Goal: Task Accomplishment & Management: Complete application form

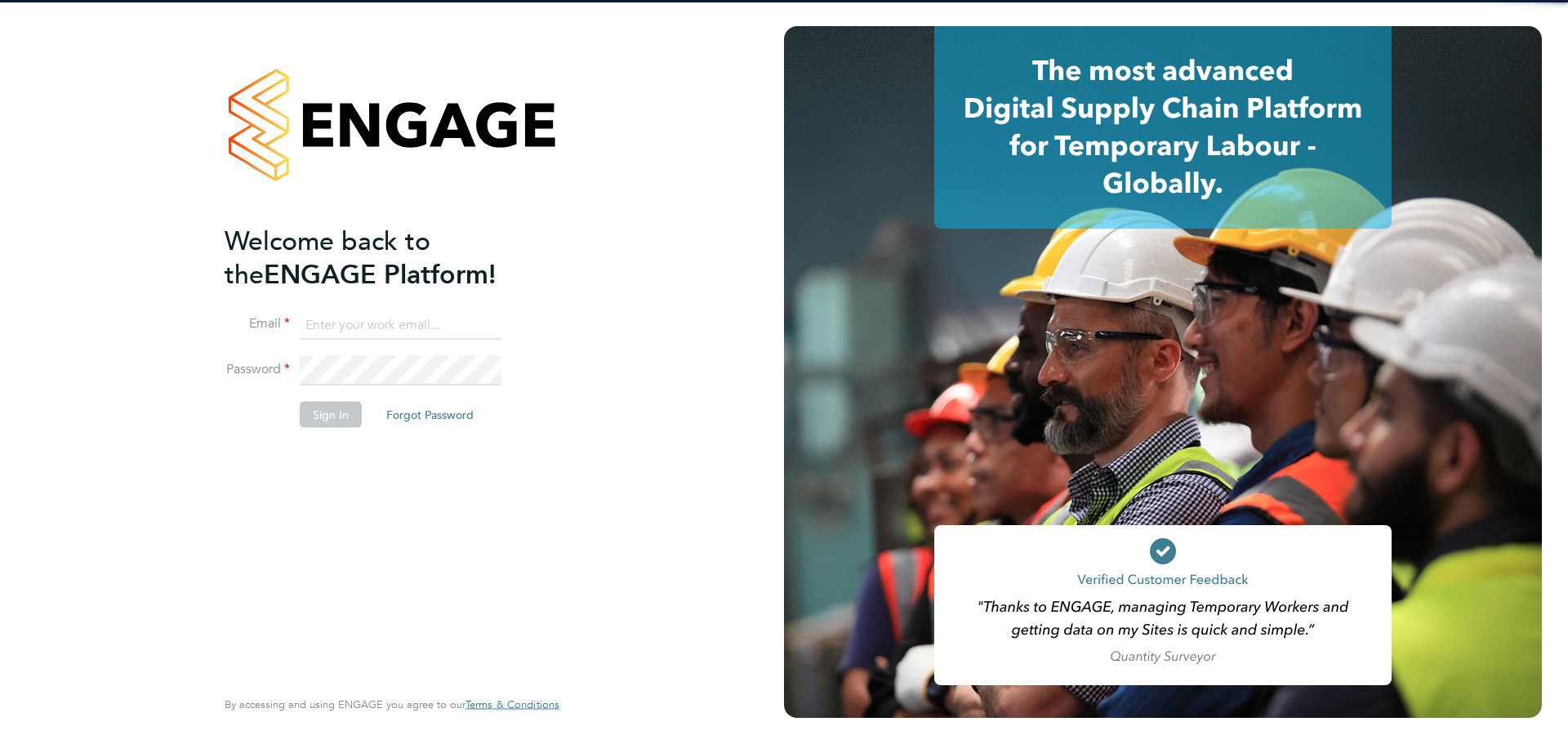
type input "[EMAIL_ADDRESS][PERSON_NAME][DOMAIN_NAME]"
drag, startPoint x: 0, startPoint y: 0, endPoint x: 327, endPoint y: 417, distance: 529.9
click at [326, 415] on button "Sign In" at bounding box center [330, 415] width 62 height 26
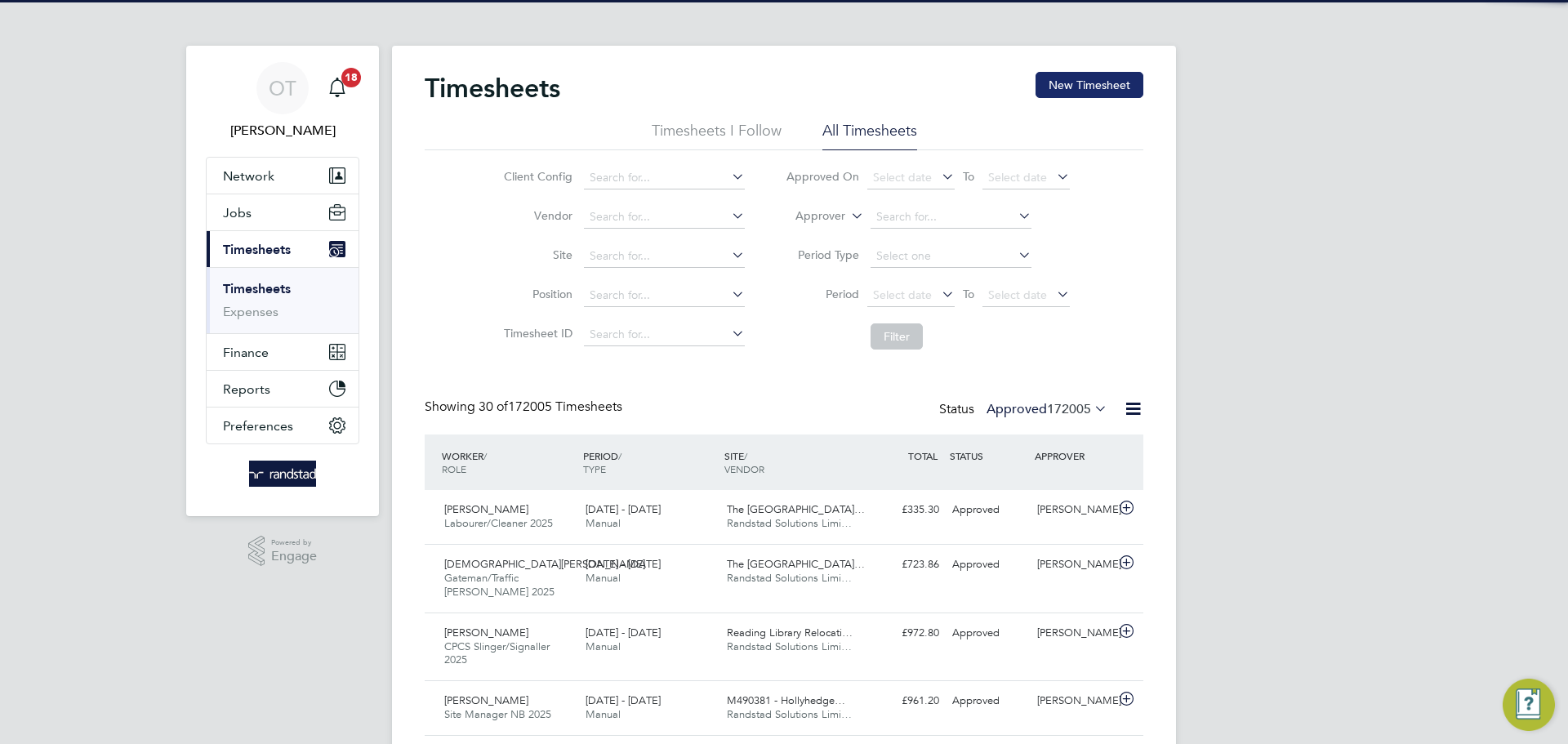
drag, startPoint x: 1082, startPoint y: 95, endPoint x: 1071, endPoint y: 102, distance: 13.0
click at [1082, 95] on button "New Timesheet" at bounding box center [1089, 85] width 108 height 26
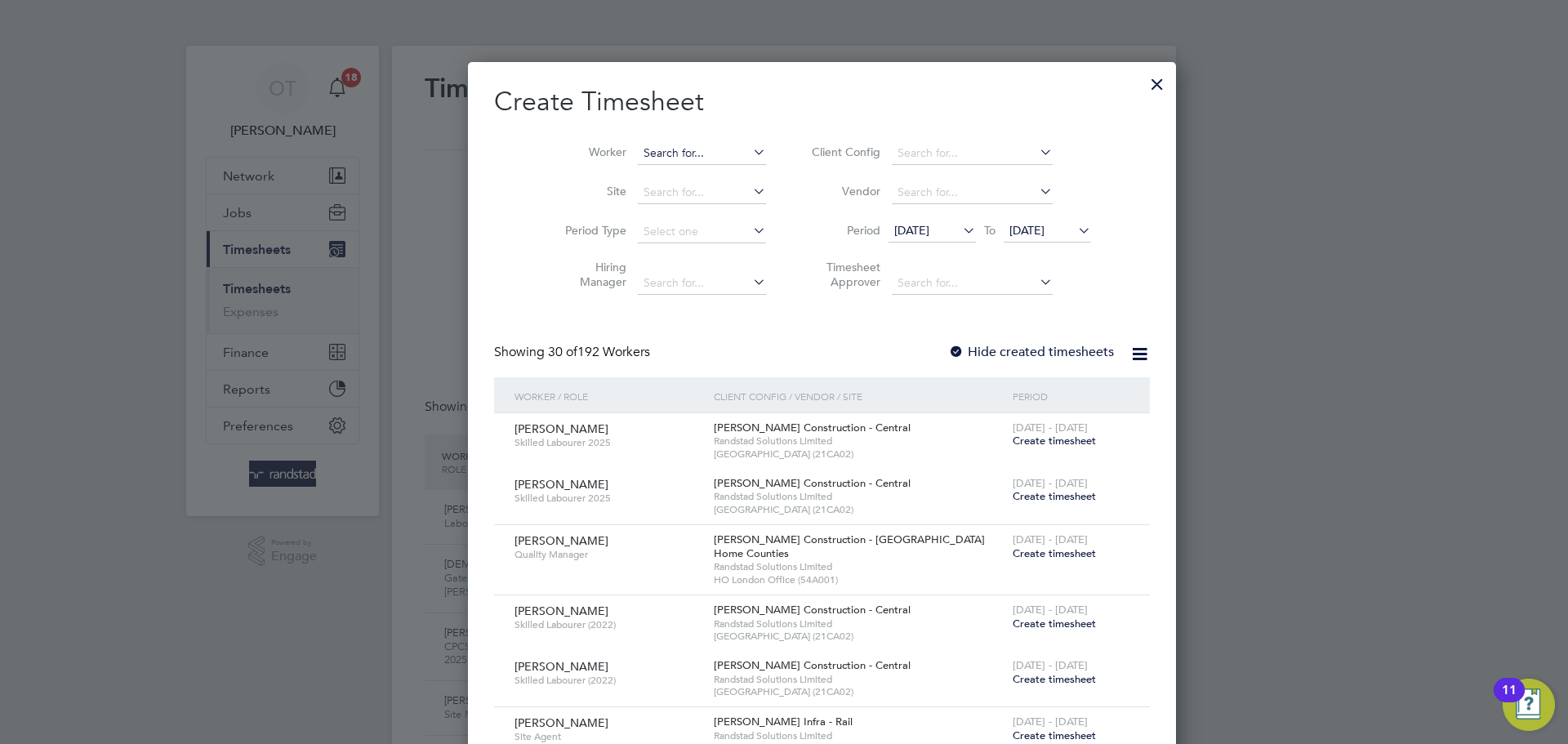
click at [638, 152] on input at bounding box center [702, 153] width 128 height 22
type input "[PERSON_NAME]"
click at [749, 151] on icon at bounding box center [749, 152] width 0 height 22
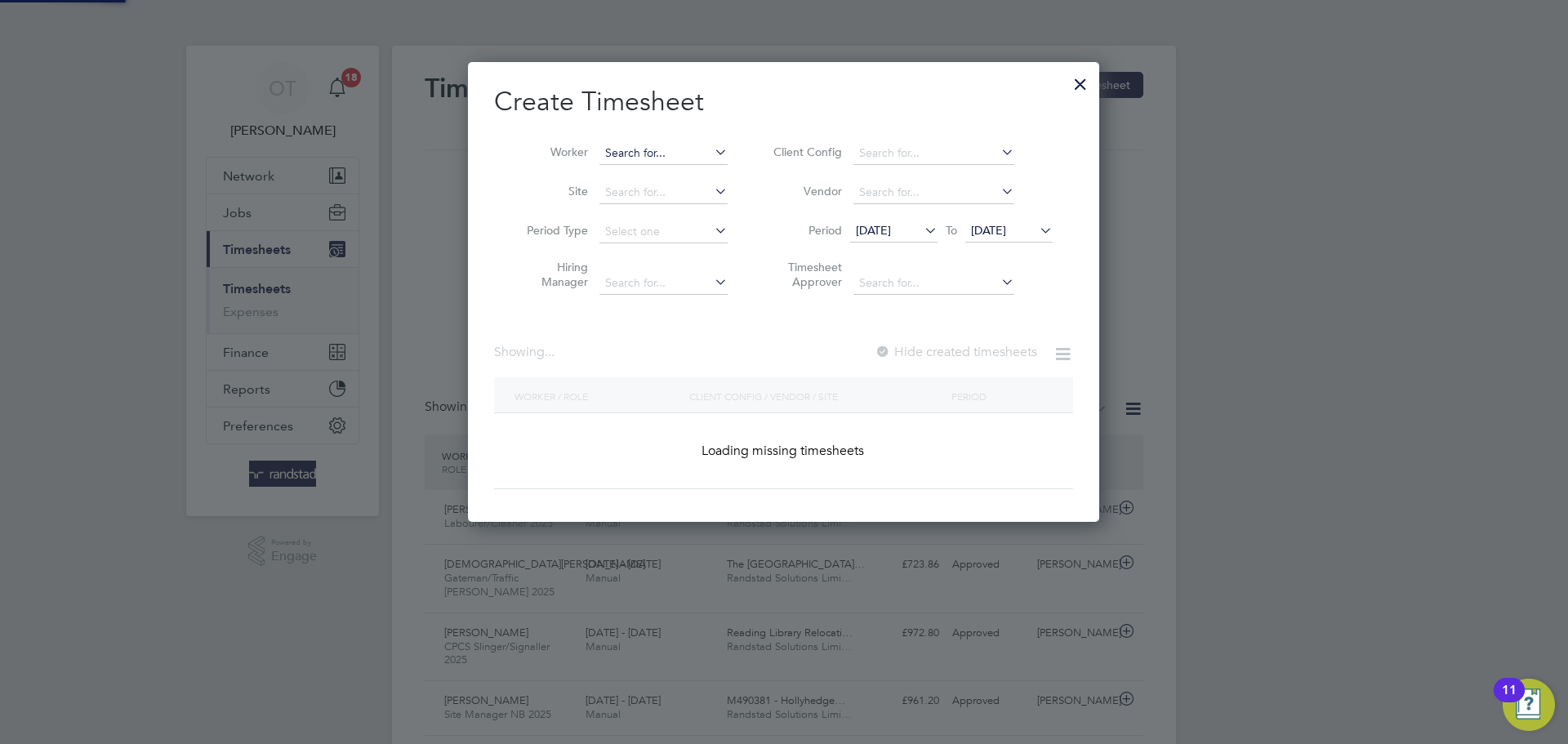
click at [640, 150] on input at bounding box center [663, 153] width 128 height 22
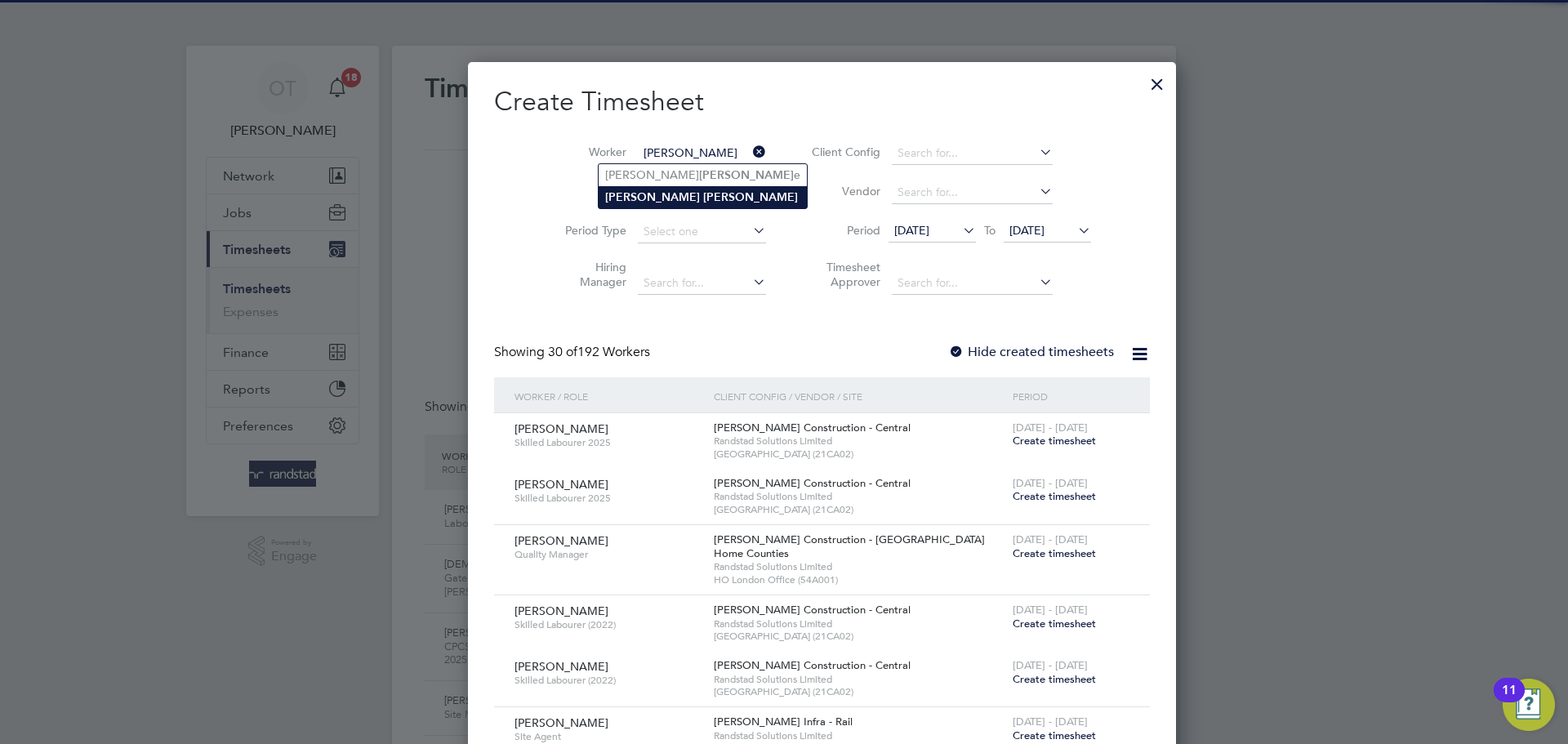
click at [698, 187] on li "[PERSON_NAME]" at bounding box center [703, 197] width 209 height 22
type input "[PERSON_NAME]"
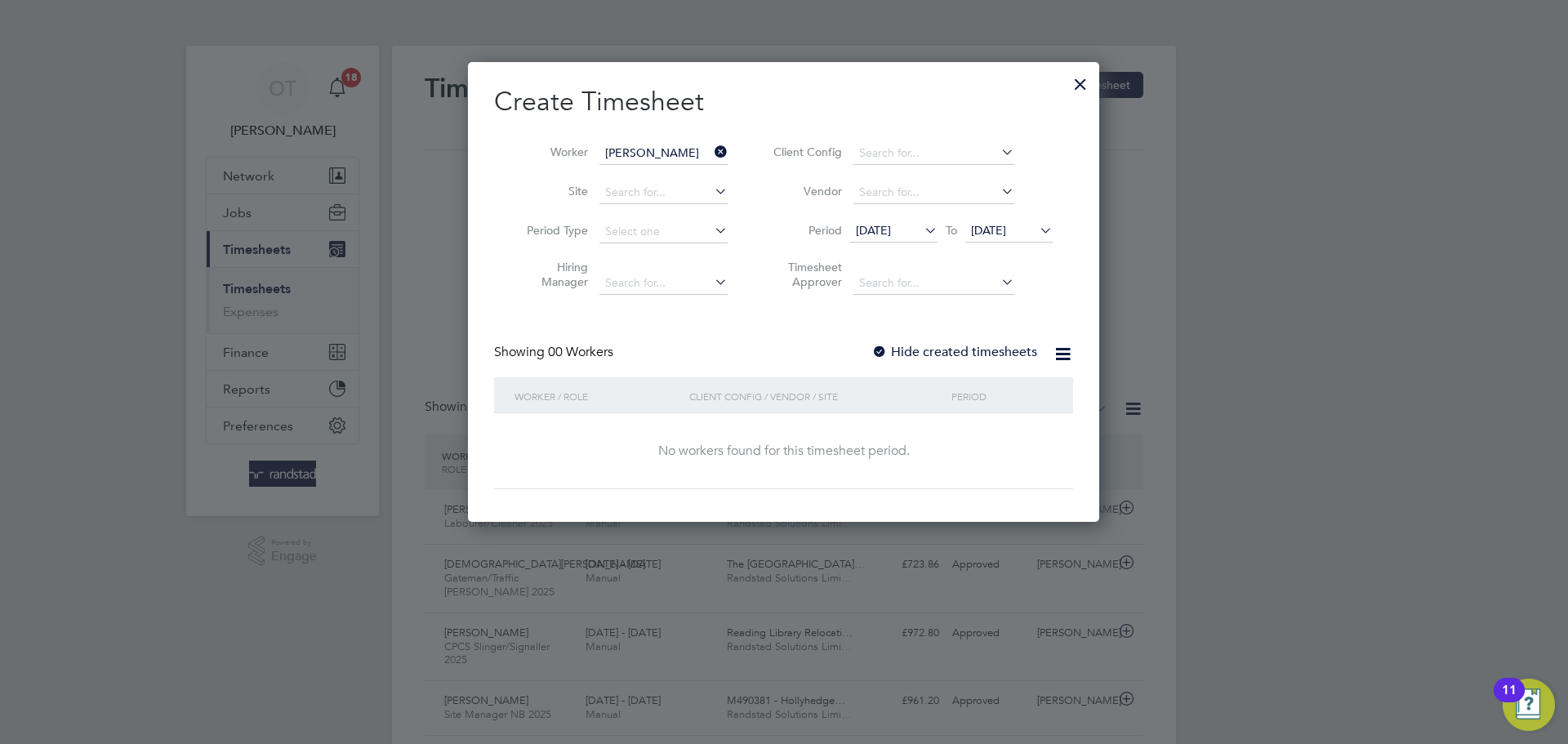
click at [989, 356] on label "Hide created timesheets" at bounding box center [953, 352] width 166 height 16
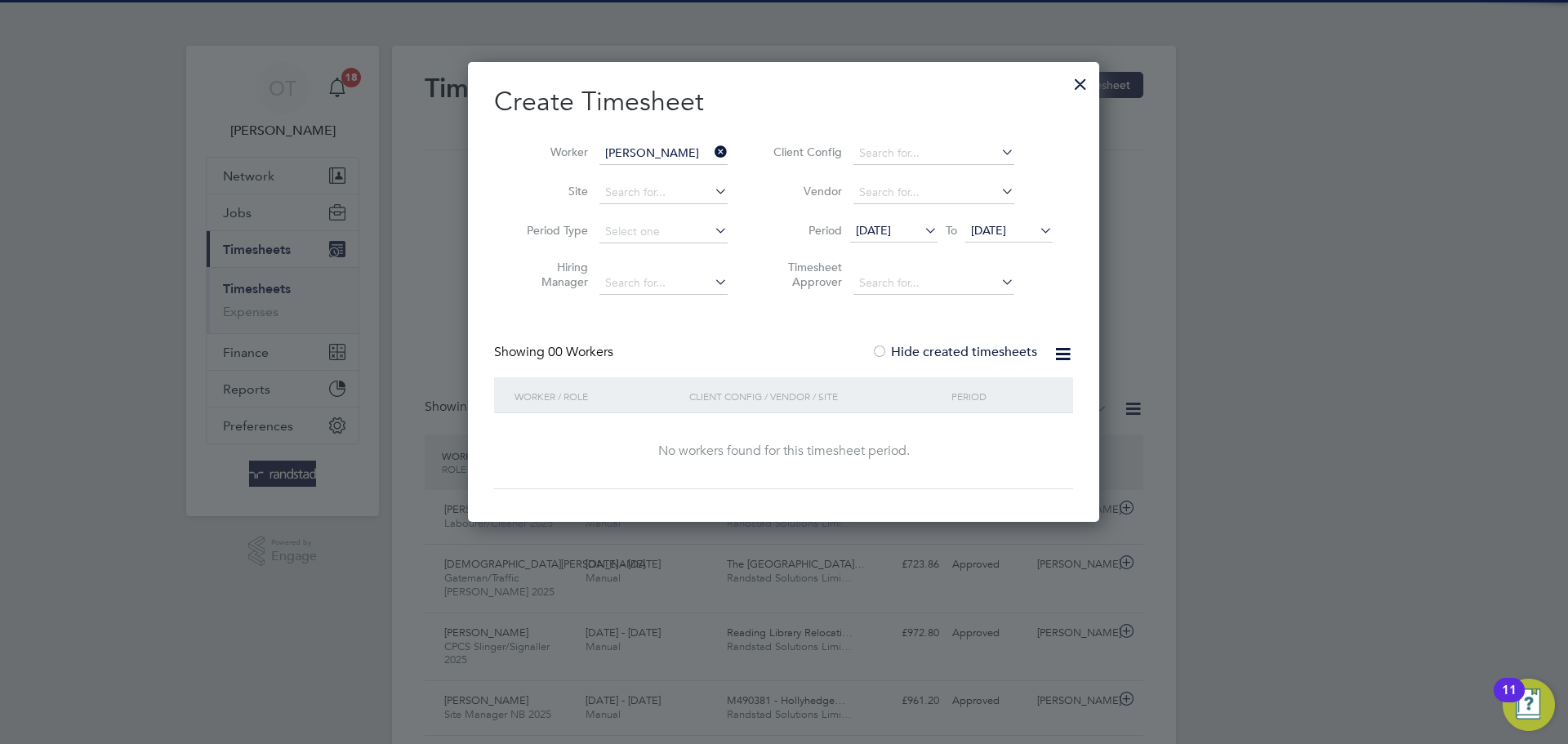
click at [1037, 225] on icon at bounding box center [1037, 230] width 0 height 22
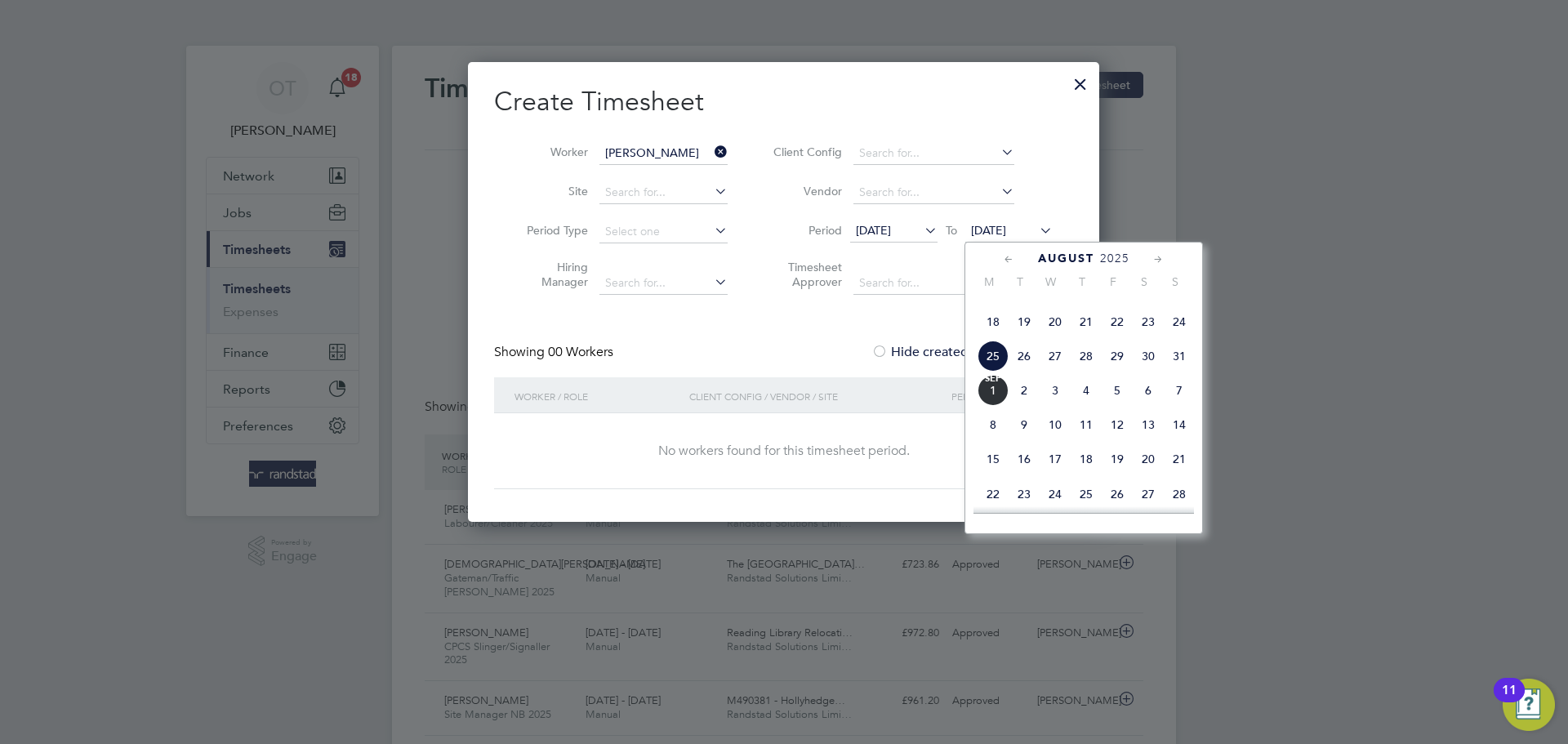
drag, startPoint x: 1183, startPoint y: 492, endPoint x: 1163, endPoint y: 481, distance: 22.8
click at [1183, 474] on span "21" at bounding box center [1179, 459] width 31 height 31
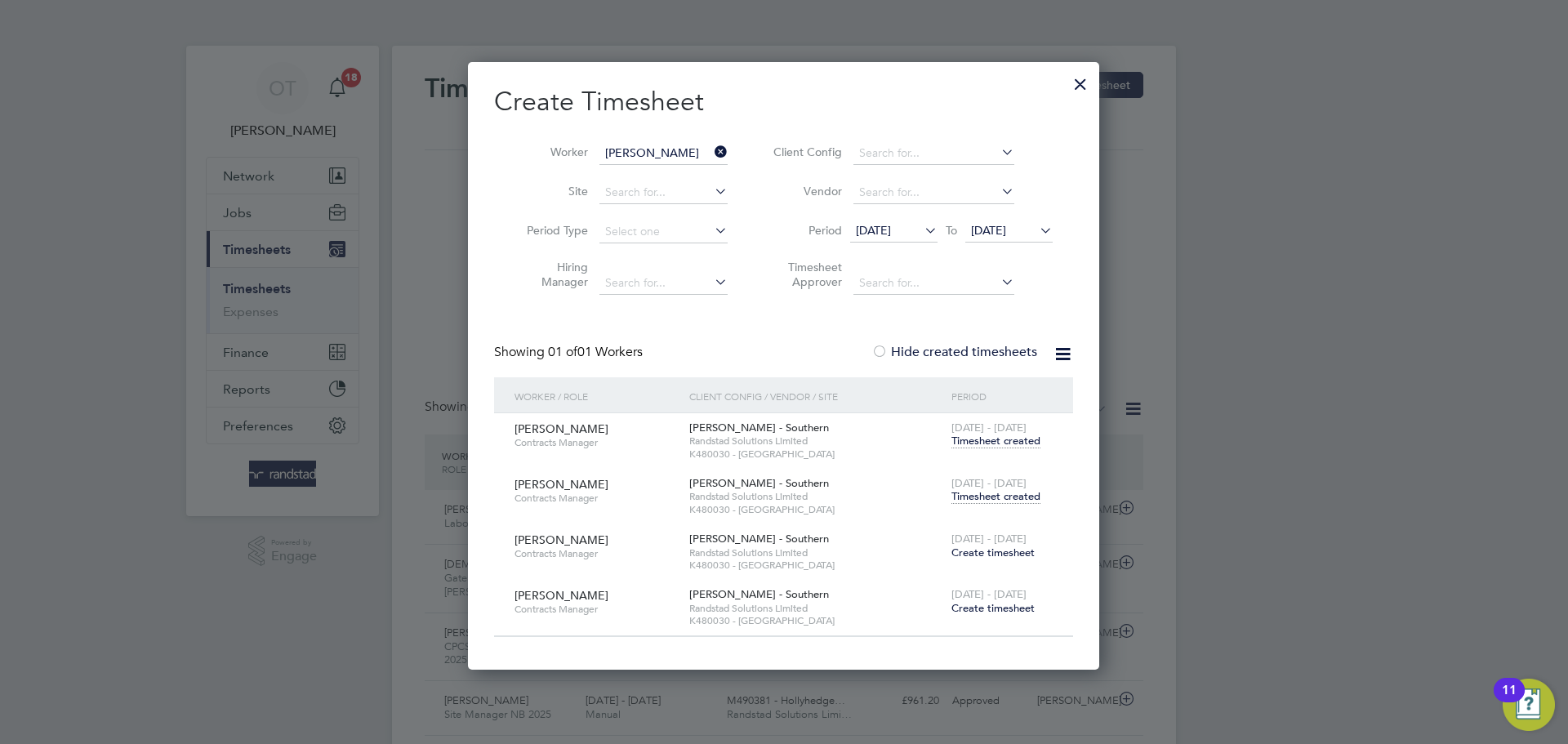
click at [1024, 501] on span "Timesheet created" at bounding box center [995, 497] width 89 height 15
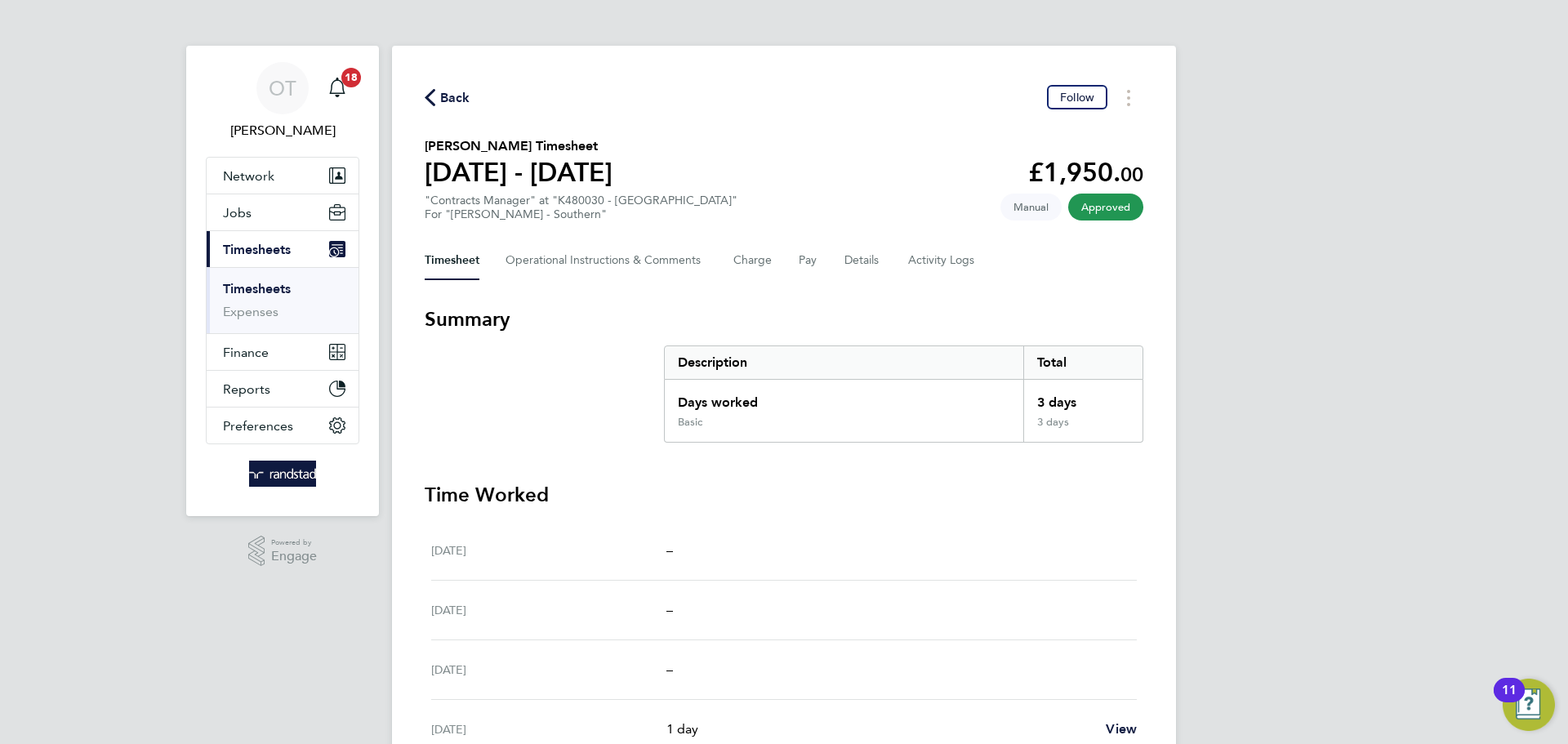
click at [461, 99] on span "Back" at bounding box center [456, 97] width 30 height 20
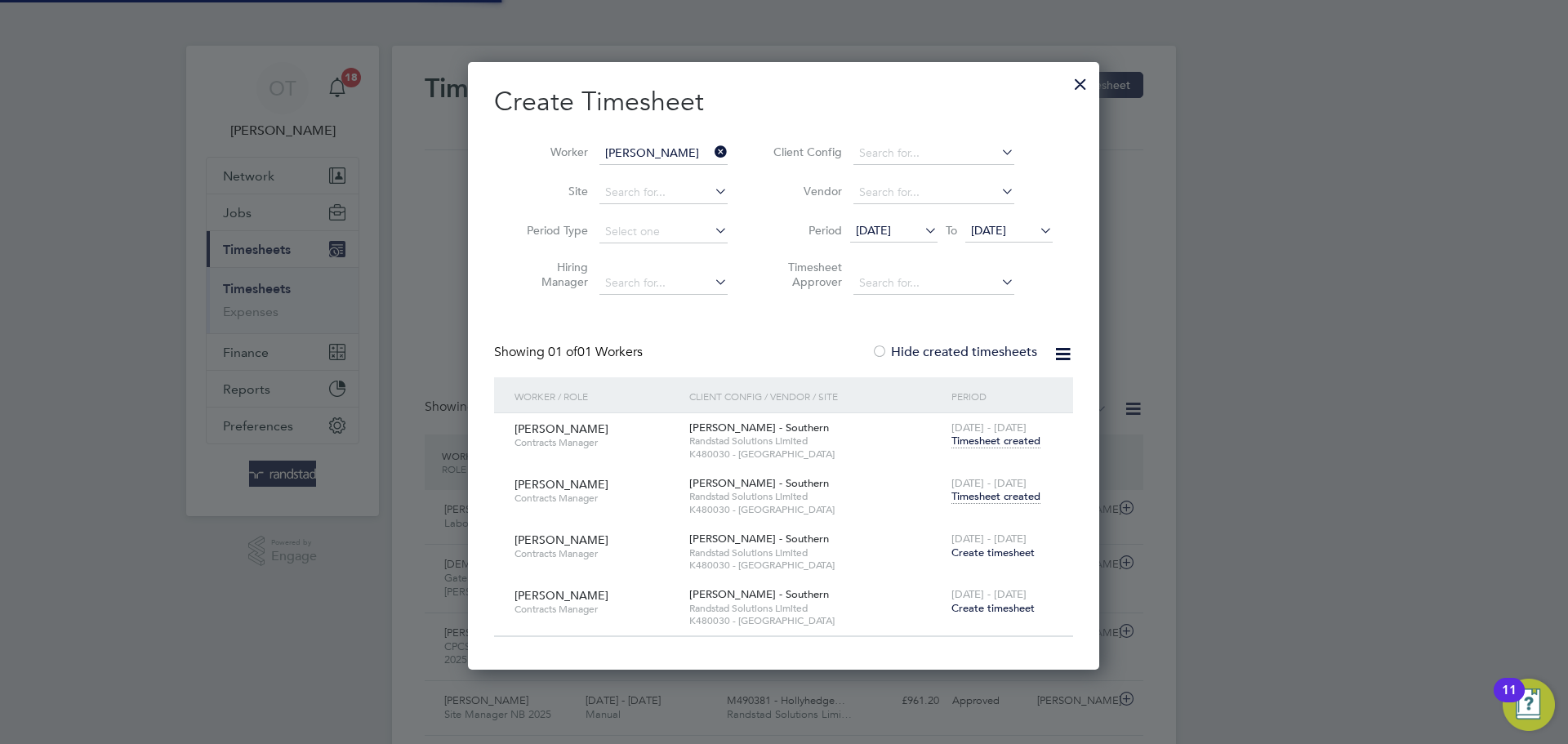
drag, startPoint x: 727, startPoint y: 150, endPoint x: 672, endPoint y: 158, distance: 55.6
click at [711, 151] on icon at bounding box center [711, 152] width 0 height 22
click at [673, 154] on input "[PERSON_NAME]" at bounding box center [663, 153] width 128 height 22
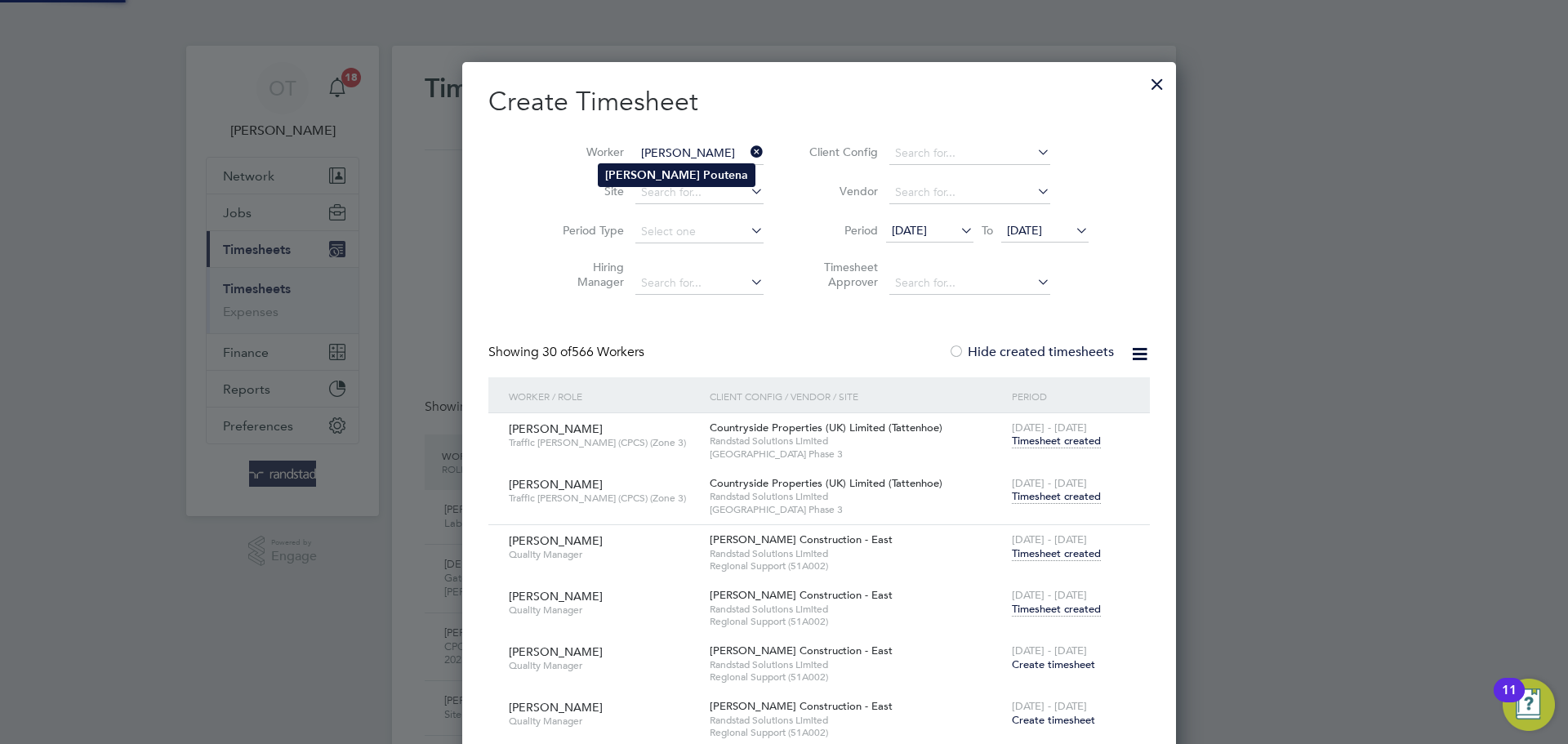
click at [704, 173] on b "Poutena" at bounding box center [726, 175] width 45 height 14
type input "[PERSON_NAME]"
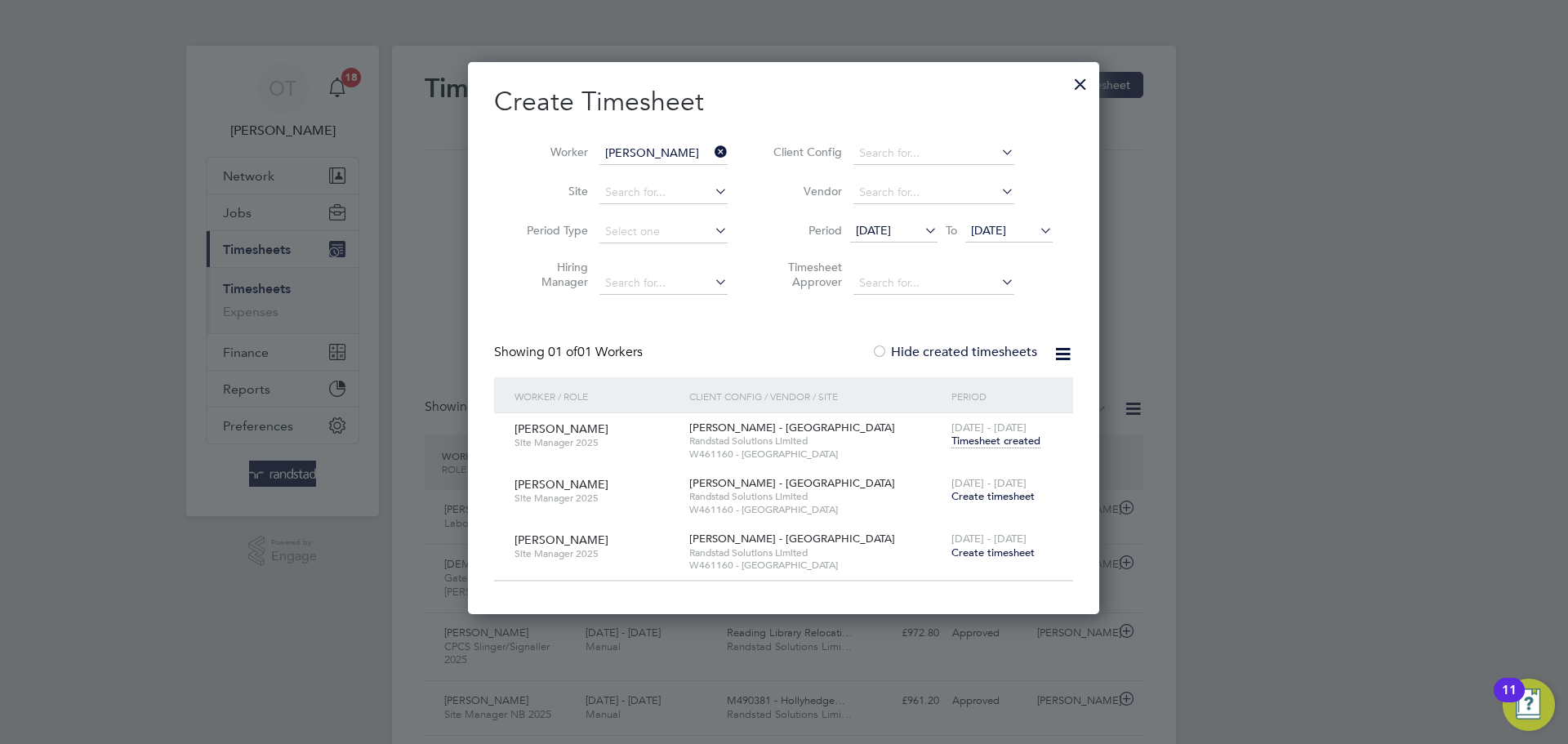
click at [1018, 501] on span "Create timesheet" at bounding box center [993, 496] width 83 height 14
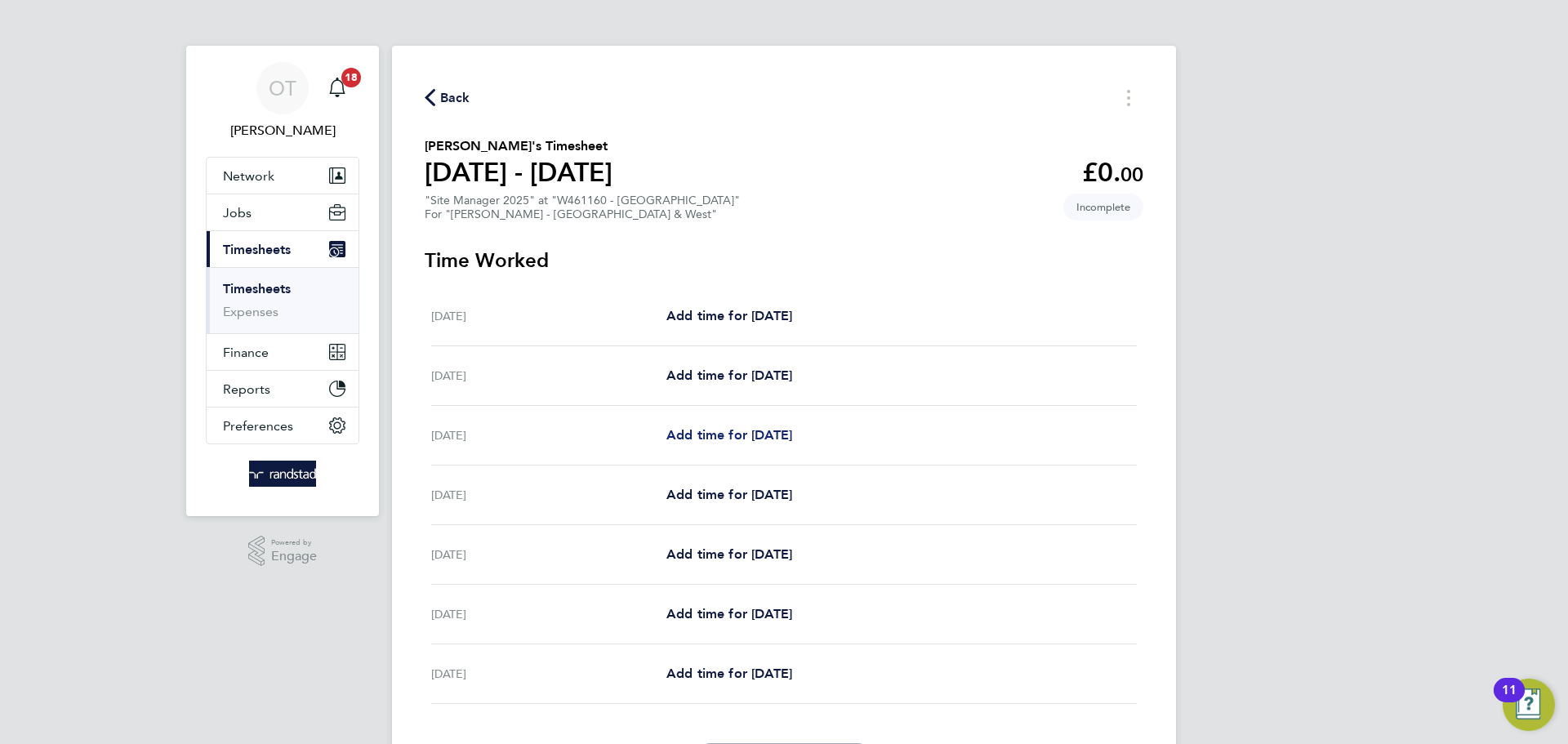
click at [739, 430] on span "Add time for [DATE]" at bounding box center [729, 435] width 125 height 16
select select "60"
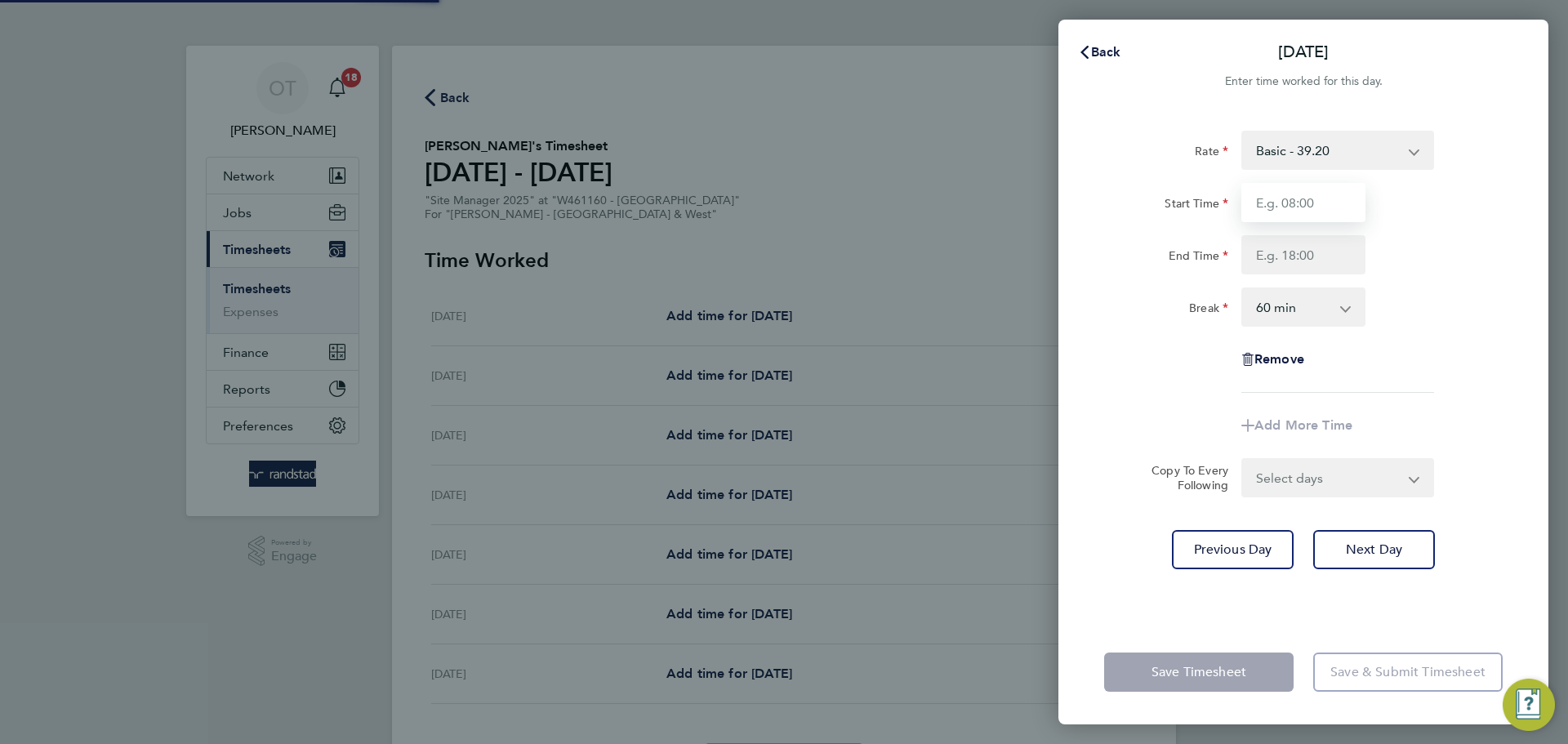
click at [1290, 210] on input "Start Time" at bounding box center [1303, 203] width 124 height 39
type input "07:30"
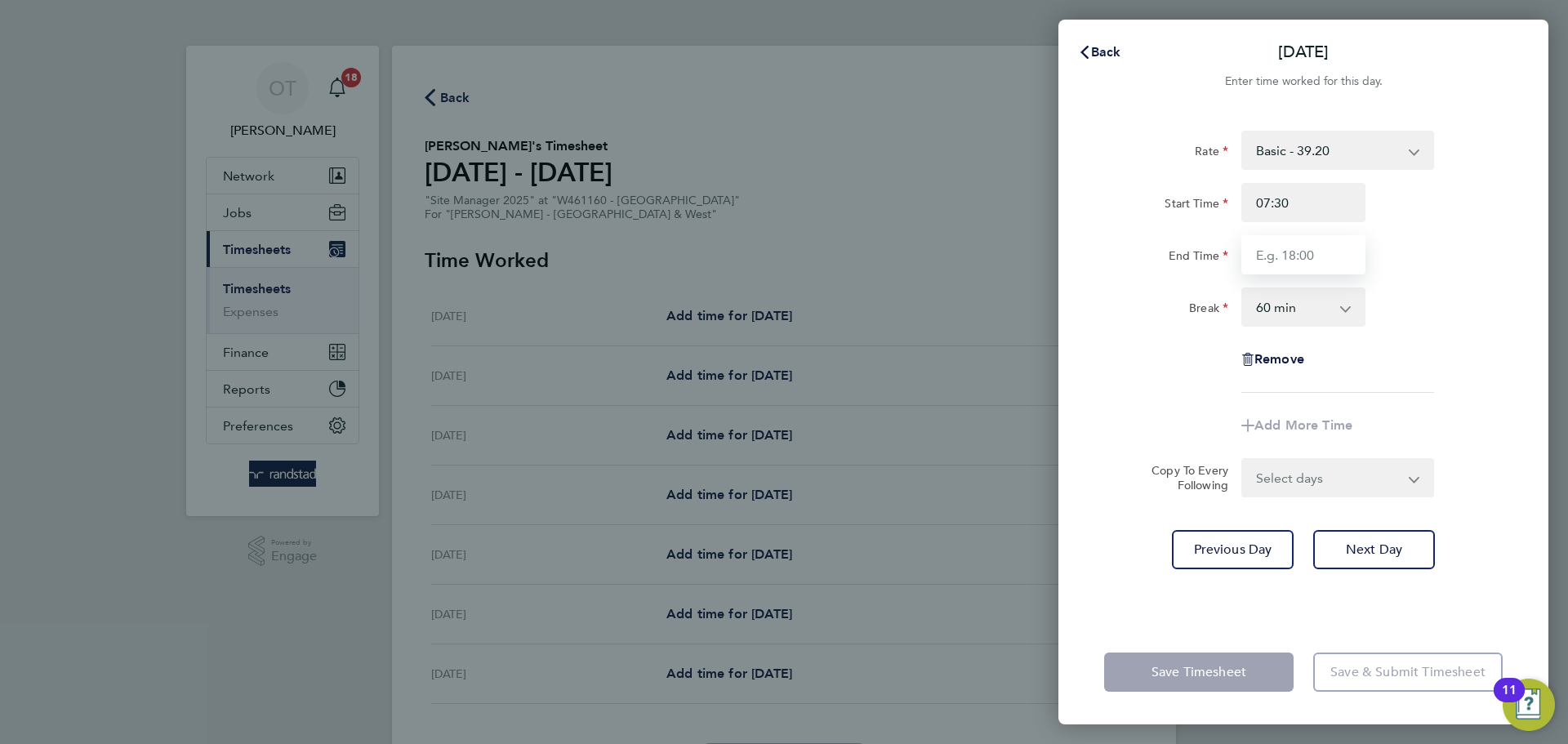
click at [1278, 252] on input "End Time" at bounding box center [1303, 255] width 124 height 39
type input "17:00"
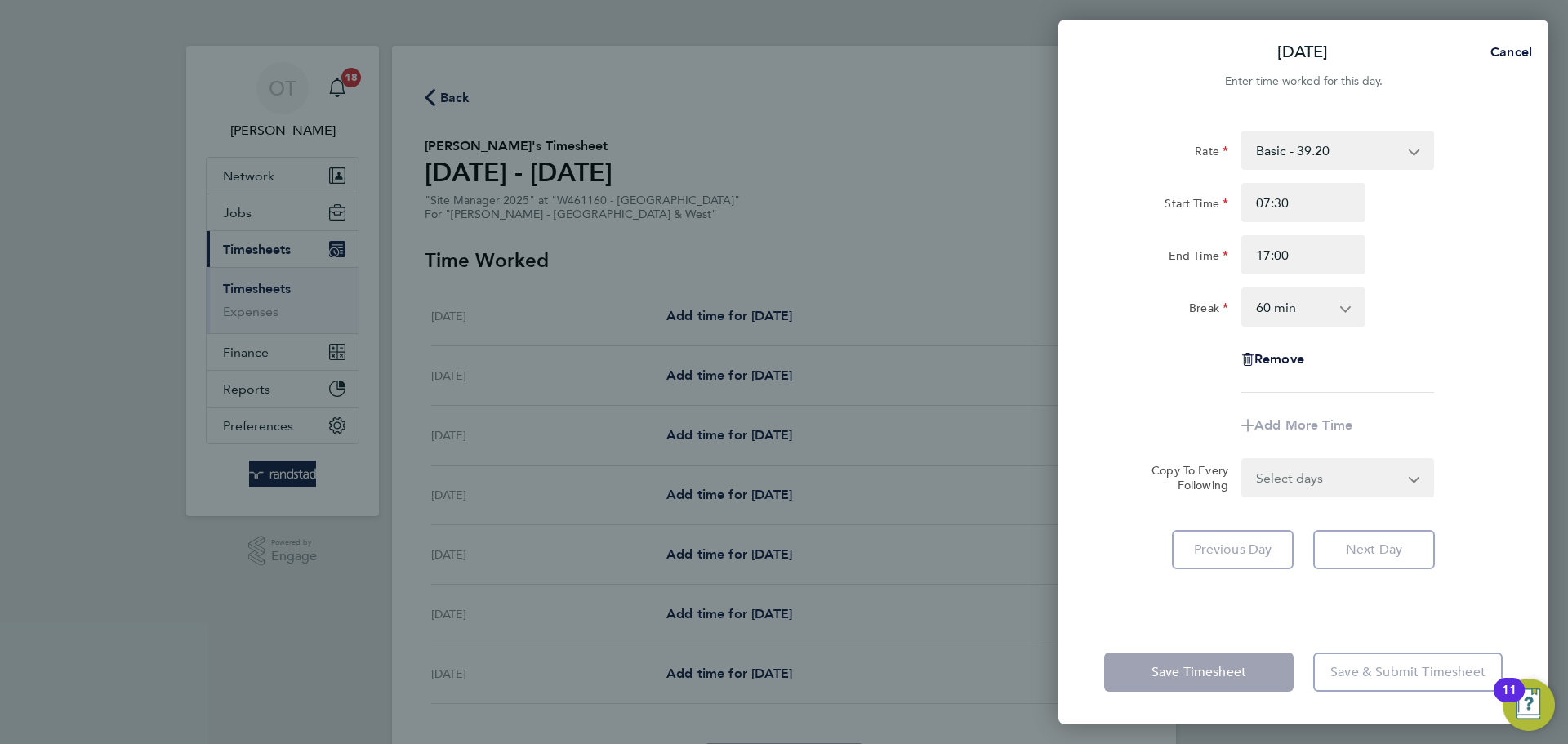
click at [1285, 305] on select "0 min 15 min 30 min 45 min 60 min 75 min 90 min" at bounding box center [1294, 307] width 101 height 36
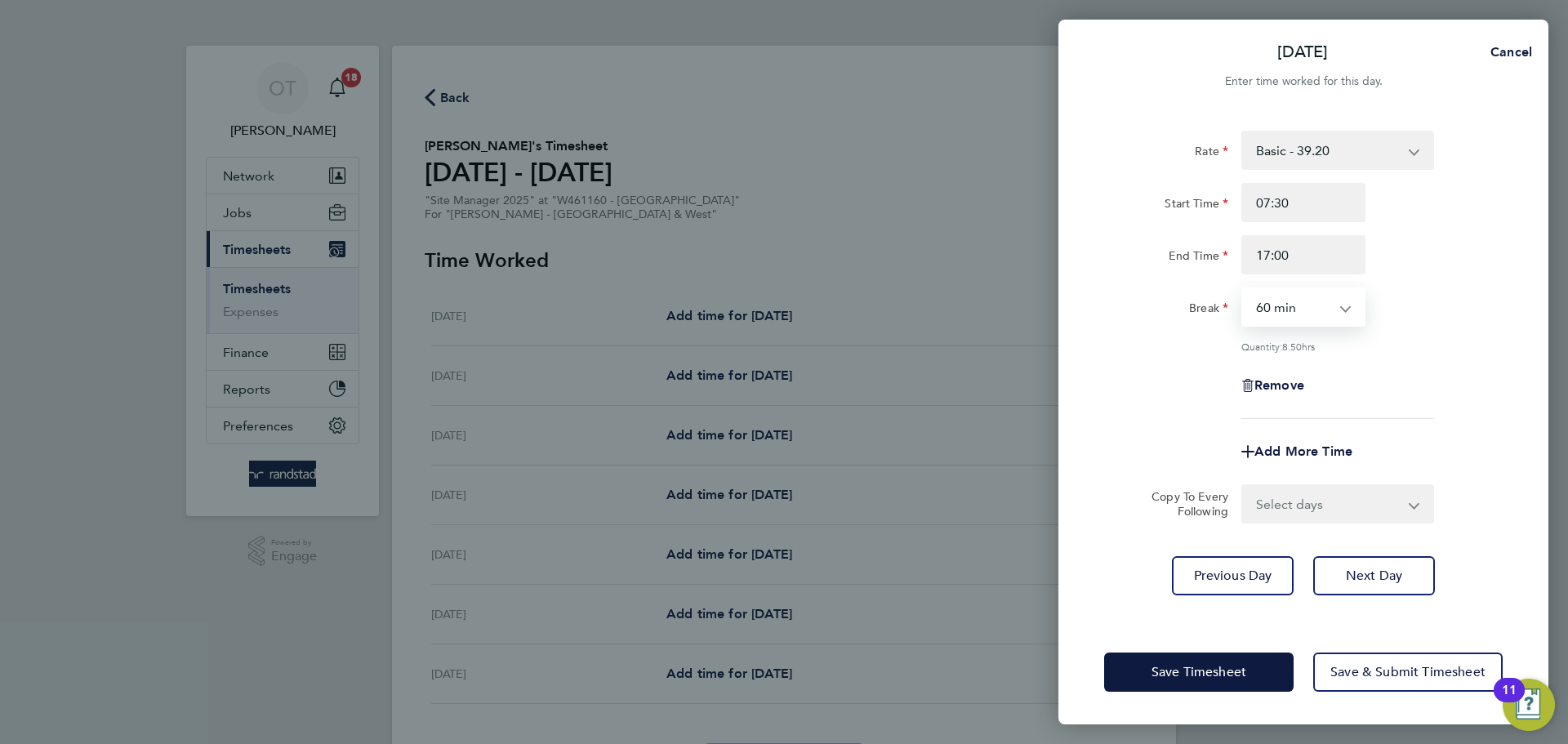
select select "30"
click at [1243, 289] on select "0 min 15 min 30 min 45 min 60 min 75 min 90 min" at bounding box center [1294, 307] width 101 height 36
click at [1416, 370] on div "Remove" at bounding box center [1303, 386] width 412 height 39
click at [1303, 495] on select "Select days Day [DATE] [DATE] [DATE] [DATE]" at bounding box center [1328, 503] width 171 height 36
select select "DAY"
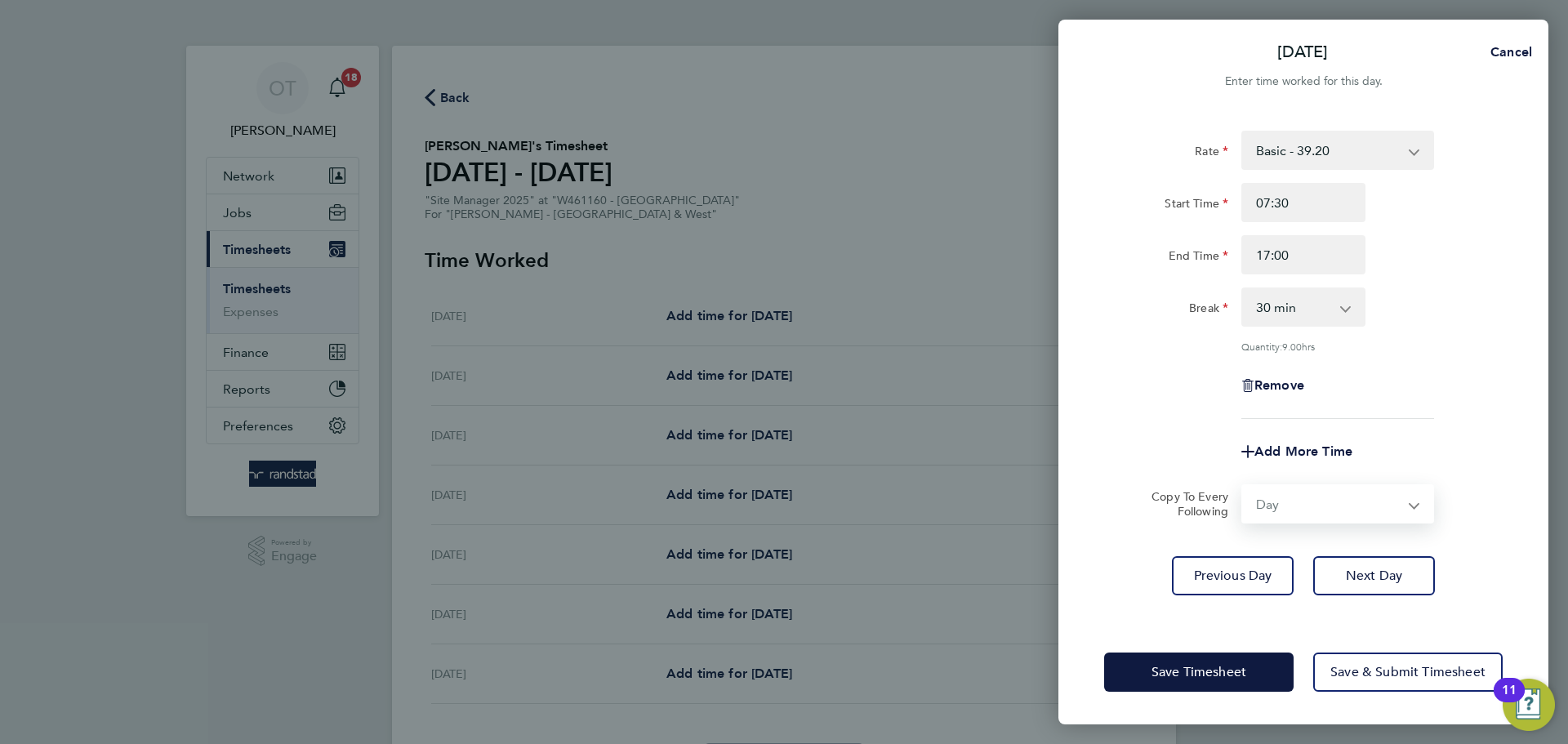
click at [1243, 486] on select "Select days Day [DATE] [DATE] [DATE] [DATE]" at bounding box center [1328, 503] width 171 height 36
select select "[DATE]"
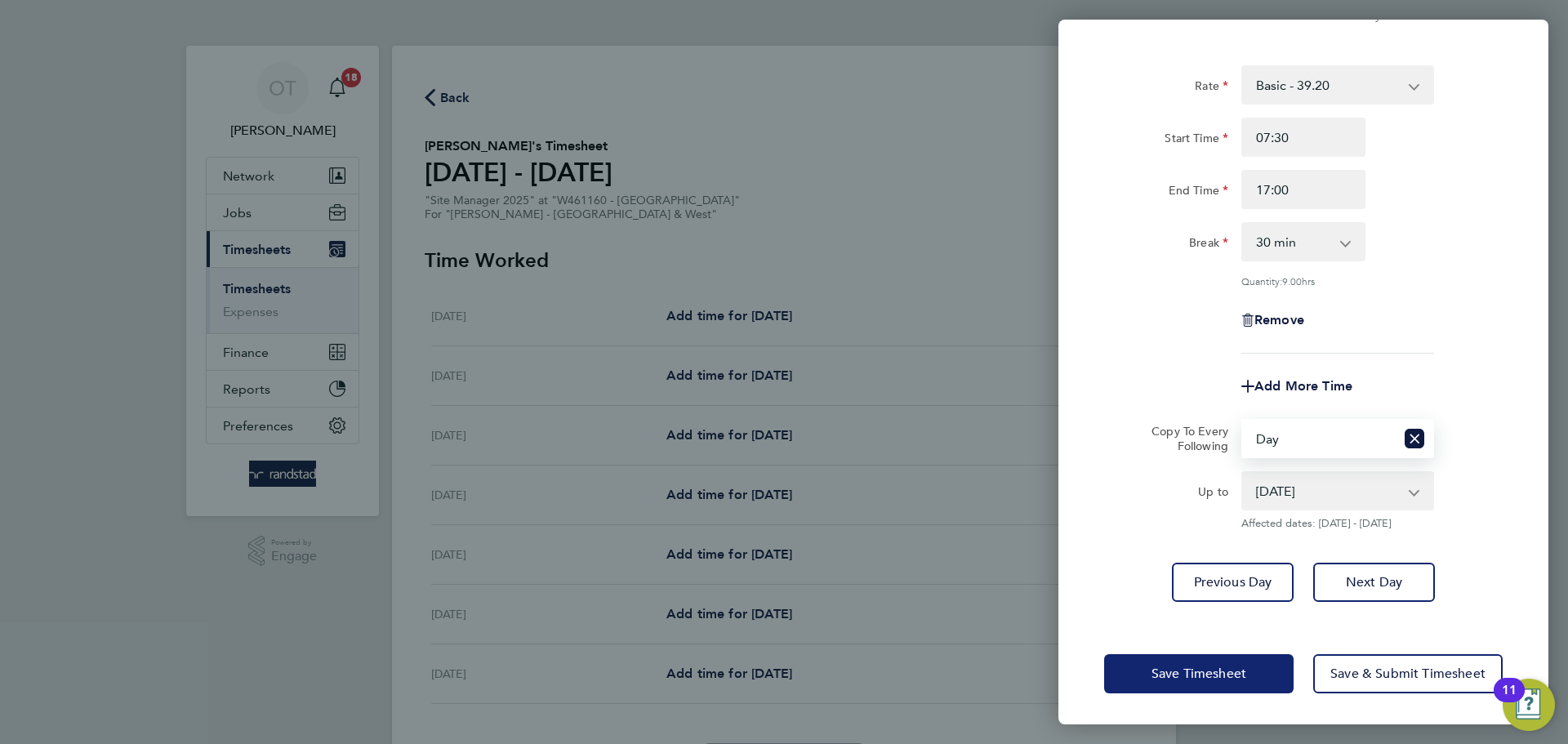
click at [1227, 665] on span "Save Timesheet" at bounding box center [1198, 673] width 94 height 16
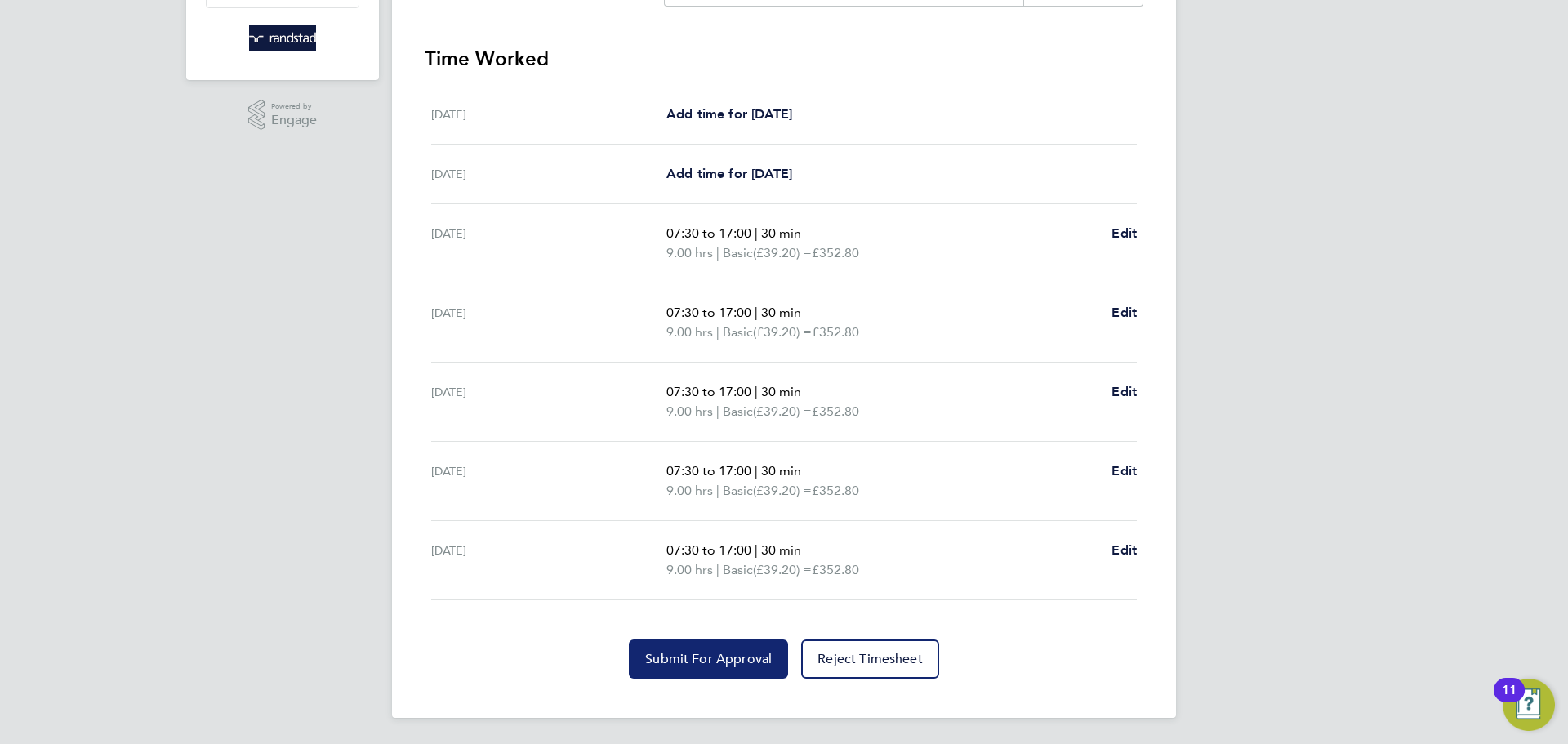
click at [744, 665] on span "Submit For Approval" at bounding box center [708, 659] width 126 height 16
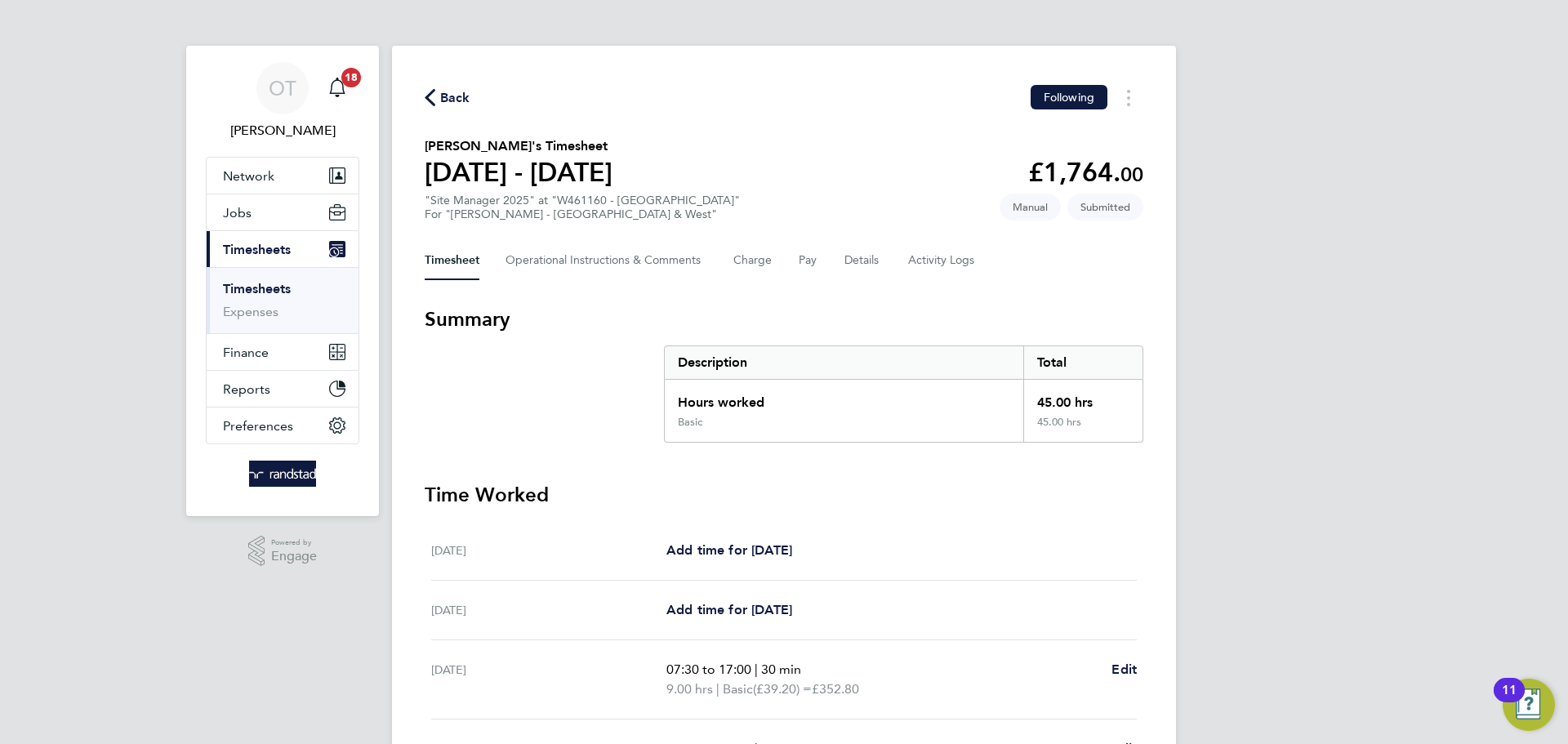
click at [454, 95] on span "Back" at bounding box center [456, 97] width 30 height 20
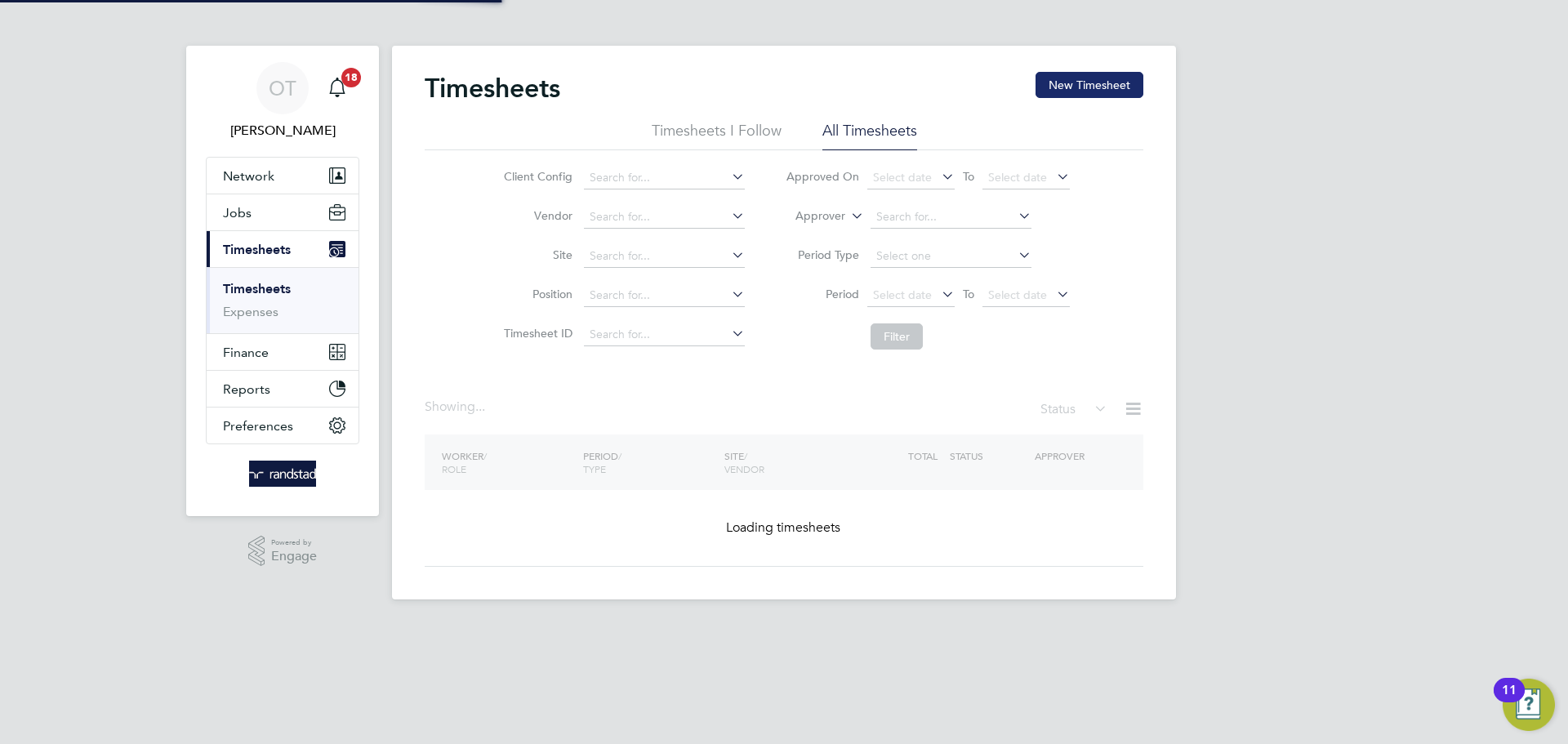
click at [1105, 91] on button "New Timesheet" at bounding box center [1089, 85] width 108 height 26
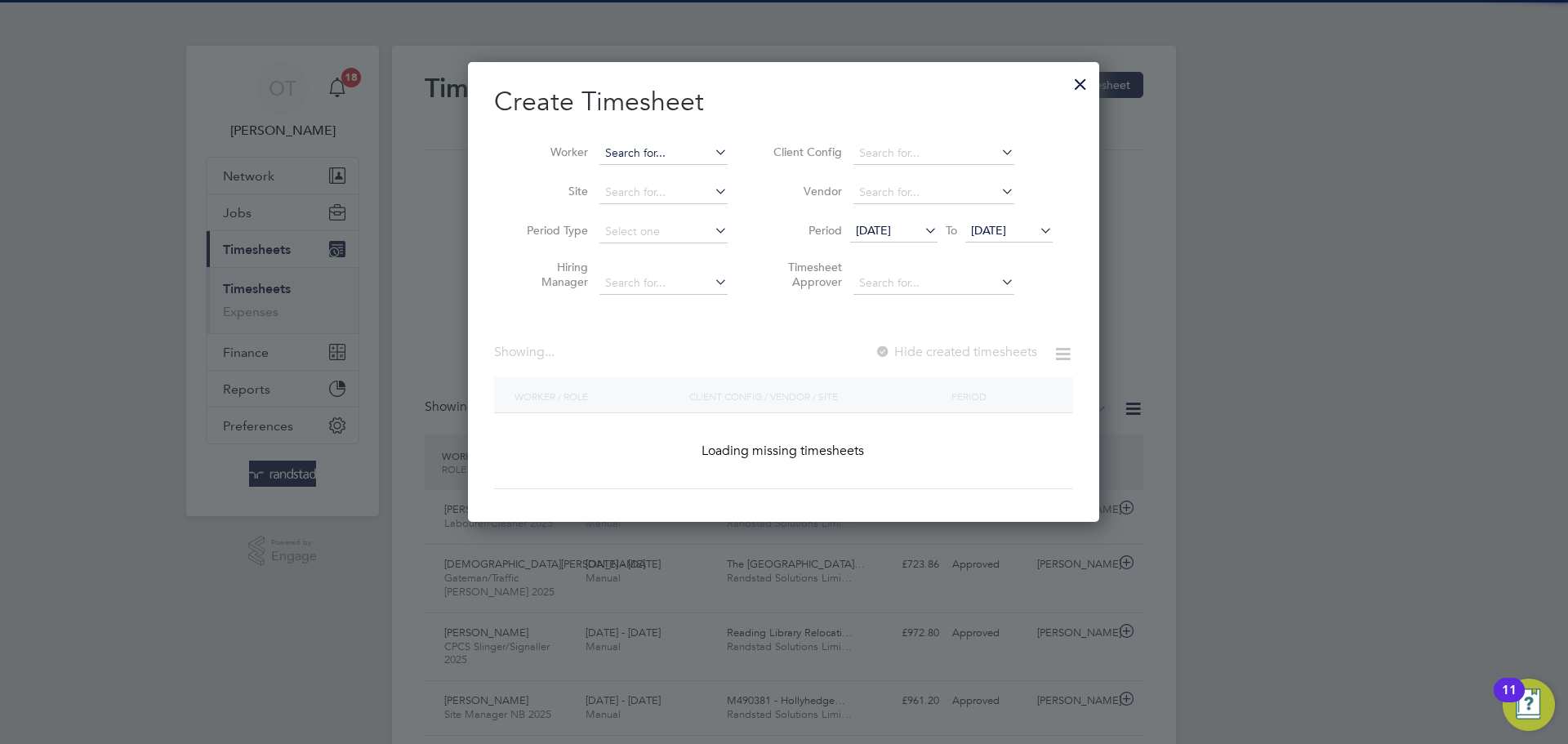
click at [678, 143] on input at bounding box center [663, 153] width 128 height 22
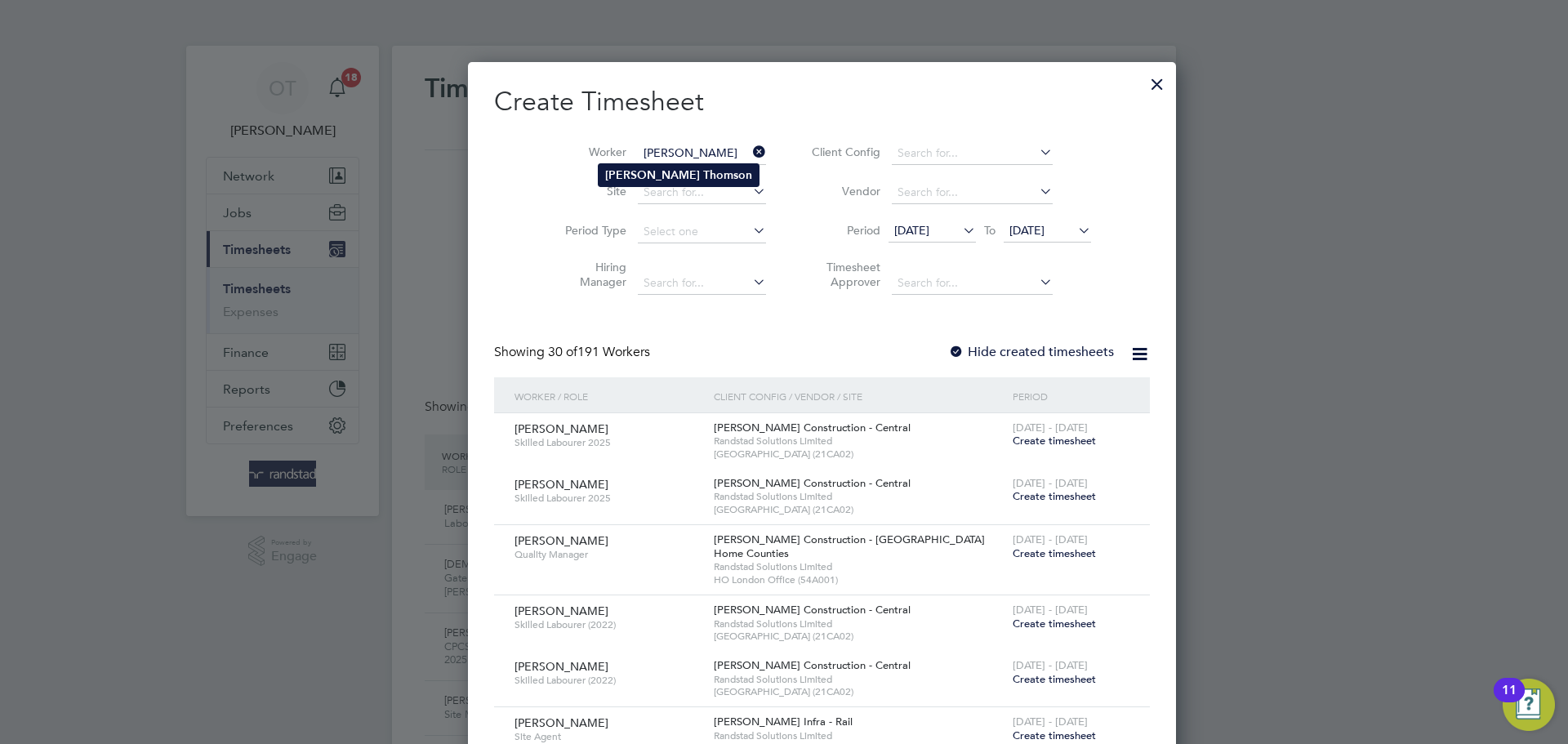
click at [704, 170] on b "Thomson" at bounding box center [728, 175] width 49 height 14
type input "[PERSON_NAME]"
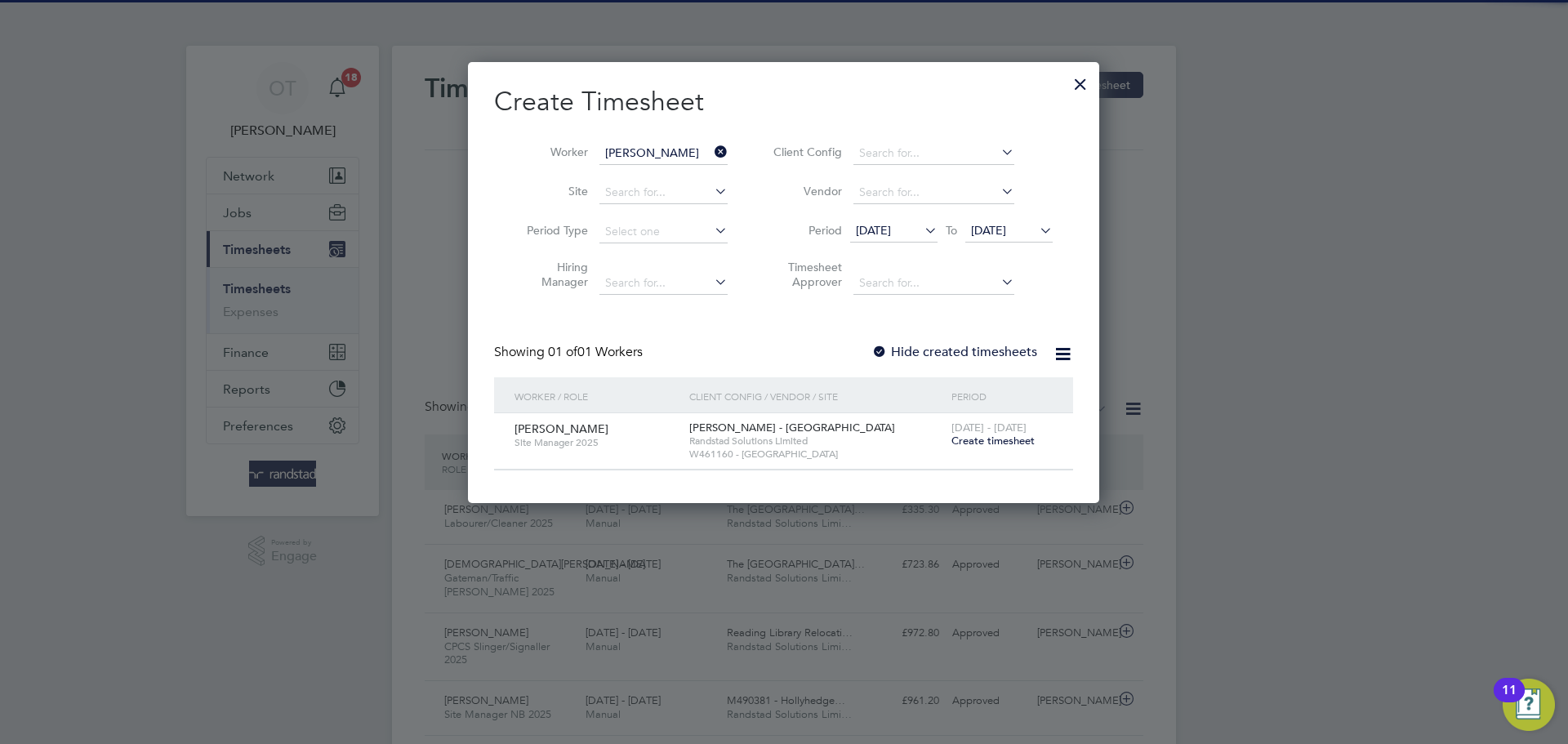
click at [1016, 441] on span "Create timesheet" at bounding box center [993, 441] width 83 height 14
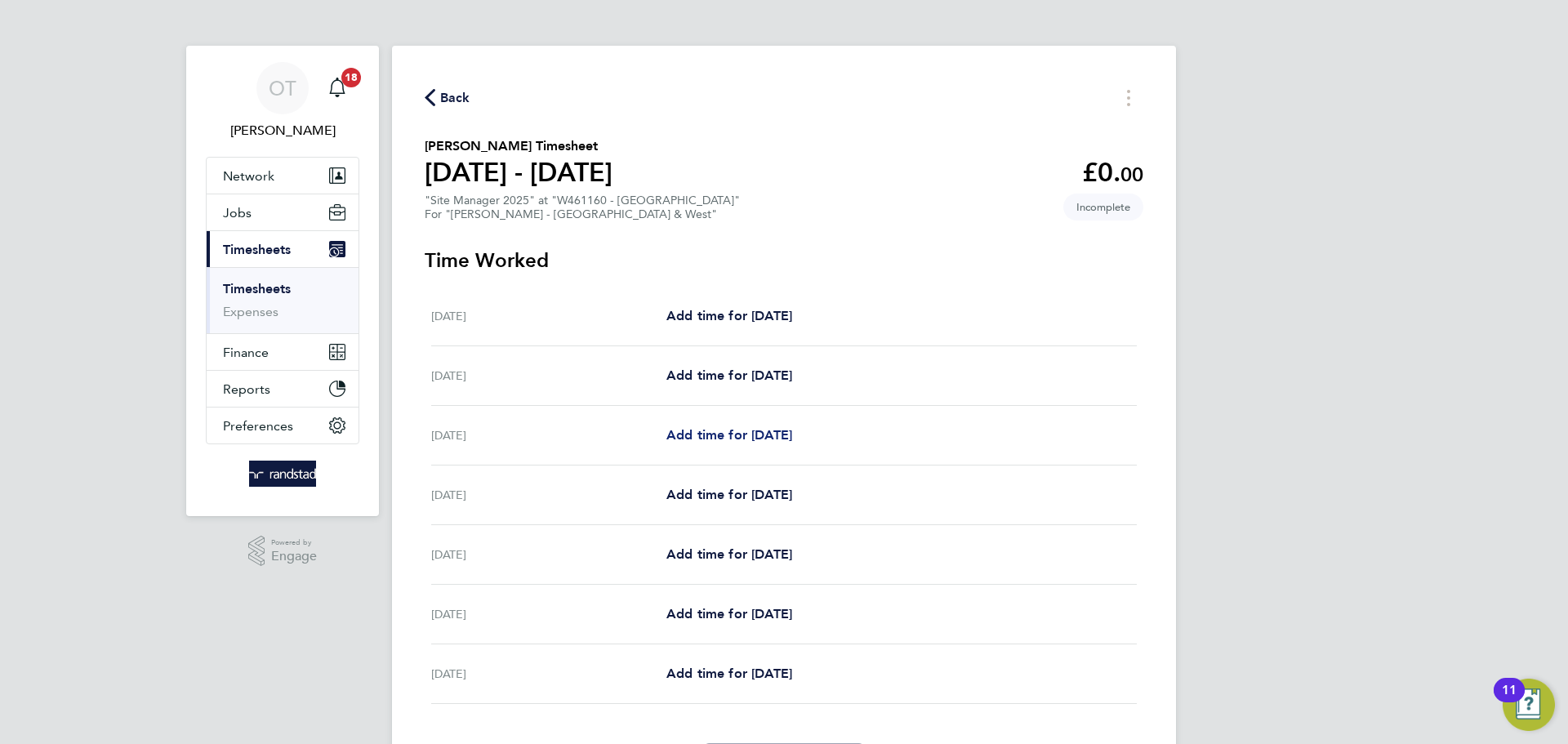
click at [756, 431] on span "Add time for [DATE]" at bounding box center [729, 435] width 125 height 16
select select "60"
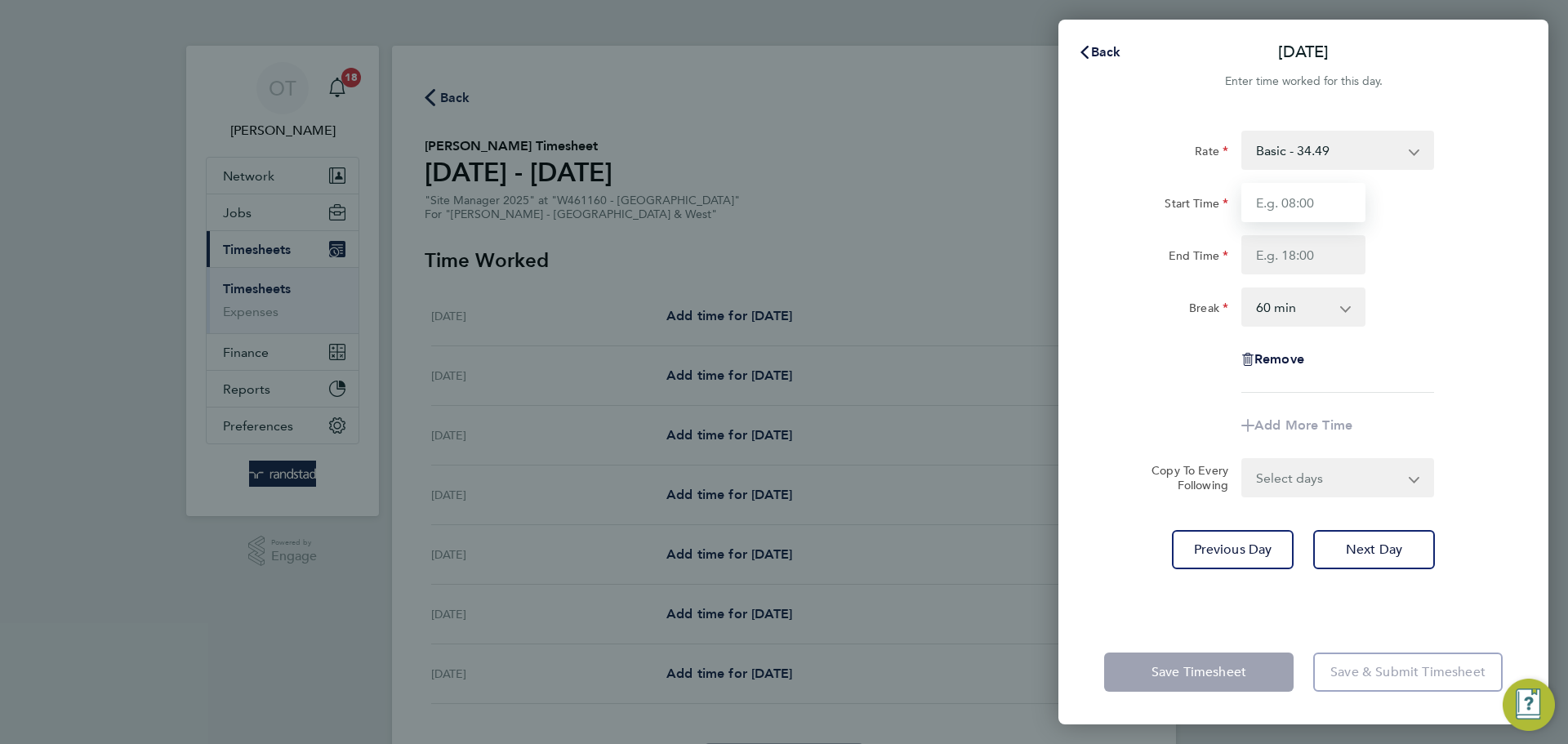
click at [1301, 203] on input "Start Time" at bounding box center [1303, 203] width 124 height 39
type input "07:30"
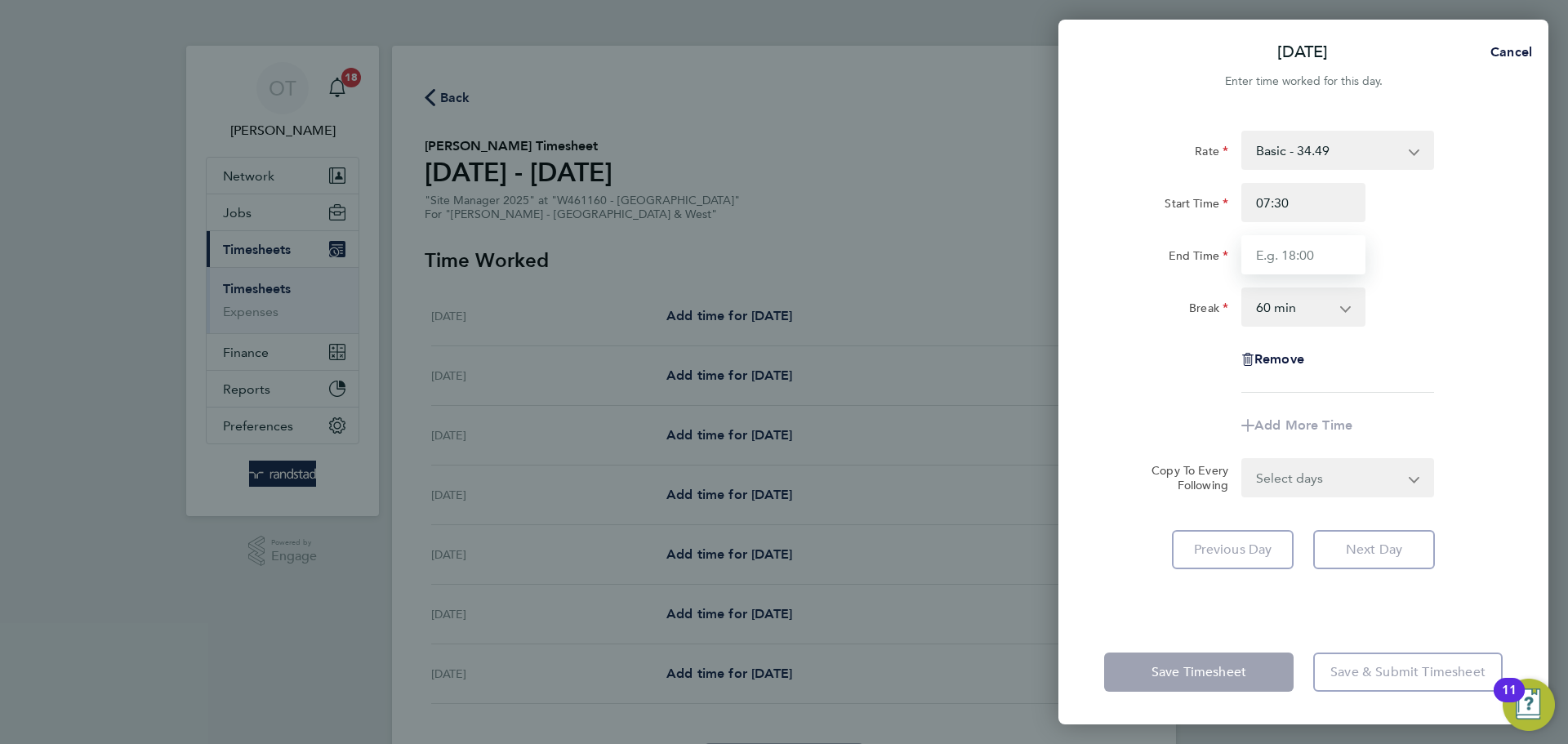
click at [1307, 255] on input "End Time" at bounding box center [1303, 255] width 124 height 39
type input "17:00"
click at [1327, 318] on select "0 min 15 min 30 min 45 min 60 min 75 min 90 min" at bounding box center [1294, 307] width 101 height 36
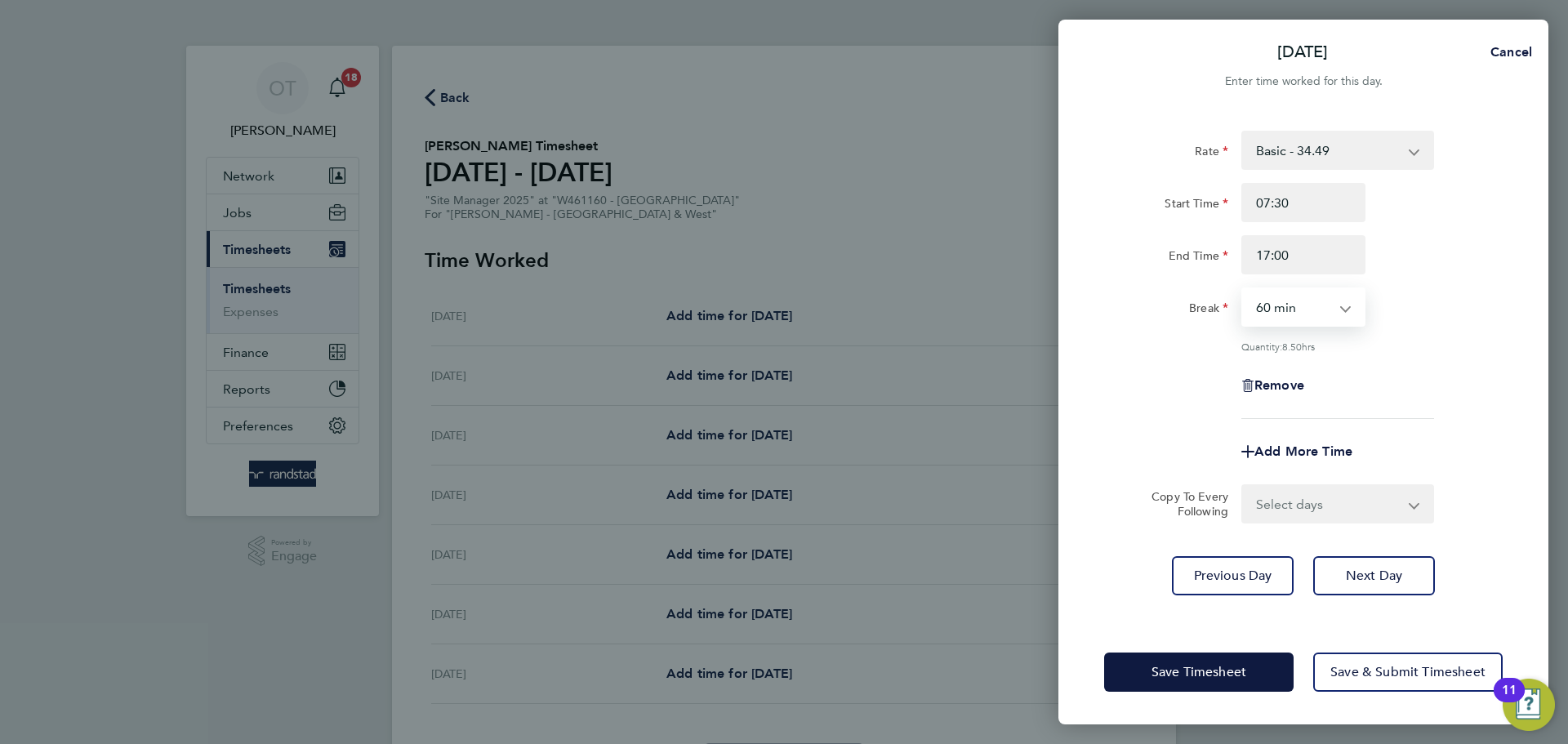
select select "30"
click at [1243, 289] on select "0 min 15 min 30 min 45 min 60 min 75 min 90 min" at bounding box center [1294, 307] width 101 height 36
drag, startPoint x: 1452, startPoint y: 366, endPoint x: 1446, endPoint y: 382, distance: 17.1
click at [1454, 371] on div "Remove" at bounding box center [1303, 386] width 412 height 39
click at [1306, 504] on select "Select days Day [DATE] [DATE] [DATE] [DATE]" at bounding box center [1328, 503] width 171 height 36
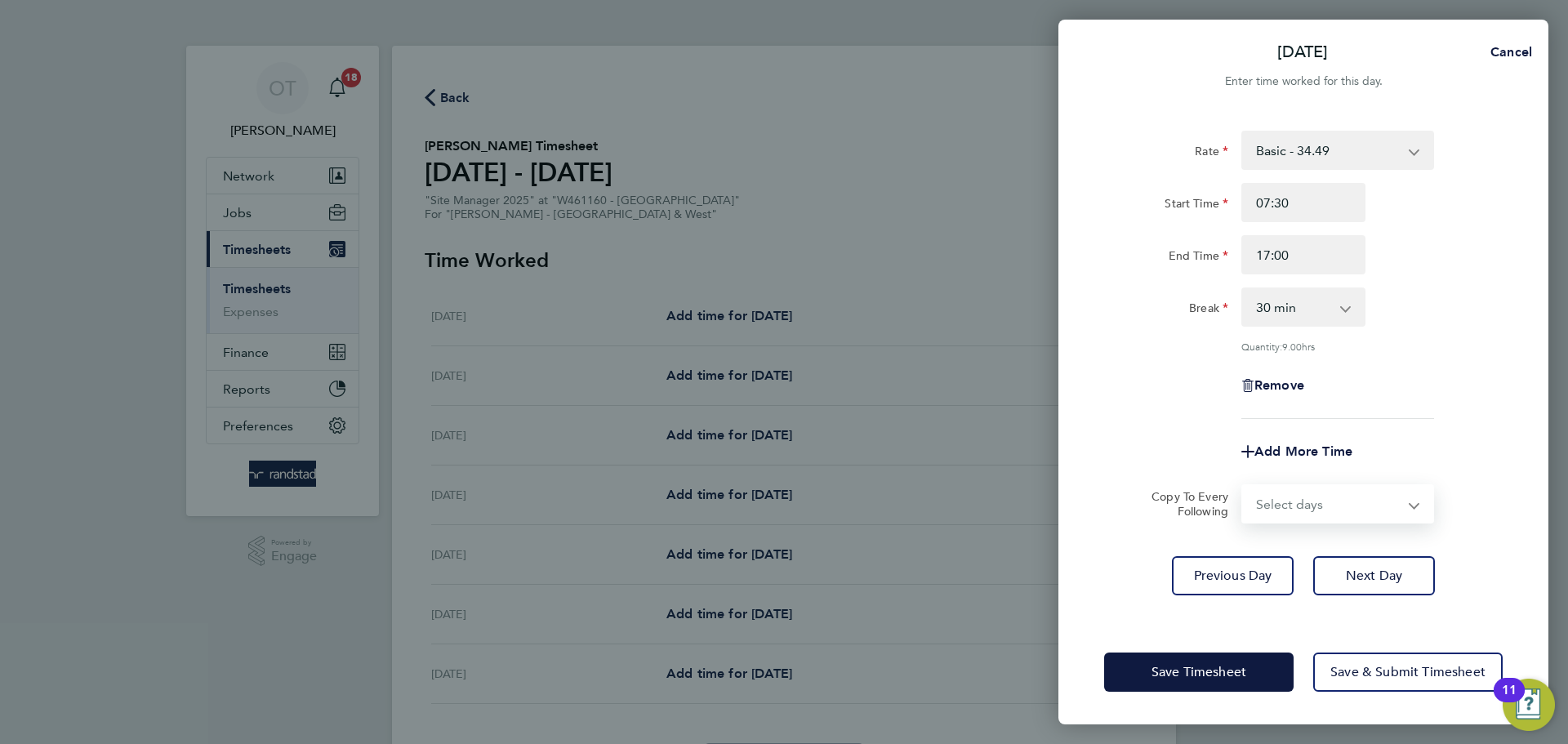
select select "DAY"
click at [1243, 486] on select "Select days Day [DATE] [DATE] [DATE] [DATE]" at bounding box center [1328, 503] width 171 height 36
select select "[DATE]"
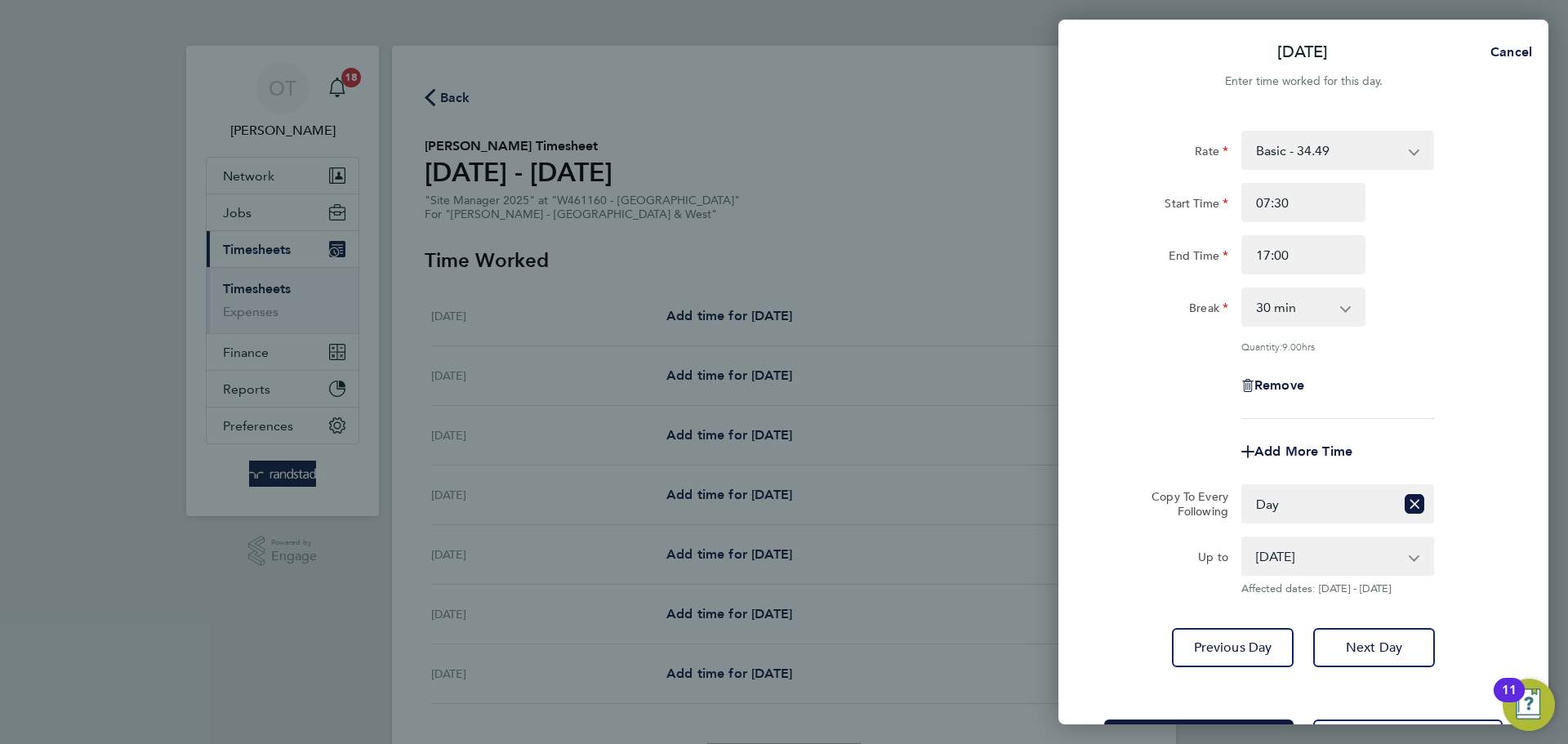
click at [1446, 470] on form "Rate Basic - 34.49 Start Time 07:30 End Time 17:00 Break 0 min 15 min 30 min 45…" at bounding box center [1303, 363] width 399 height 465
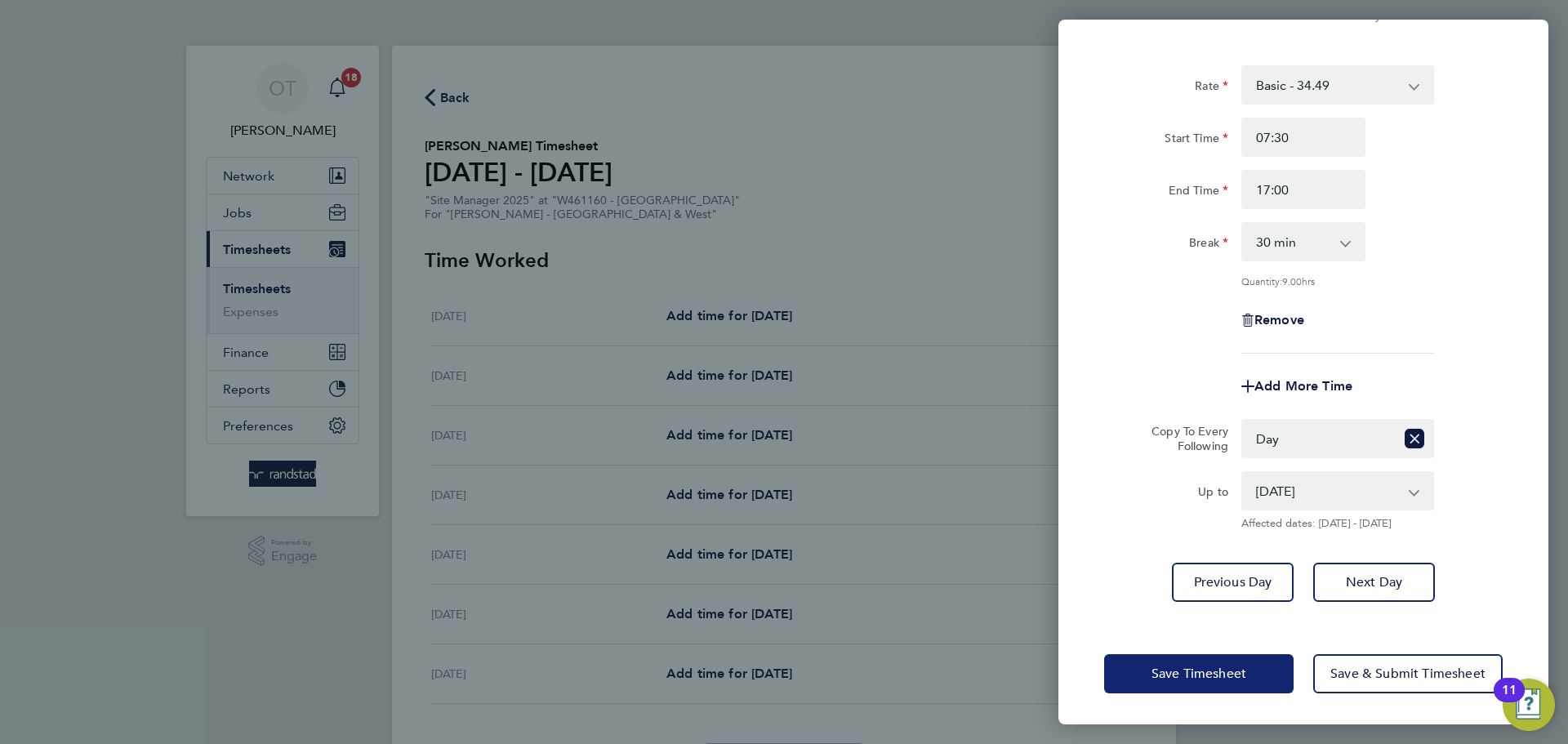
click at [1239, 667] on span "Save Timesheet" at bounding box center [1198, 673] width 94 height 16
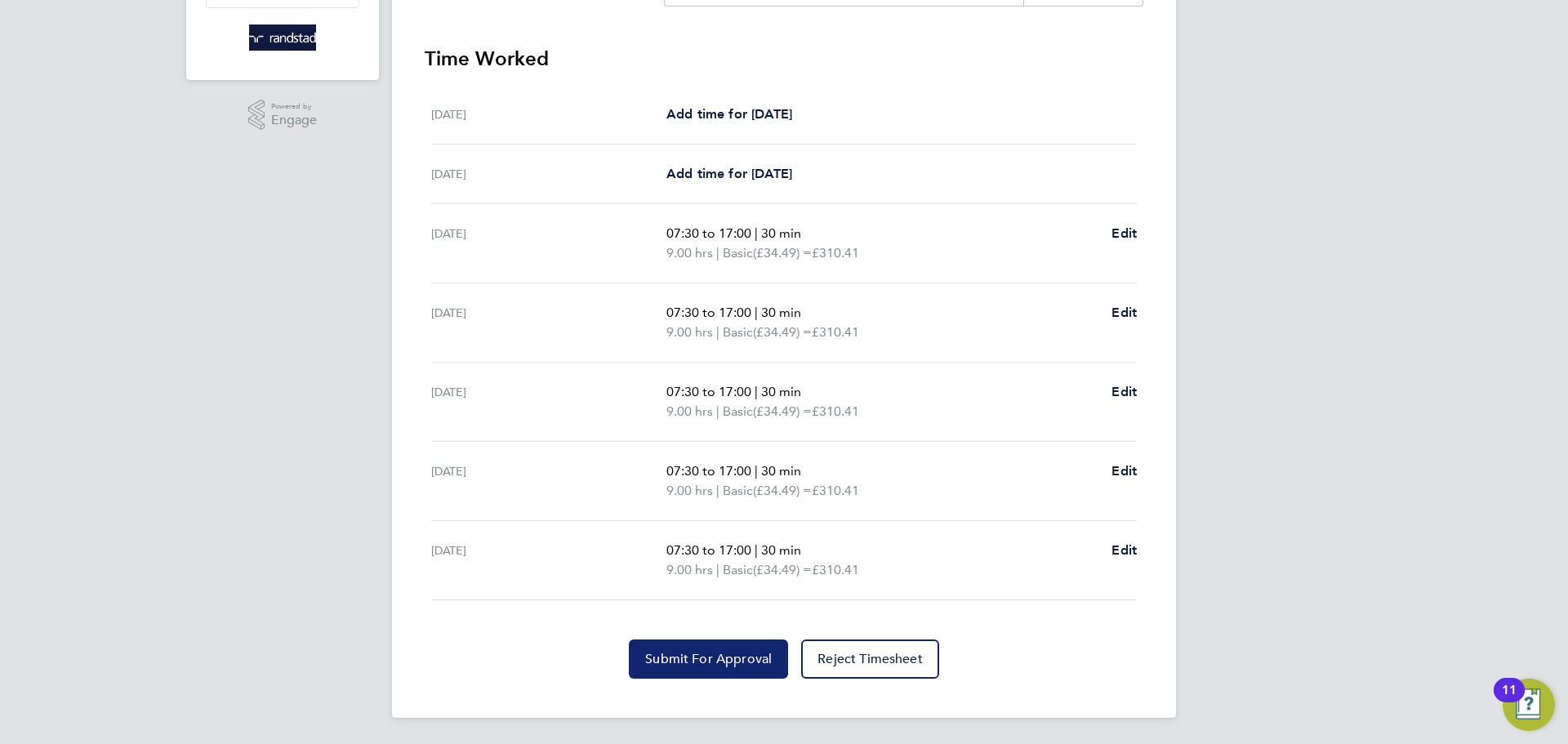
click at [706, 659] on span "Submit For Approval" at bounding box center [708, 659] width 126 height 16
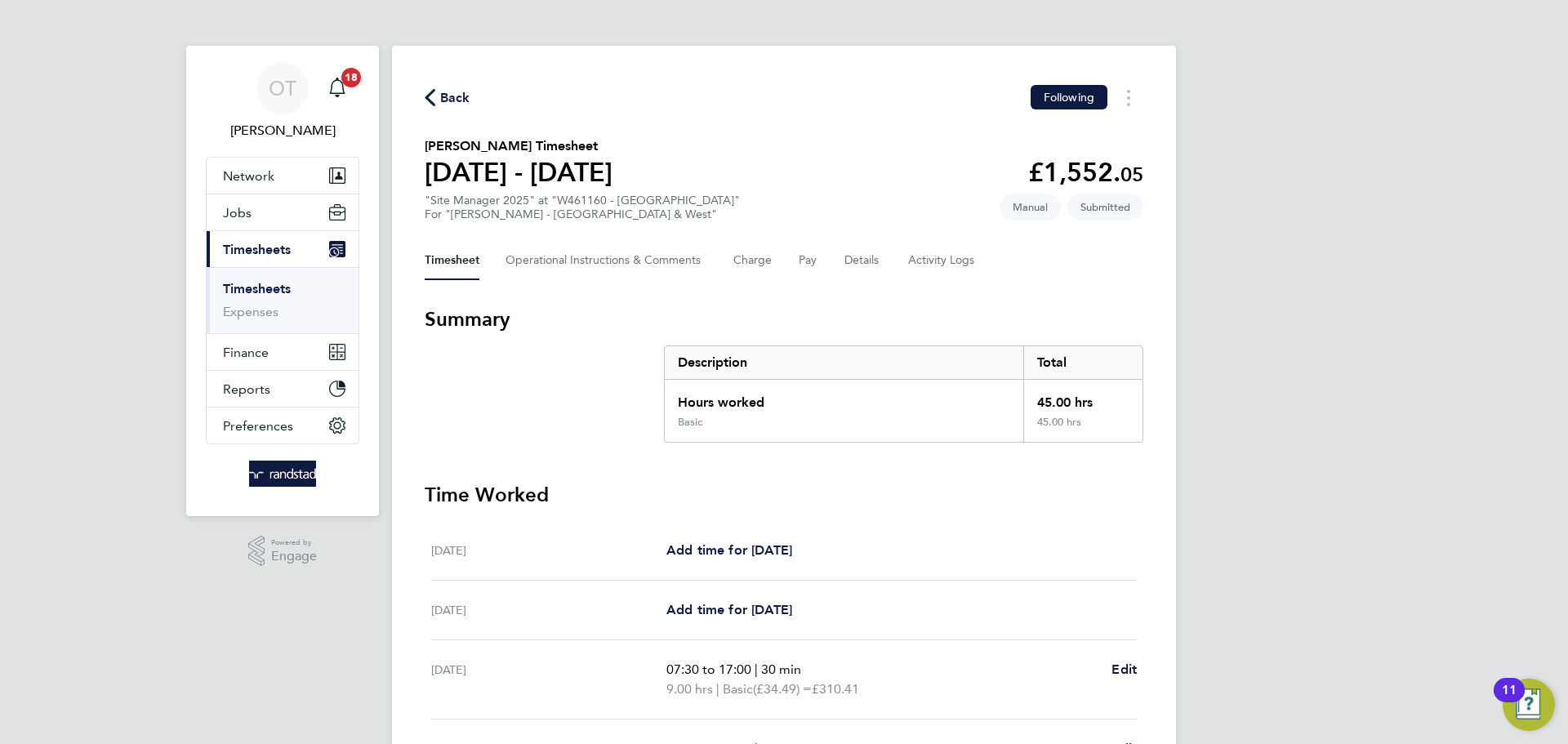
click at [454, 99] on span "Back" at bounding box center [456, 97] width 30 height 20
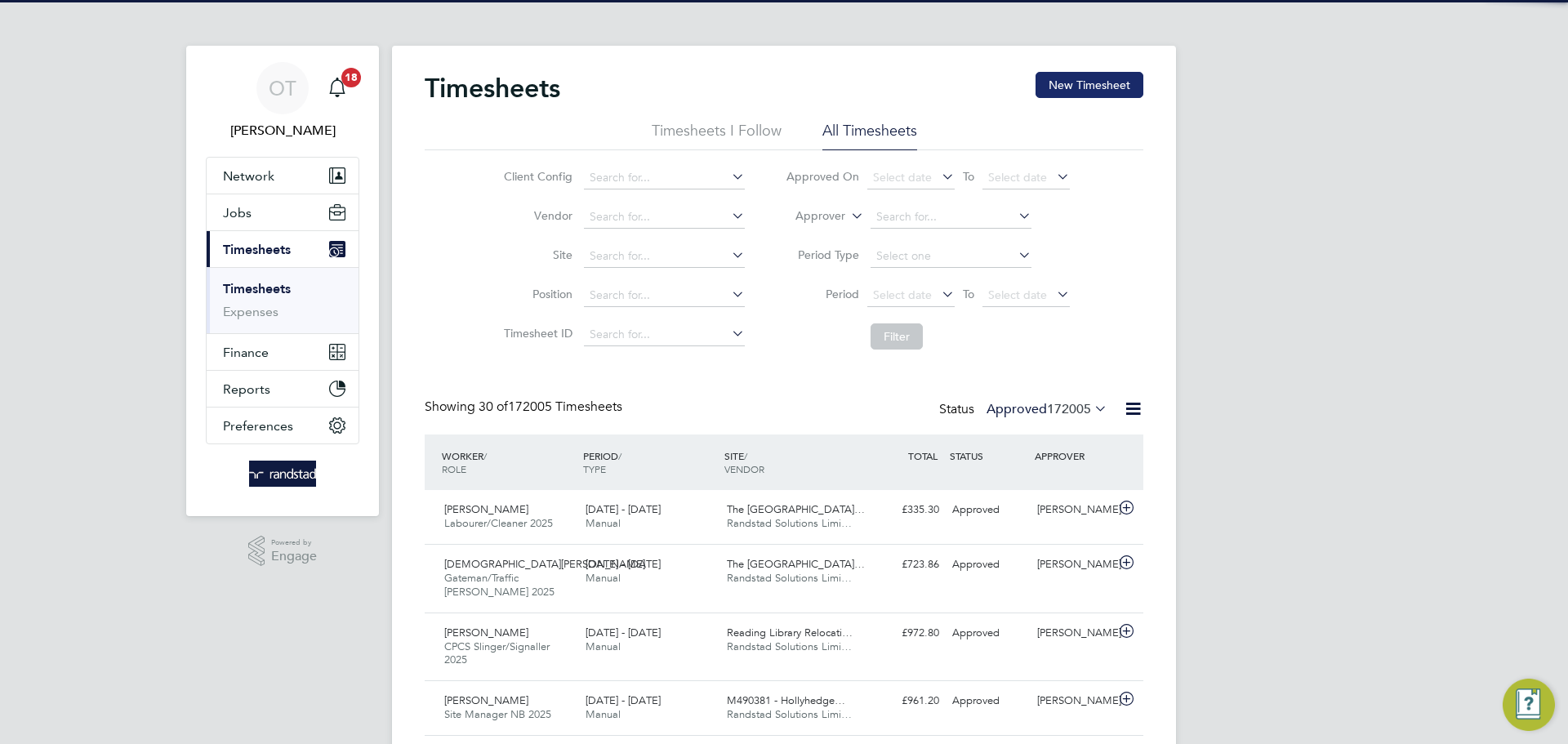
click at [1067, 83] on button "New Timesheet" at bounding box center [1089, 85] width 108 height 26
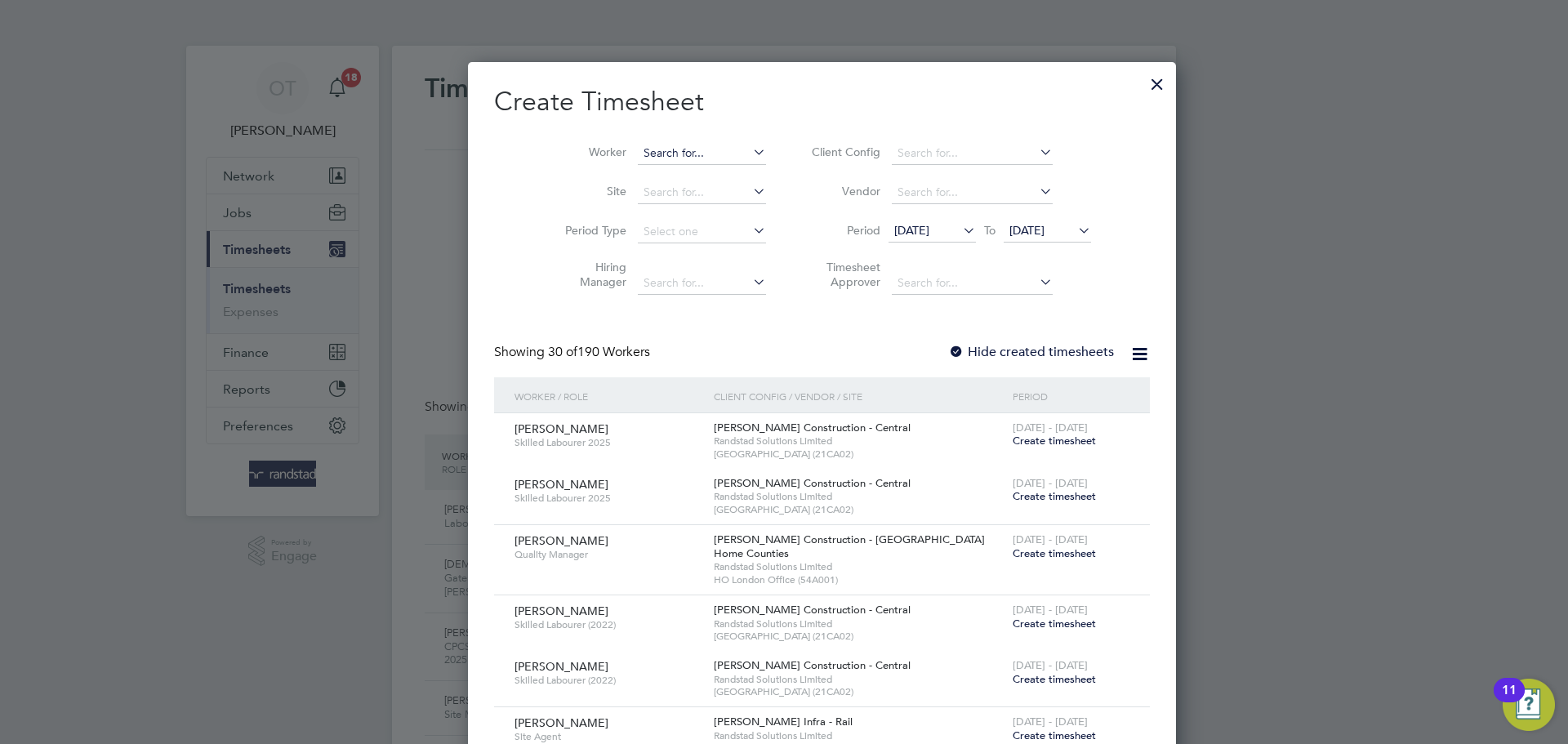
click at [684, 150] on input at bounding box center [702, 153] width 128 height 22
click at [704, 176] on b "[PERSON_NAME]" at bounding box center [750, 175] width 94 height 14
type input "[PERSON_NAME]"
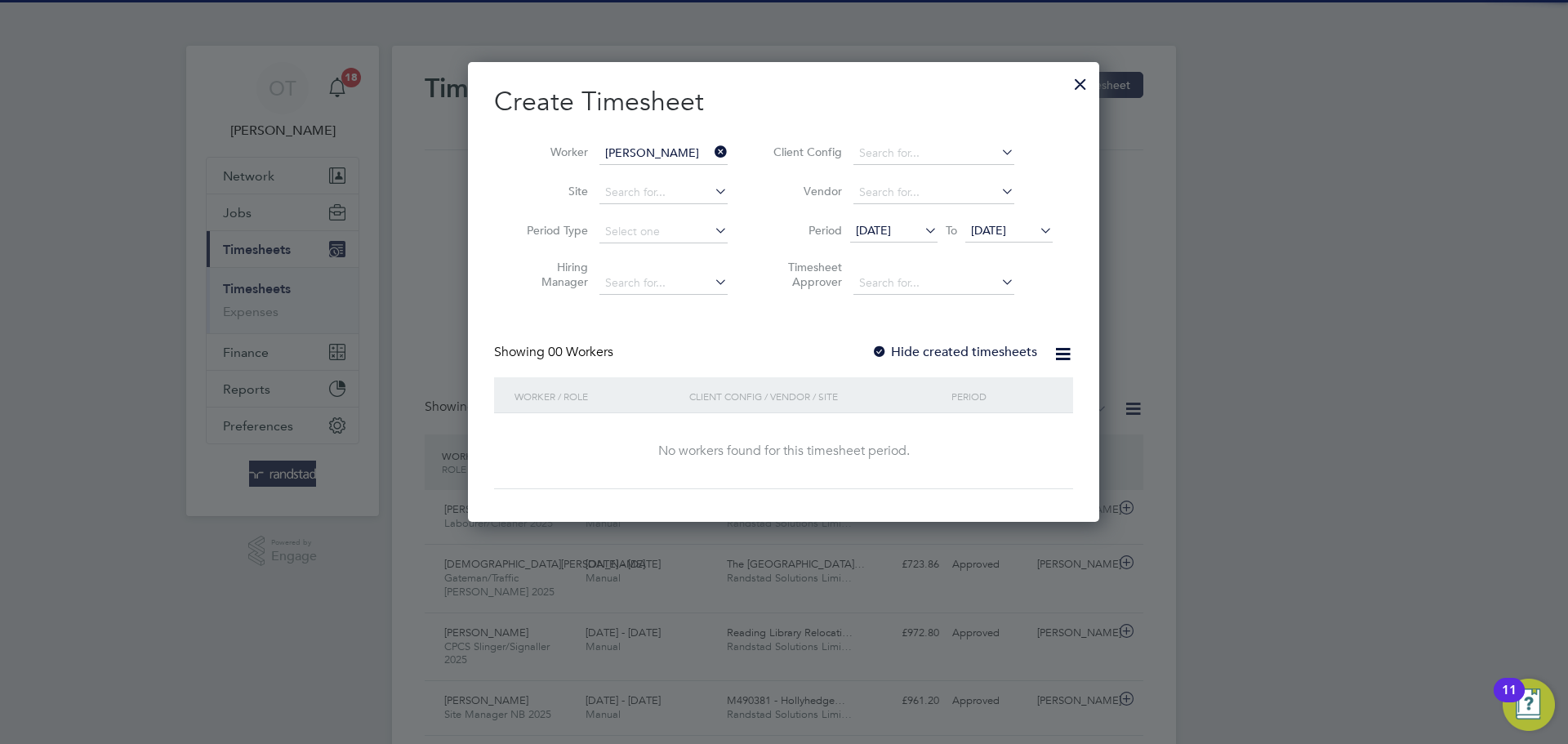
click at [961, 341] on div "Create Timesheet Worker [PERSON_NAME] Site Period Type Hiring Manager Client Co…" at bounding box center [783, 287] width 579 height 404
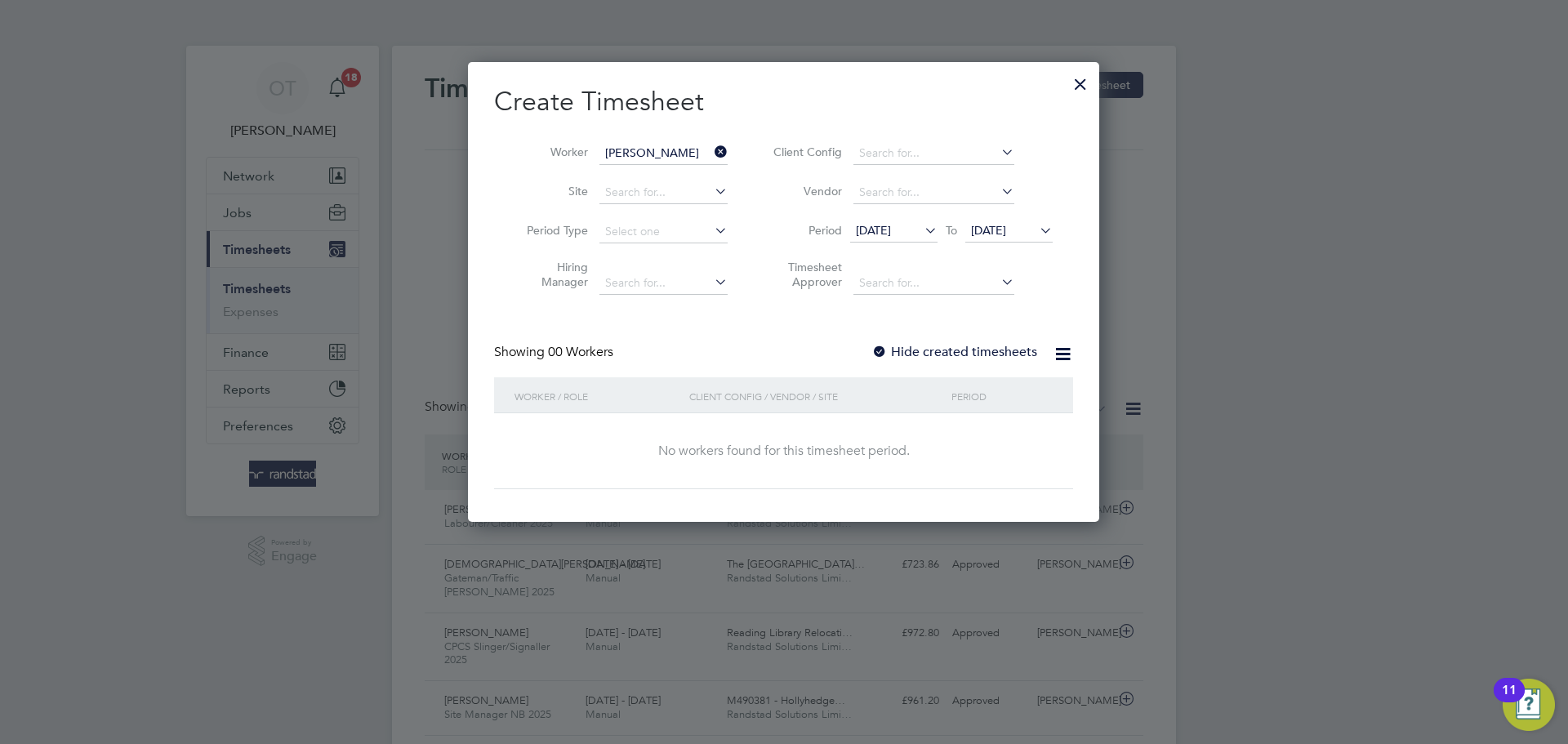
click at [964, 350] on label "Hide created timesheets" at bounding box center [953, 352] width 166 height 16
click at [1037, 233] on icon at bounding box center [1037, 230] width 0 height 22
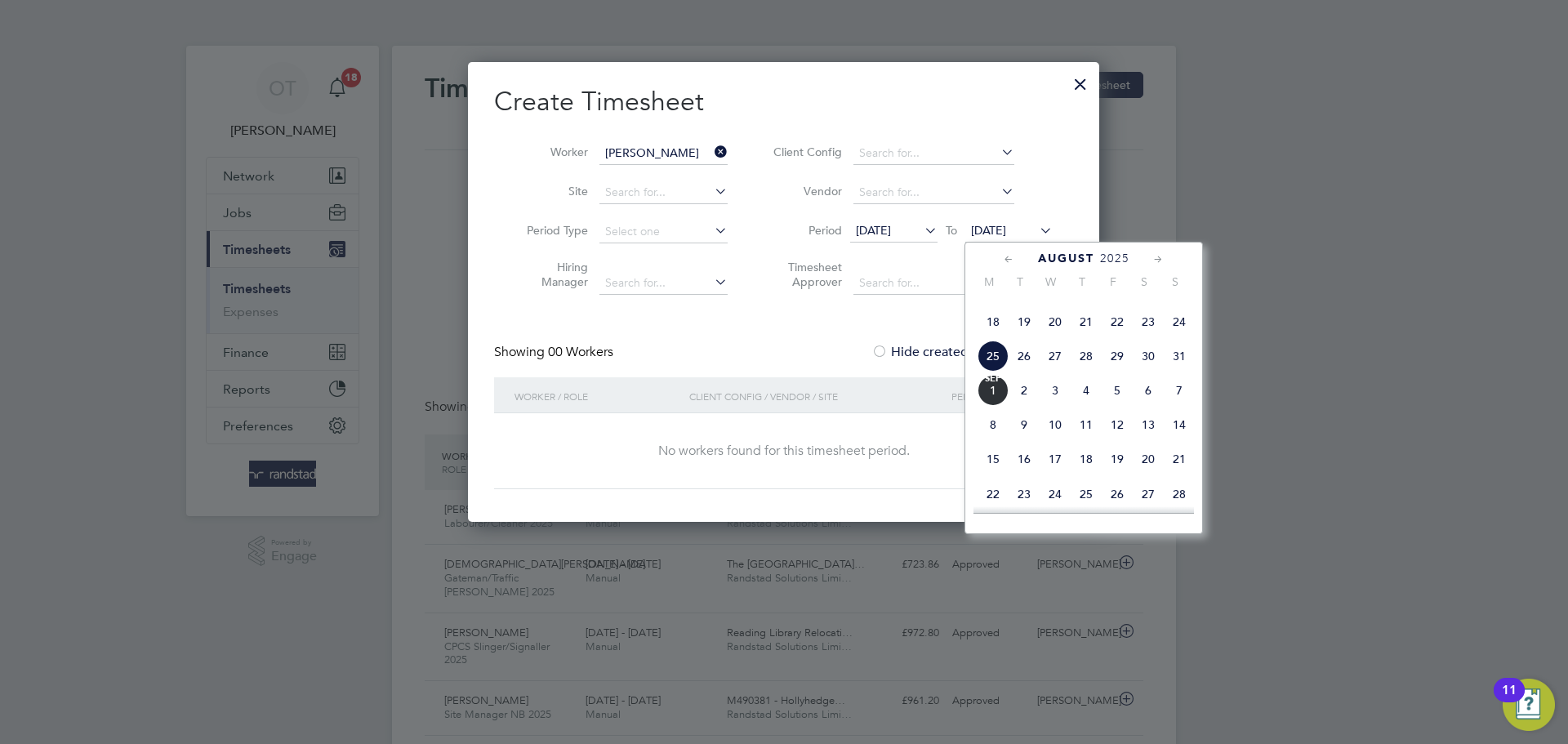
click at [1175, 372] on span "31" at bounding box center [1179, 356] width 31 height 31
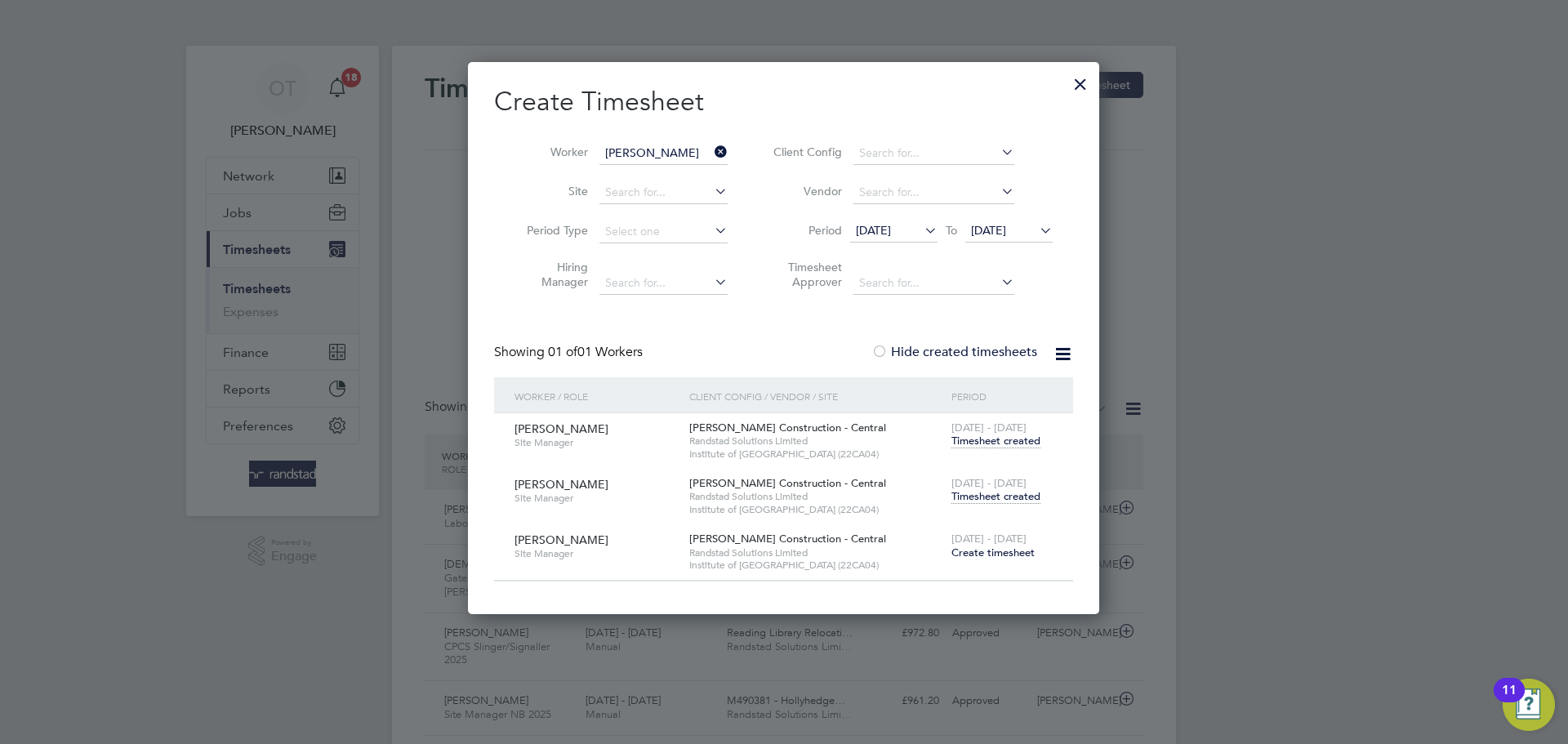
click at [1004, 498] on span "Timesheet created" at bounding box center [995, 497] width 89 height 15
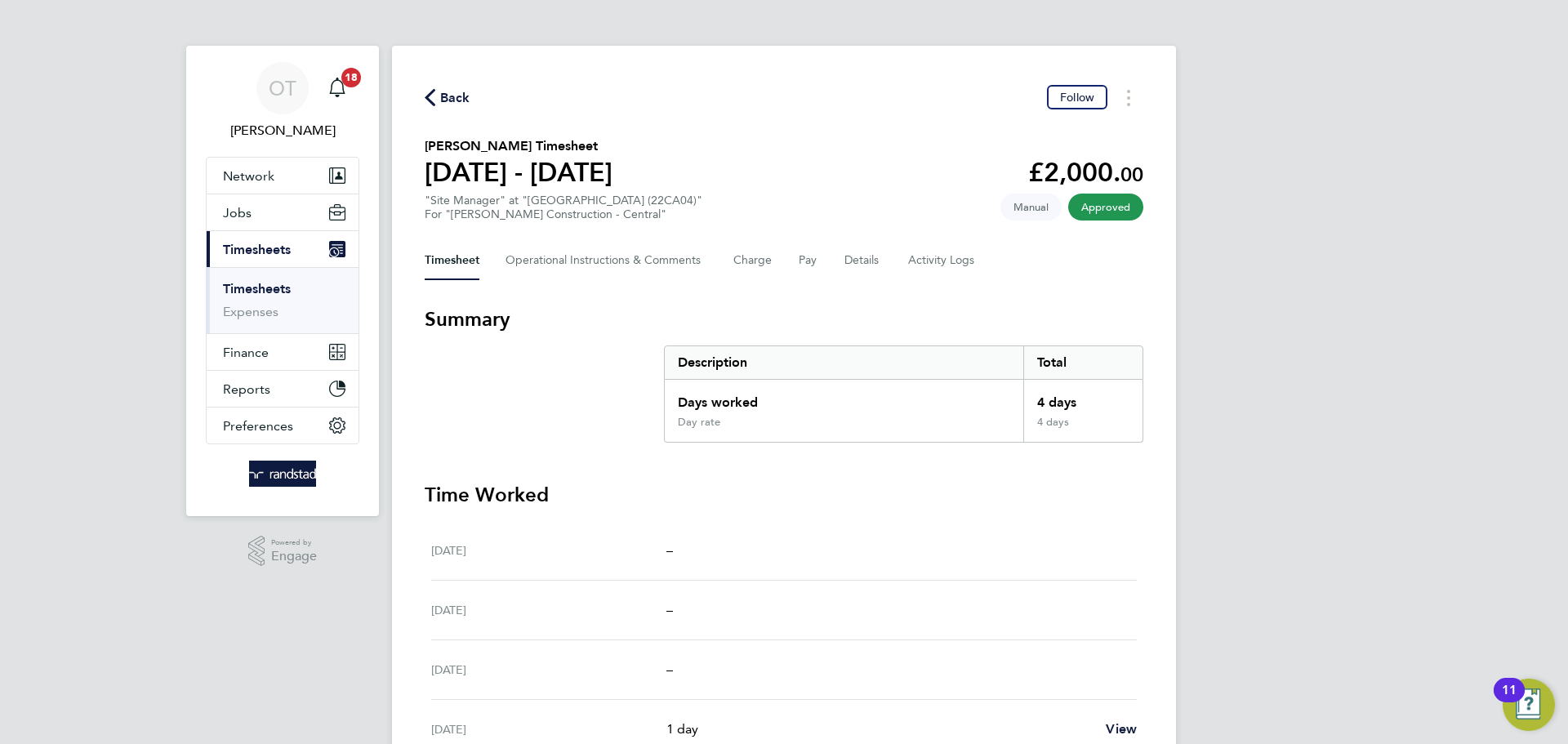
click at [457, 100] on span "Back" at bounding box center [456, 97] width 30 height 20
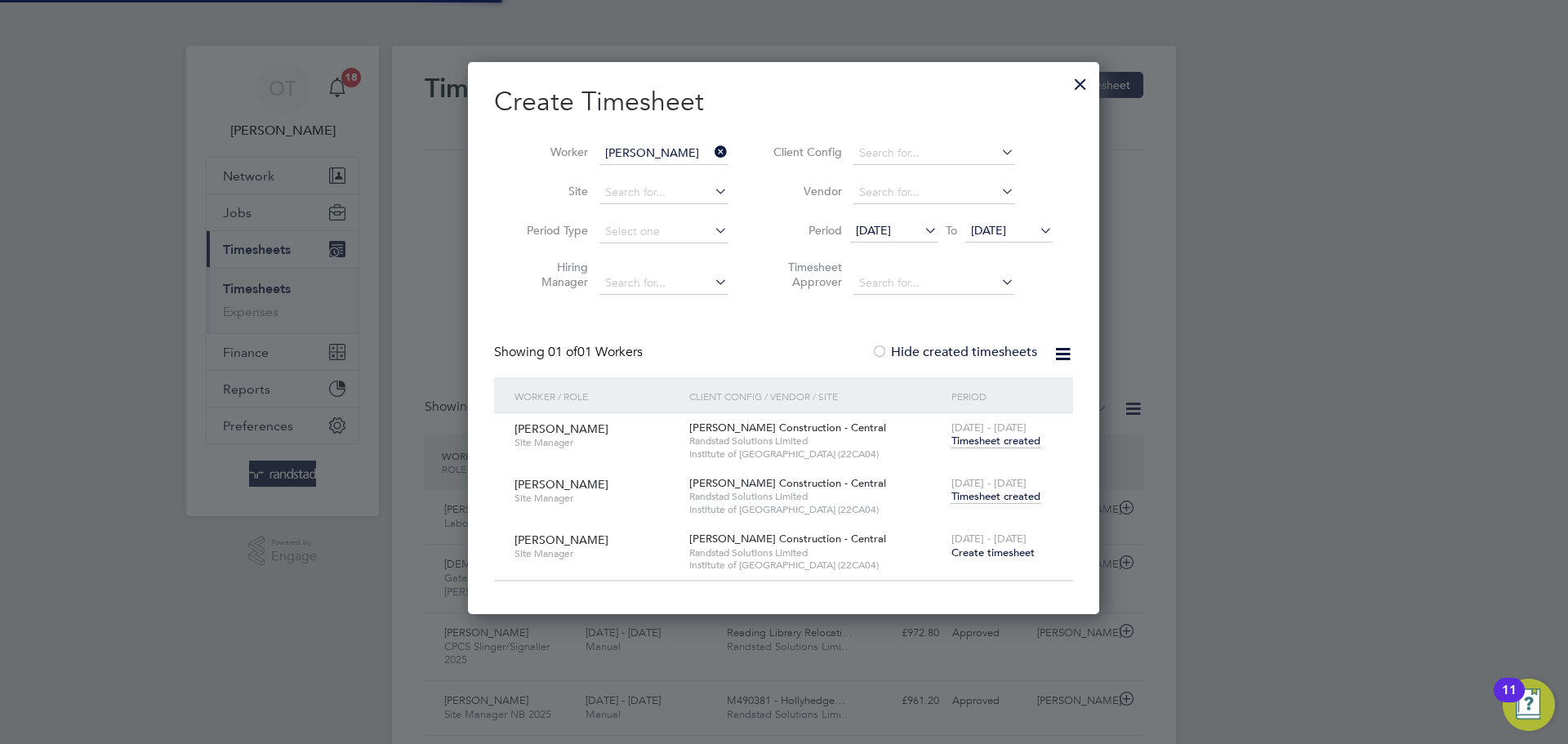
click at [711, 149] on icon at bounding box center [711, 152] width 0 height 22
click at [667, 150] on input "[PERSON_NAME]" at bounding box center [663, 153] width 128 height 22
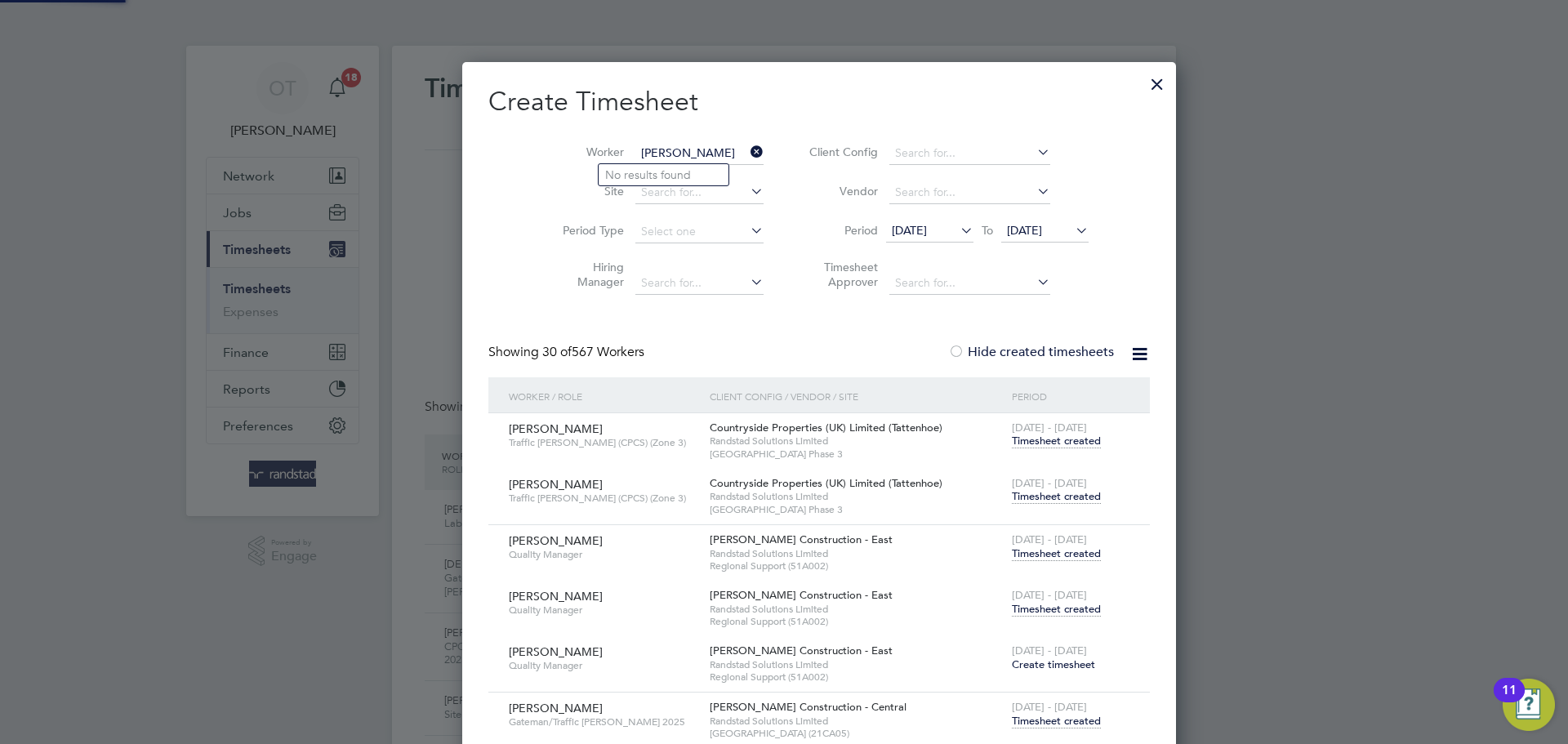
type input "[PERSON_NAME]"
click at [686, 168] on li "No results found" at bounding box center [663, 174] width 130 height 22
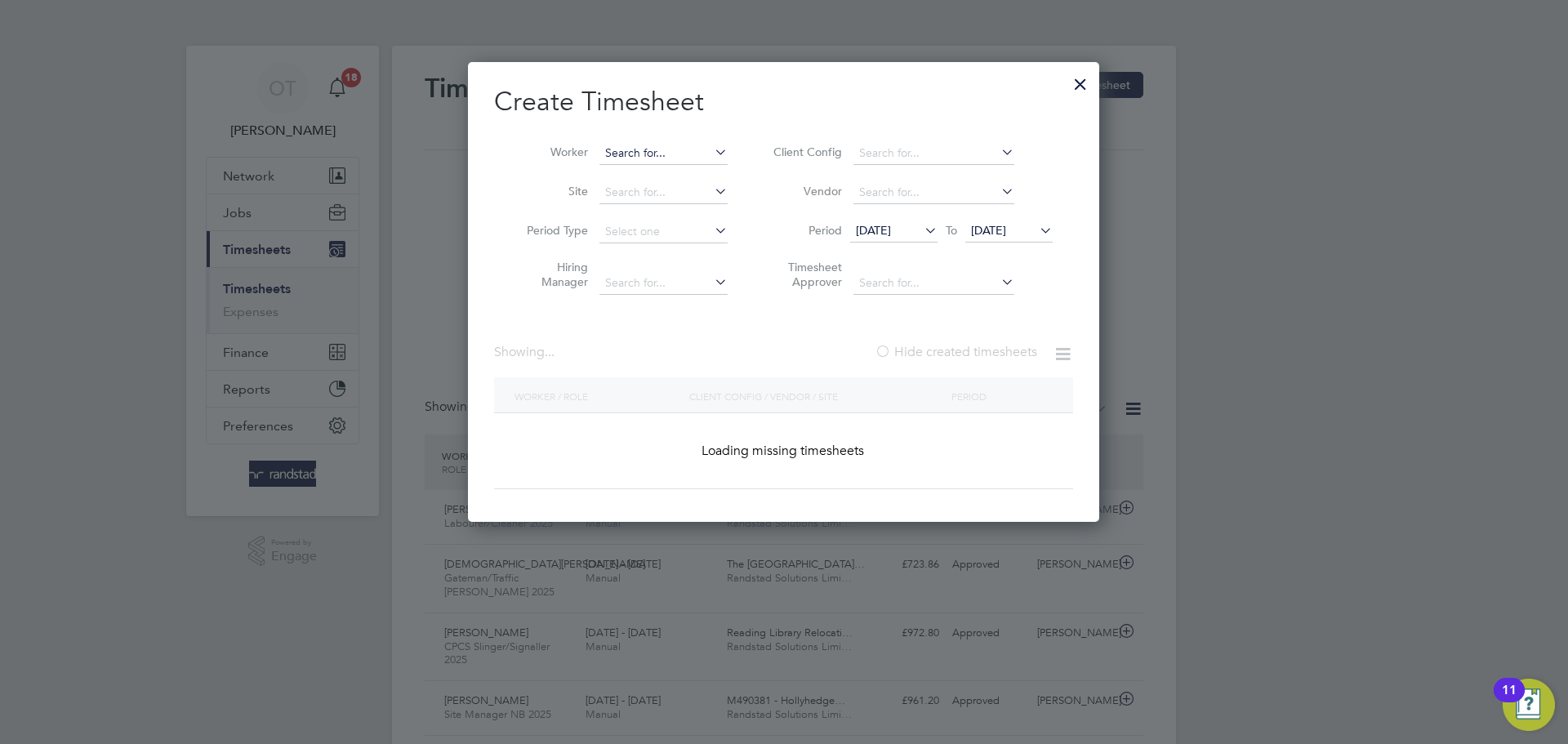
click at [666, 149] on input at bounding box center [663, 153] width 128 height 22
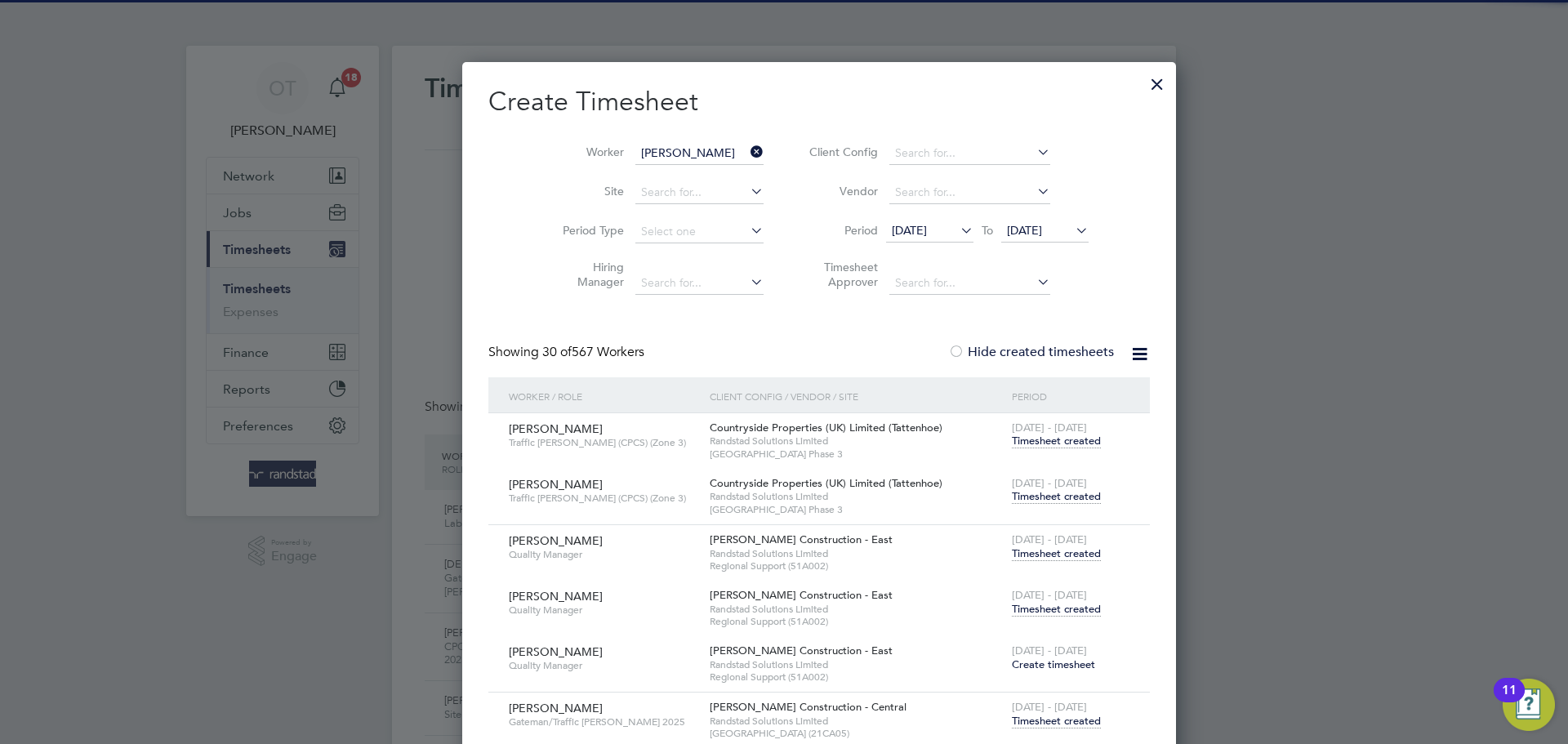
click at [675, 175] on li "[PERSON_NAME]" at bounding box center [719, 175] width 241 height 22
type input "[PERSON_NAME]"
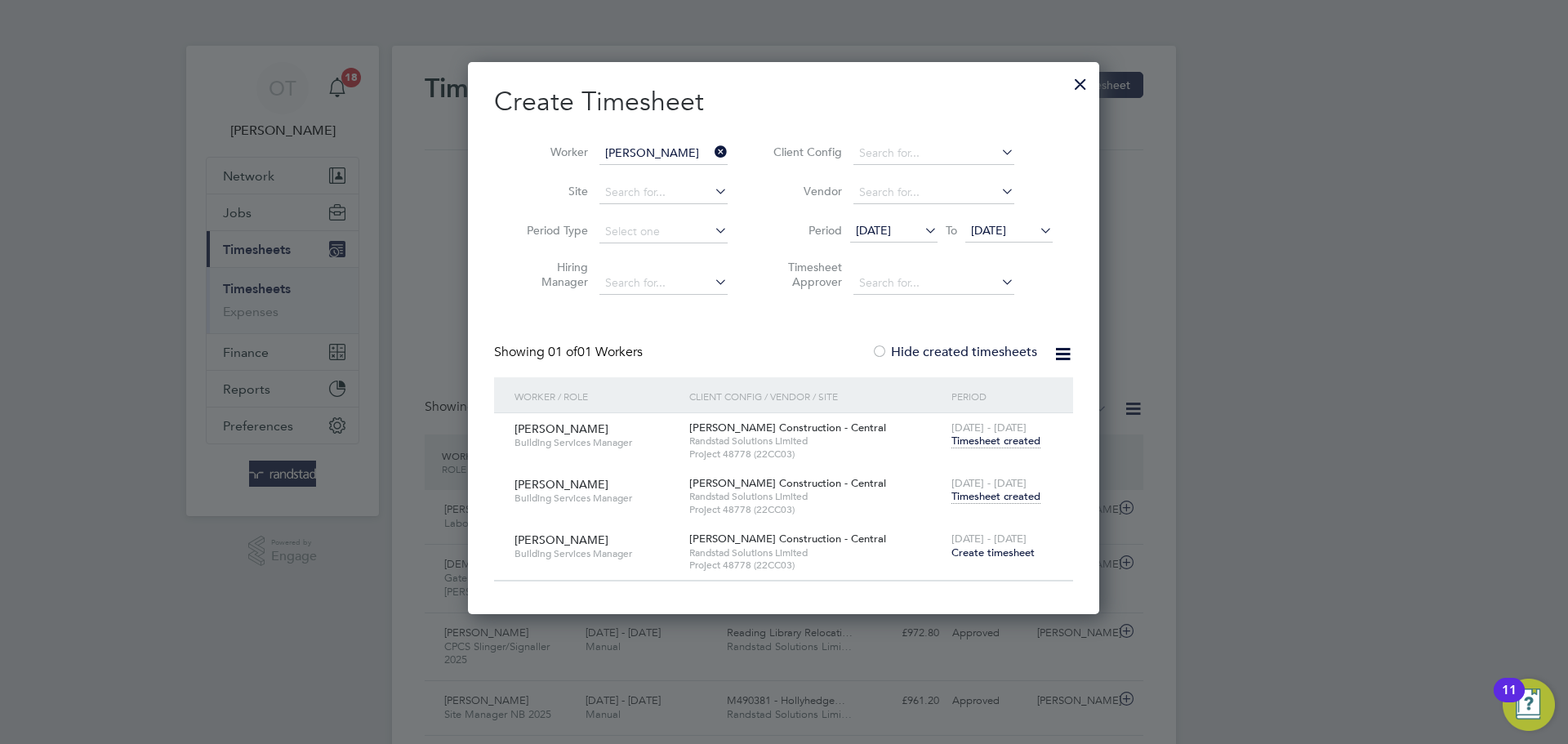
click at [996, 502] on span "Timesheet created" at bounding box center [995, 497] width 89 height 15
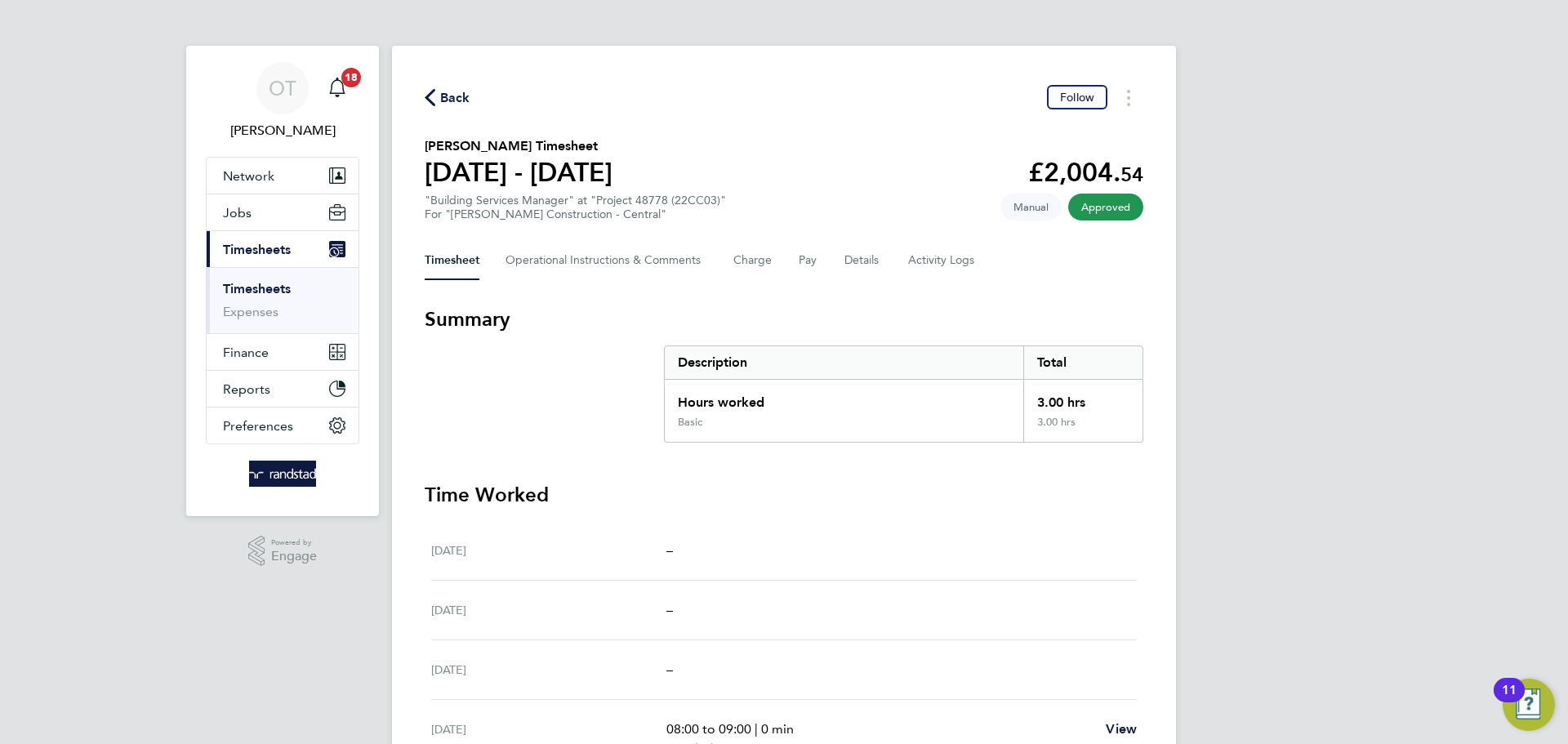
click at [450, 107] on span "Back" at bounding box center [456, 97] width 30 height 20
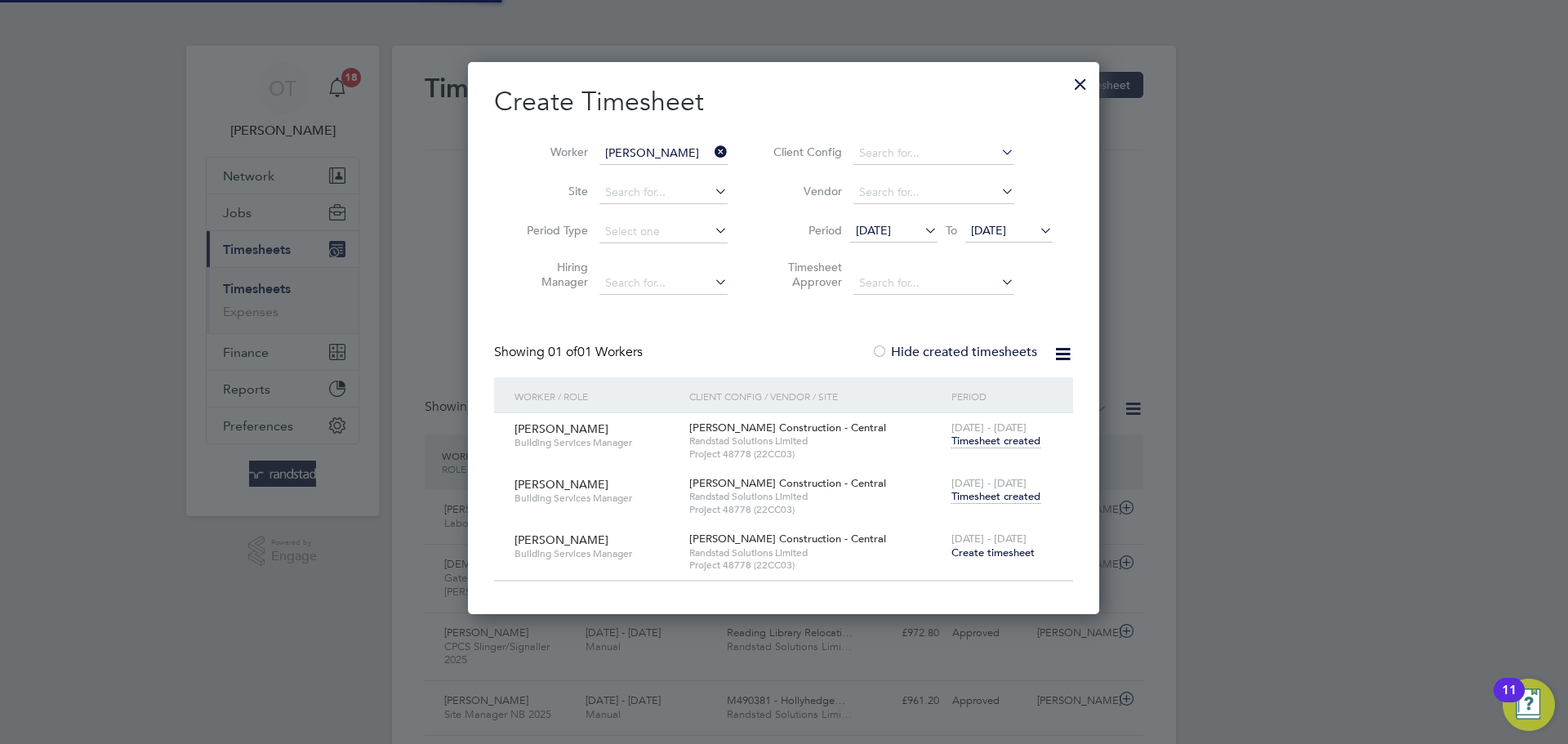
click at [711, 151] on icon at bounding box center [711, 152] width 0 height 22
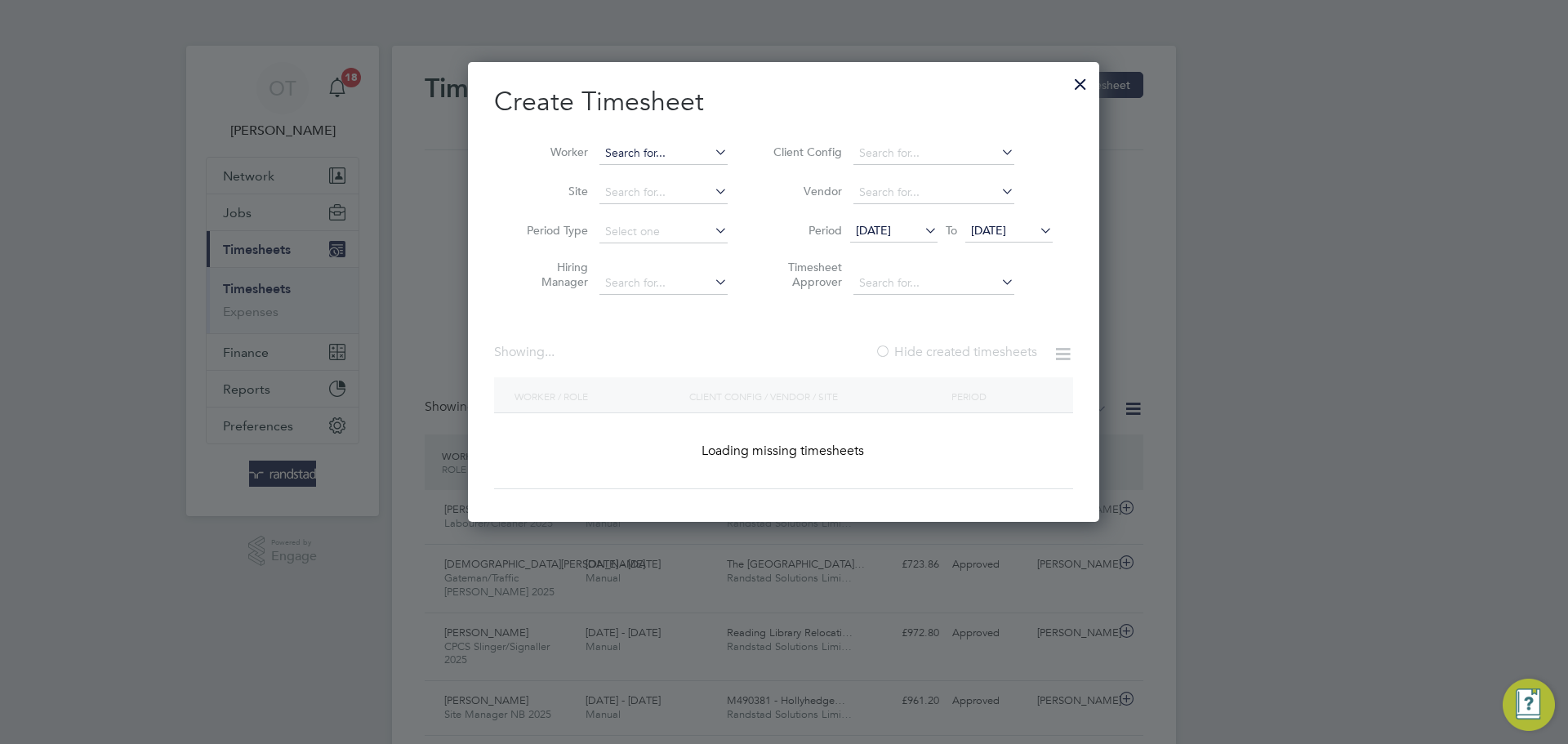
click at [641, 151] on input at bounding box center [663, 153] width 128 height 22
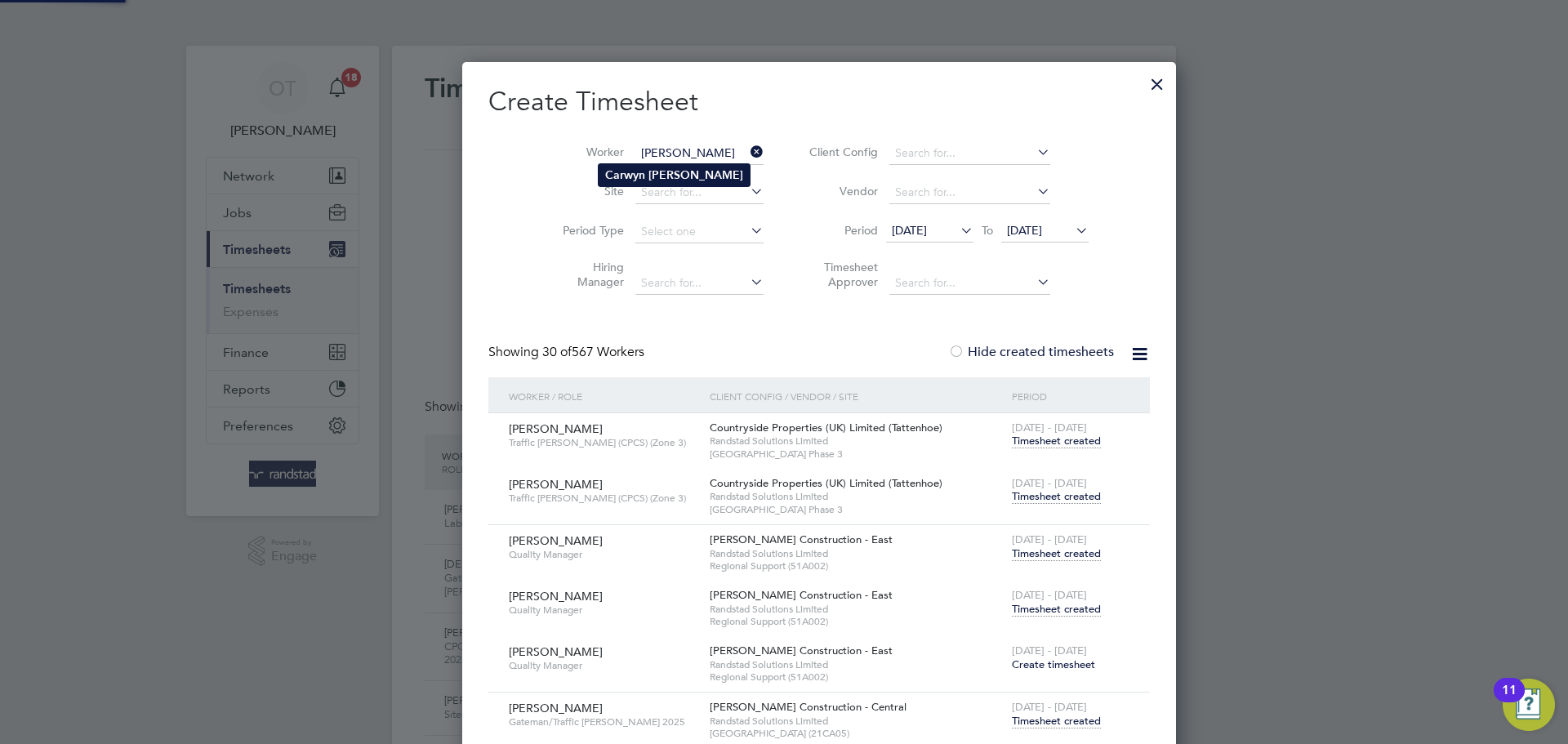
click at [625, 168] on b "Carwyn" at bounding box center [625, 175] width 40 height 14
type input "[PERSON_NAME]"
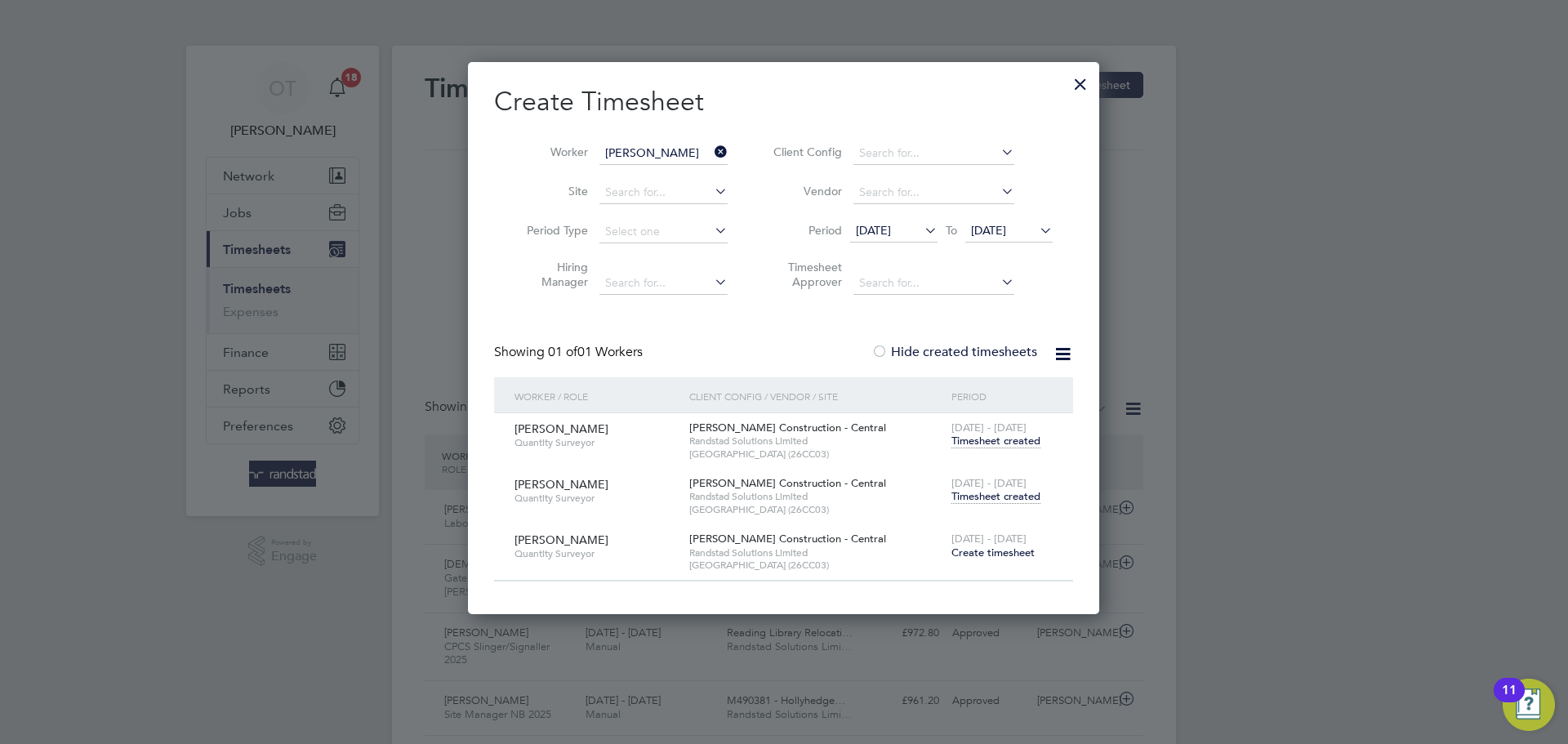
click at [976, 499] on span "Timesheet created" at bounding box center [995, 497] width 89 height 15
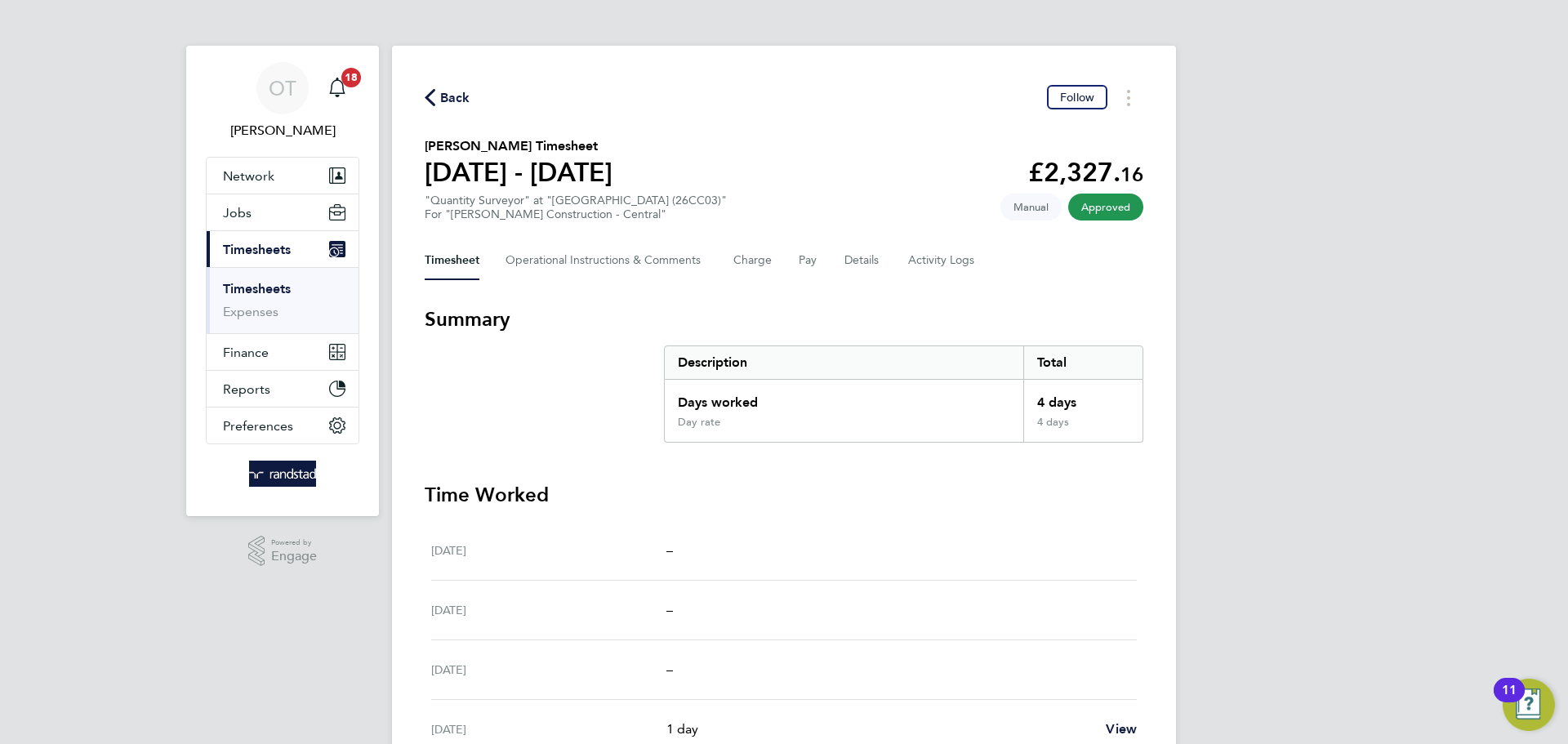
click at [447, 107] on span "Back" at bounding box center [456, 97] width 30 height 20
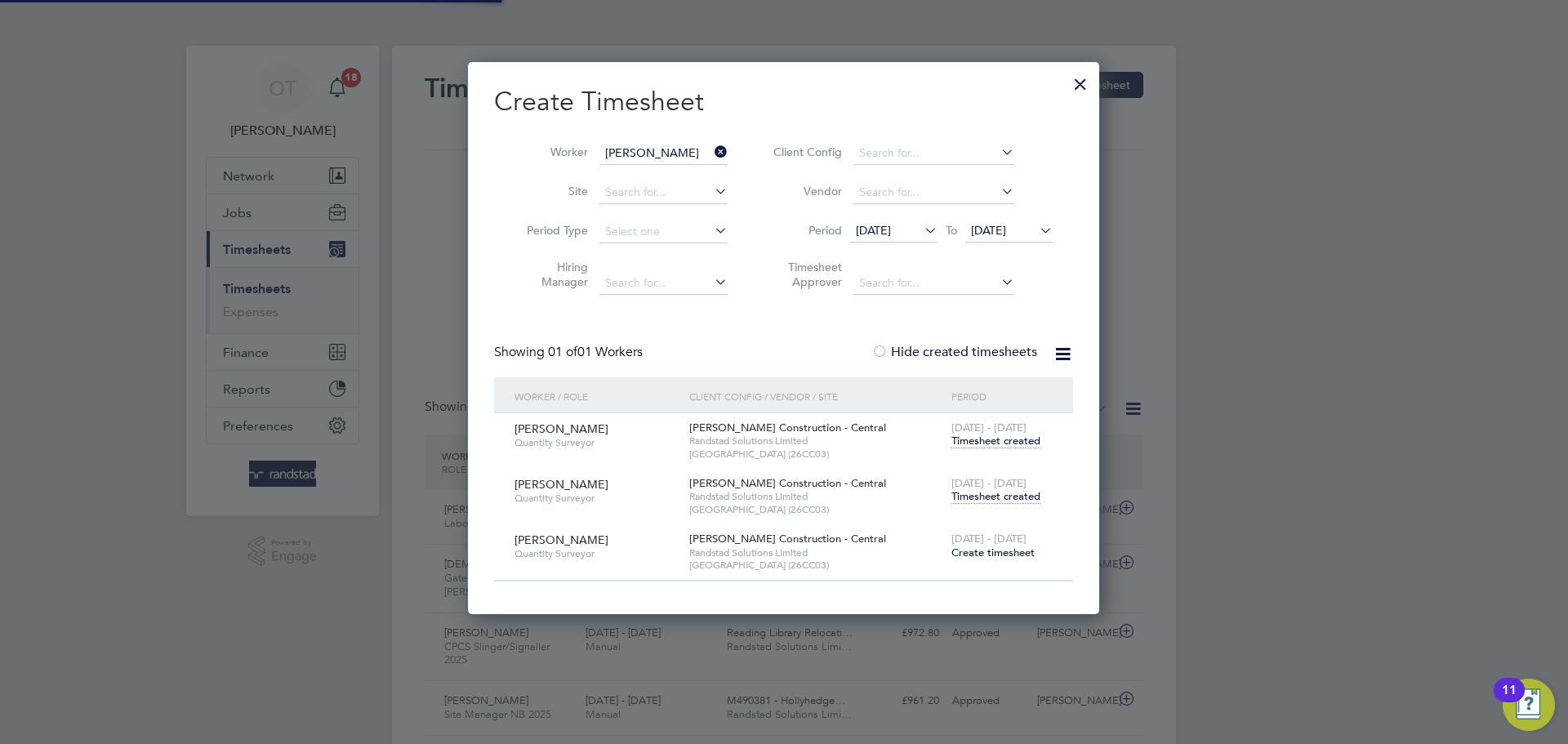
click at [711, 151] on icon at bounding box center [711, 152] width 0 height 22
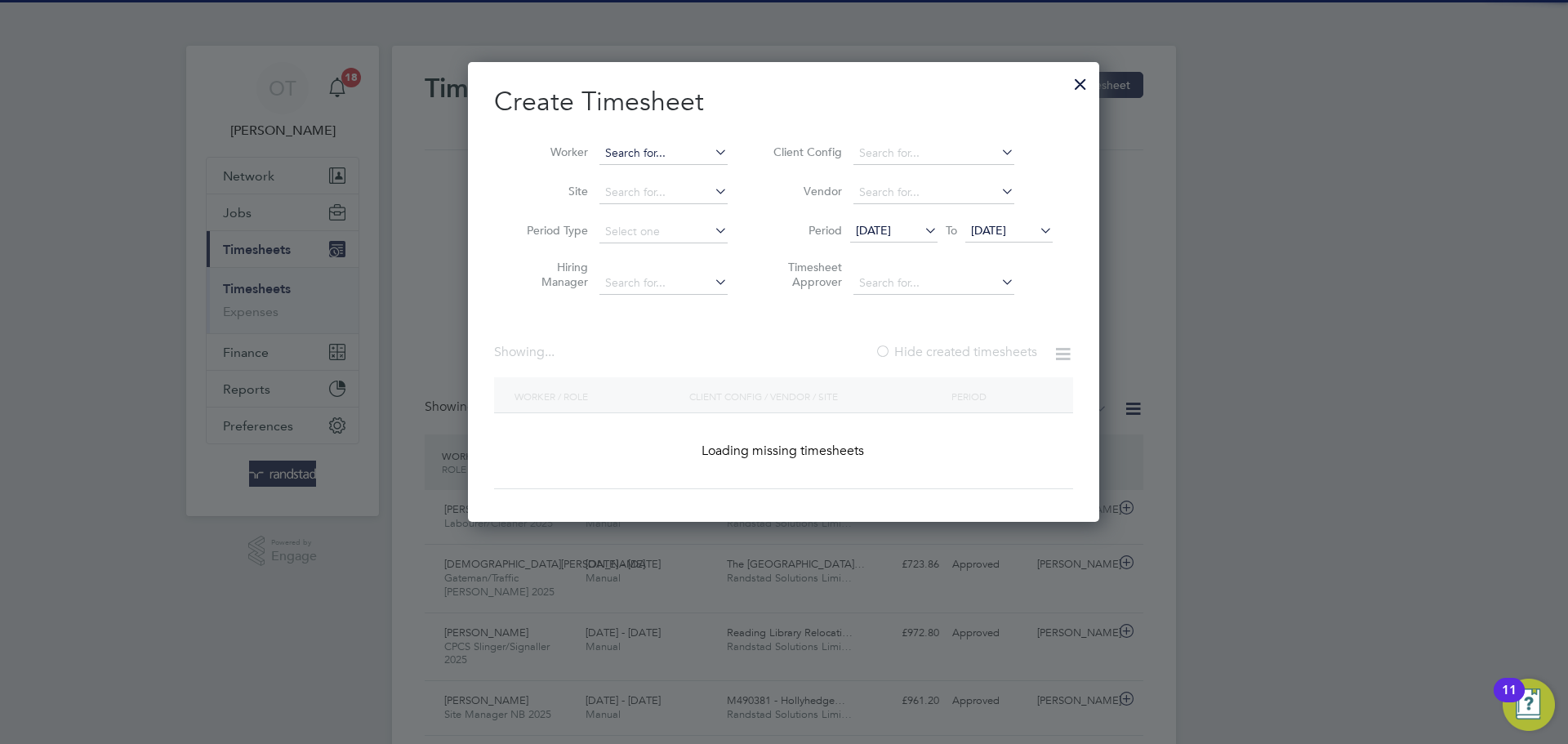
click at [660, 153] on input at bounding box center [663, 153] width 128 height 22
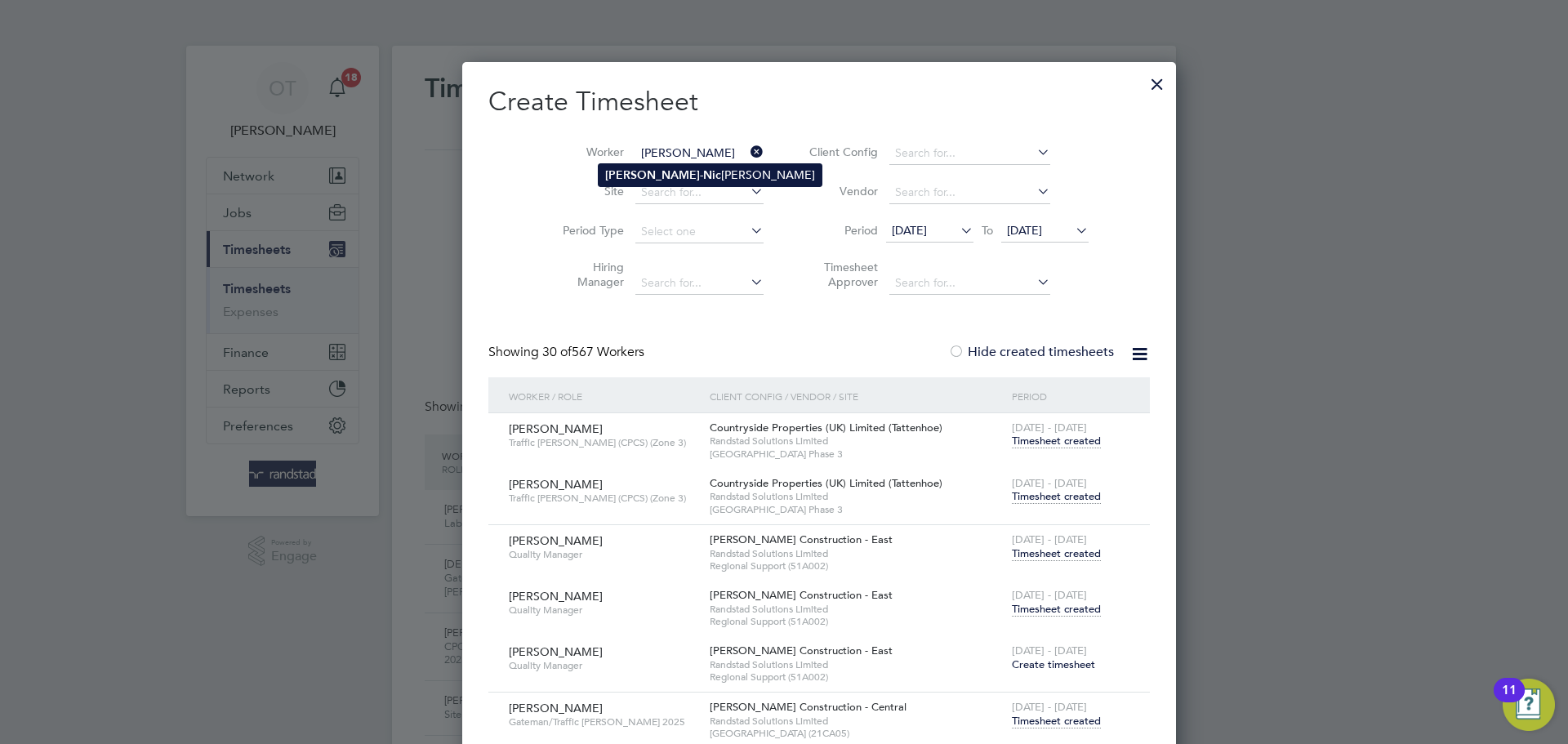
click at [667, 173] on li "[PERSON_NAME] - Nic olae [PERSON_NAME]" at bounding box center [710, 175] width 223 height 22
type input "[PERSON_NAME]"
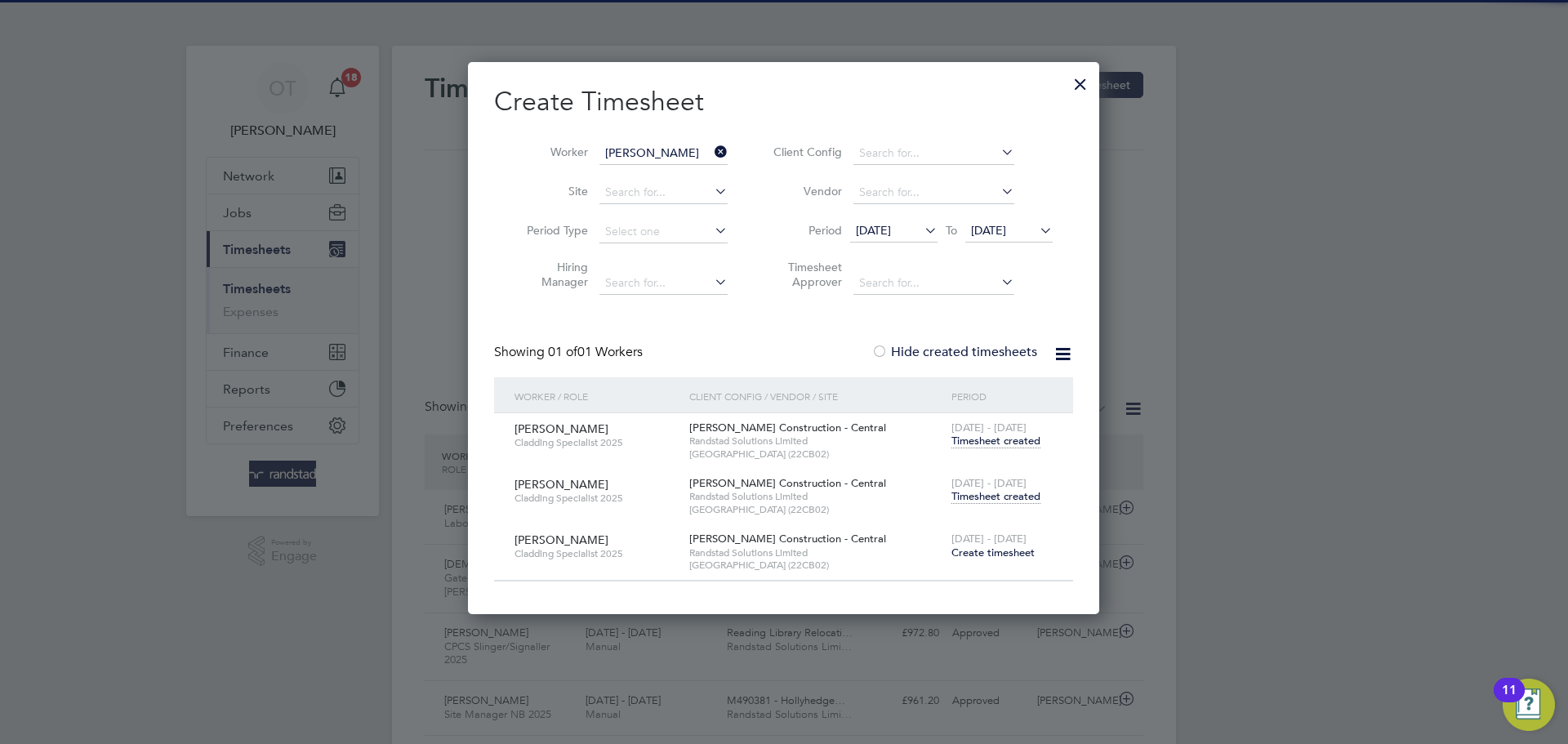
click at [1021, 503] on div "[DATE] - [DATE] Timesheet created" at bounding box center [1002, 490] width 109 height 44
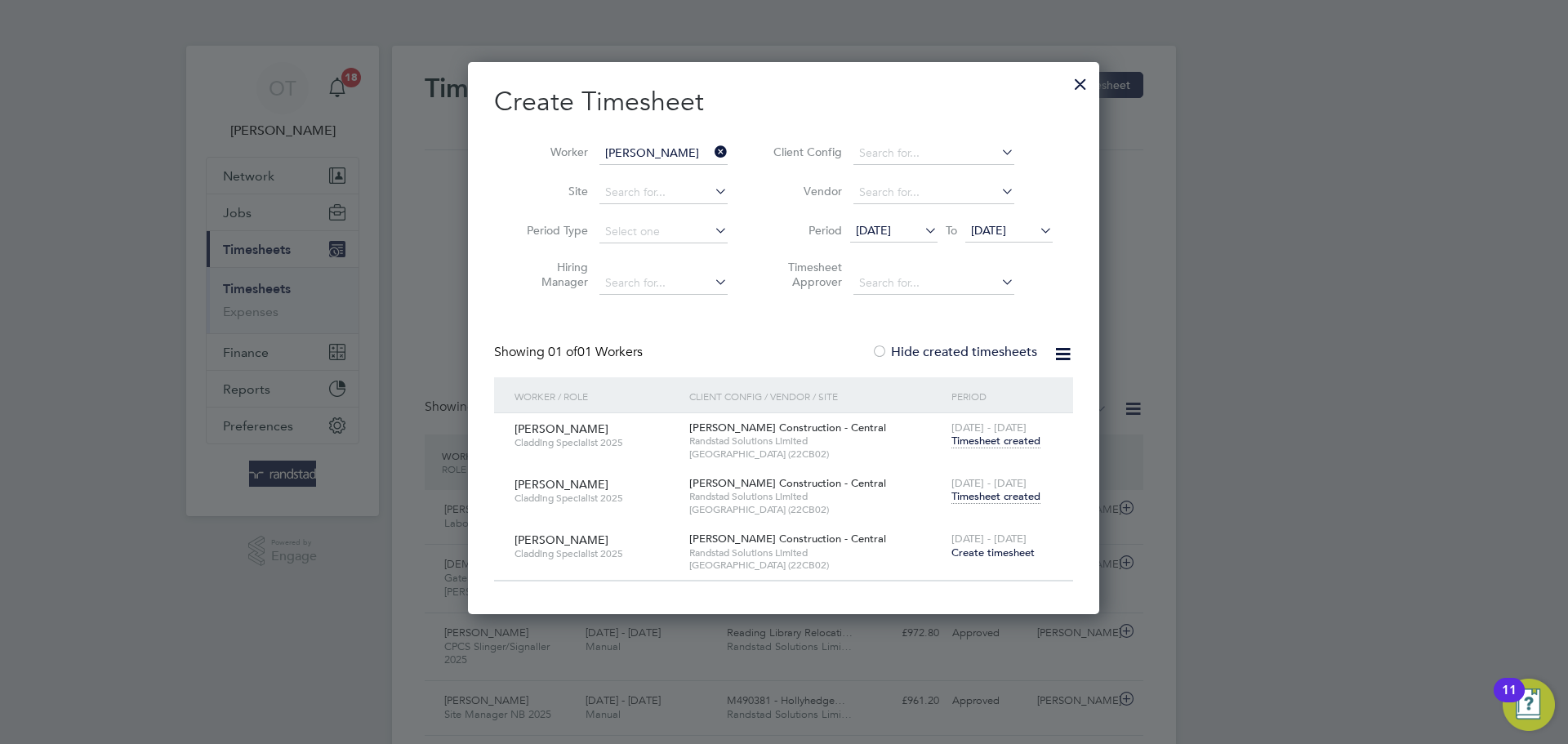
click at [1020, 499] on span "Timesheet created" at bounding box center [995, 497] width 89 height 15
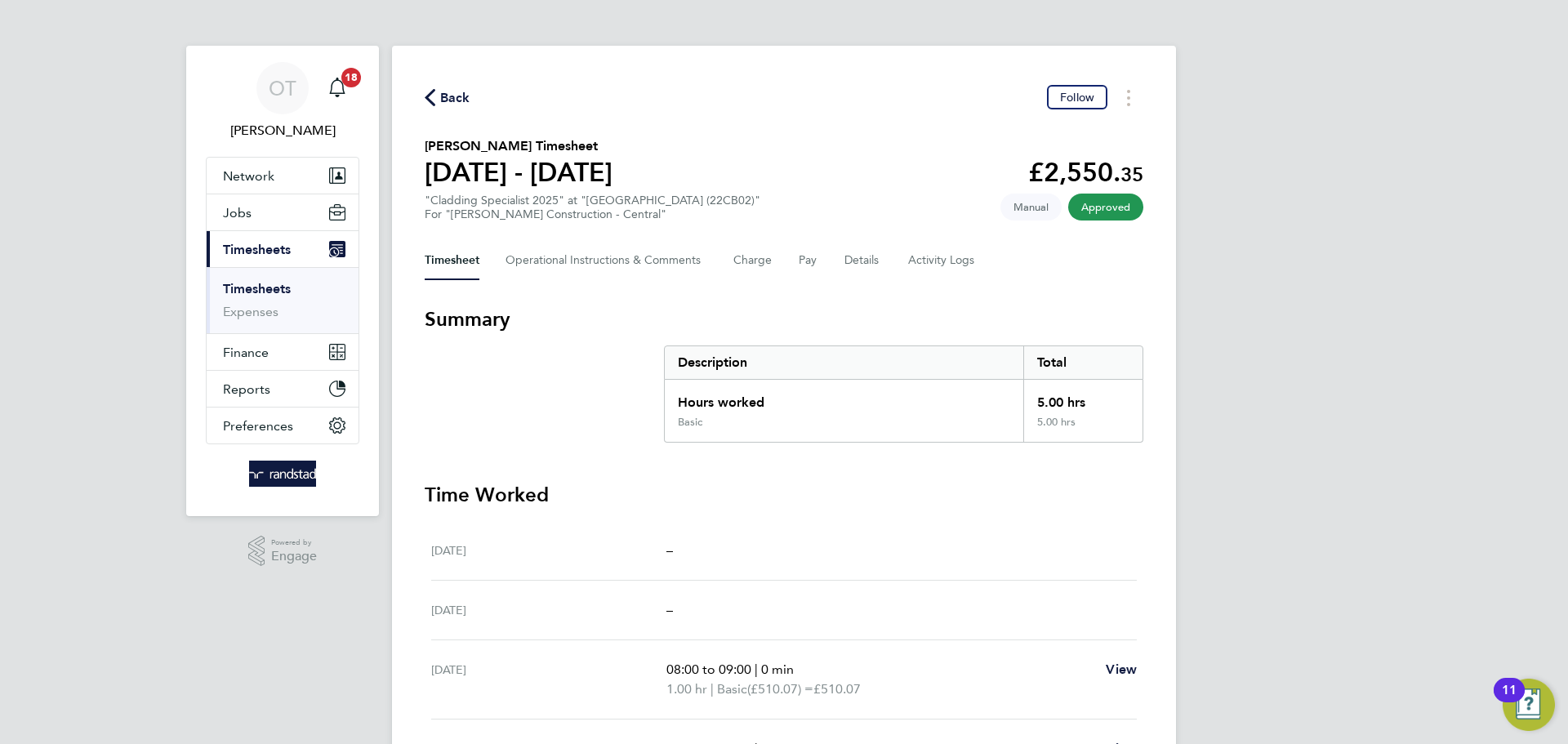
click at [458, 102] on span "Back" at bounding box center [456, 97] width 30 height 20
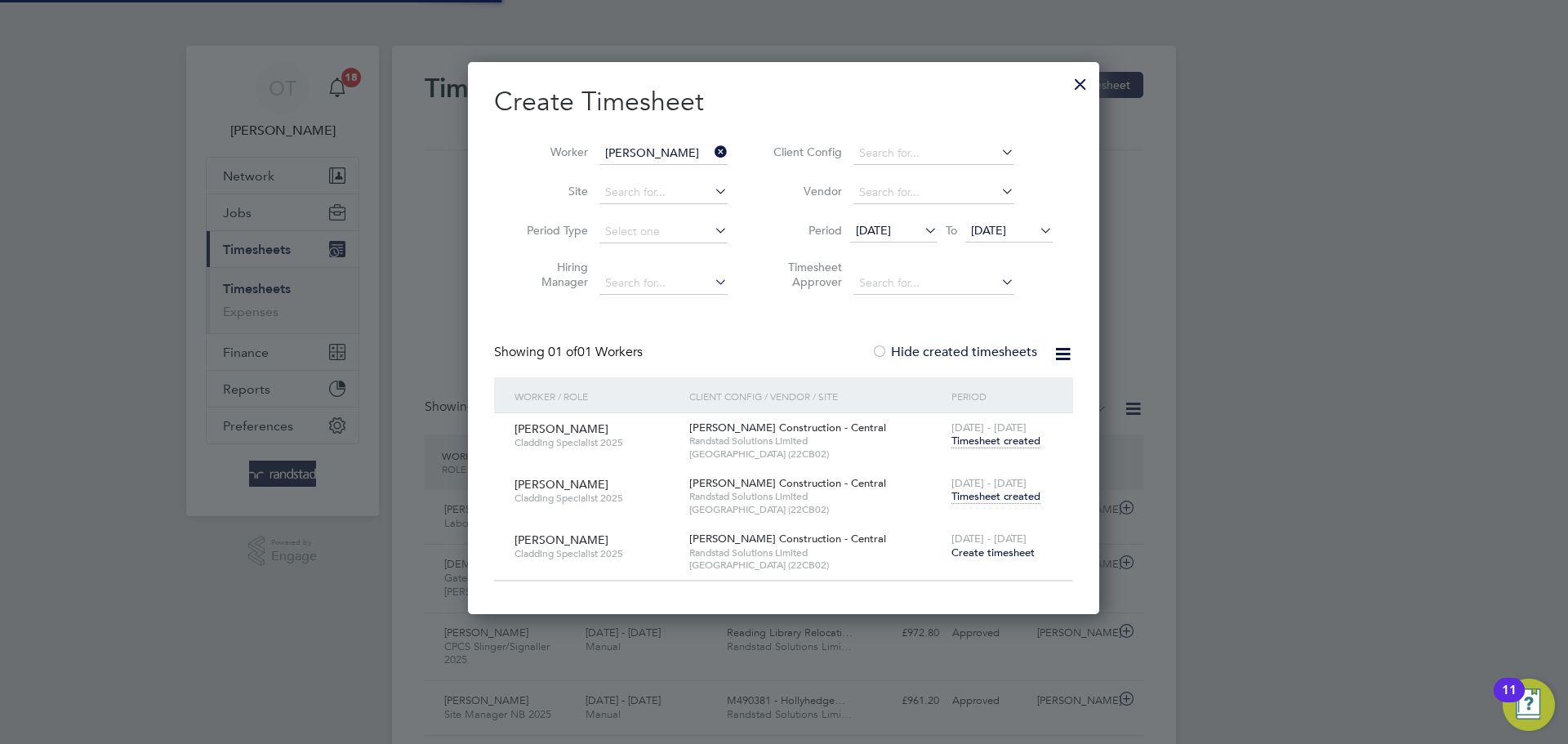
click at [711, 151] on icon at bounding box center [711, 152] width 0 height 22
click at [671, 151] on input "[PERSON_NAME]" at bounding box center [663, 153] width 128 height 22
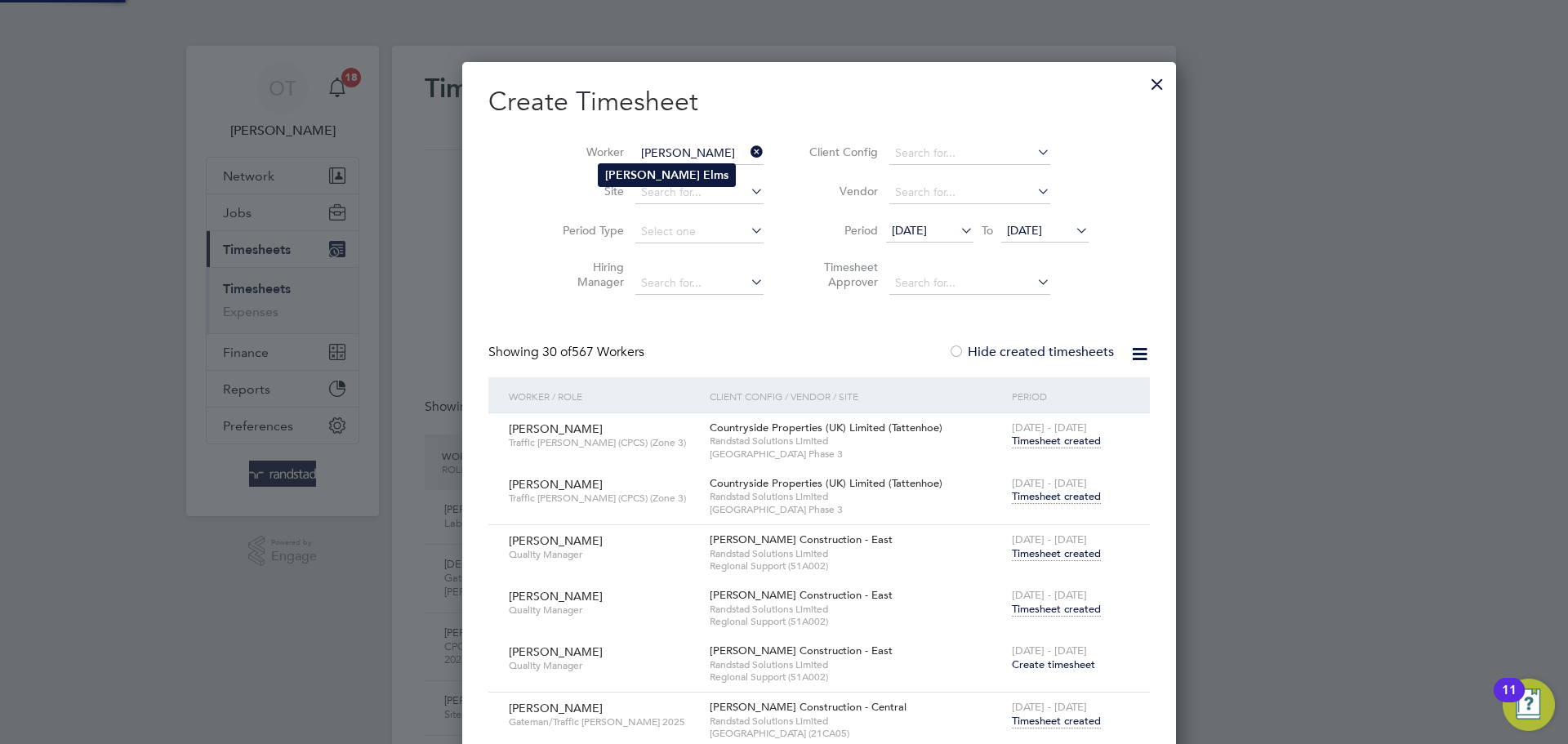
click at [704, 170] on b "Elms" at bounding box center [716, 175] width 25 height 14
type input "[PERSON_NAME]"
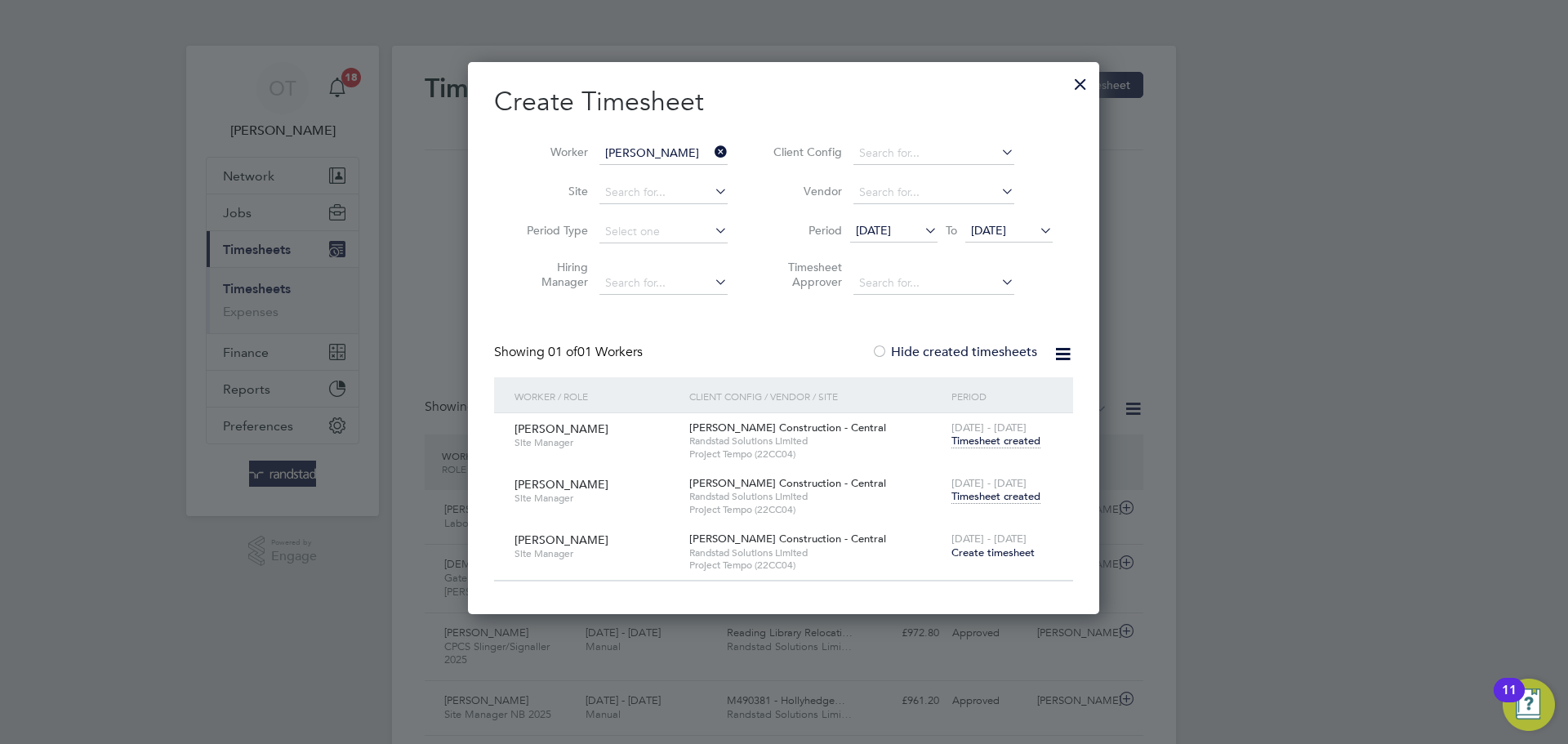
click at [996, 496] on span "Timesheet created" at bounding box center [995, 497] width 89 height 15
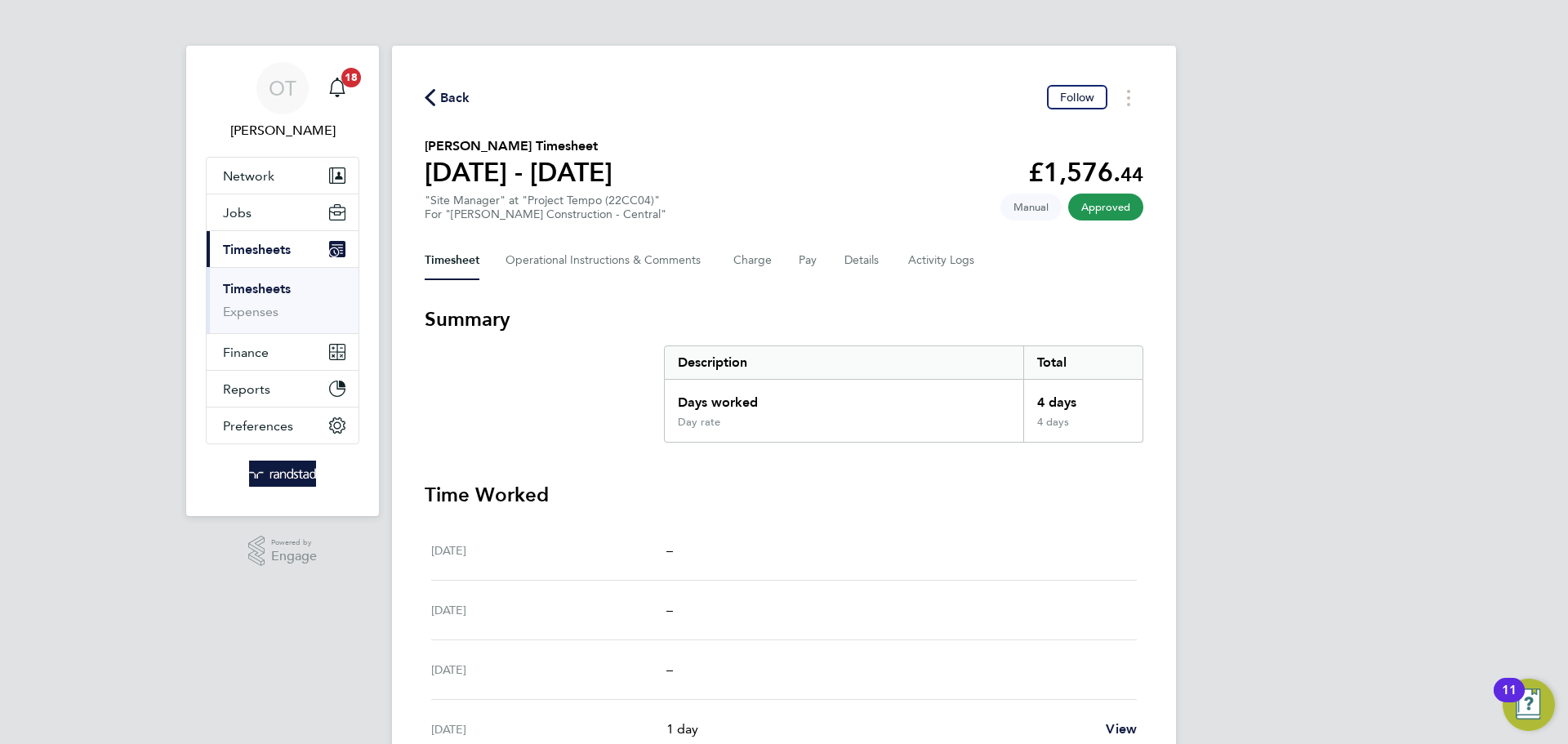
click at [464, 95] on span "Back" at bounding box center [456, 97] width 30 height 20
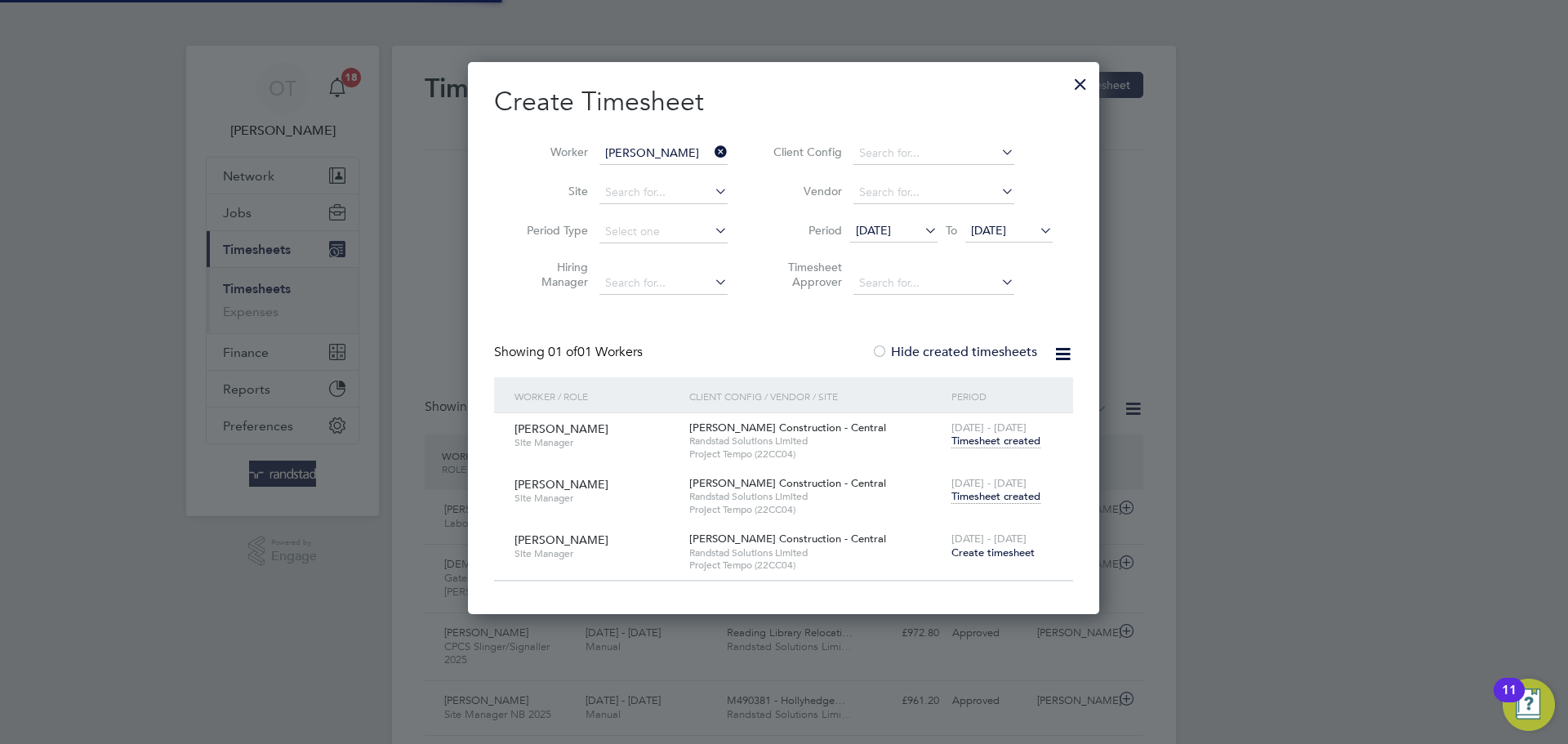
click at [711, 154] on icon at bounding box center [711, 152] width 0 height 22
click at [646, 153] on input "[PERSON_NAME]" at bounding box center [663, 153] width 128 height 22
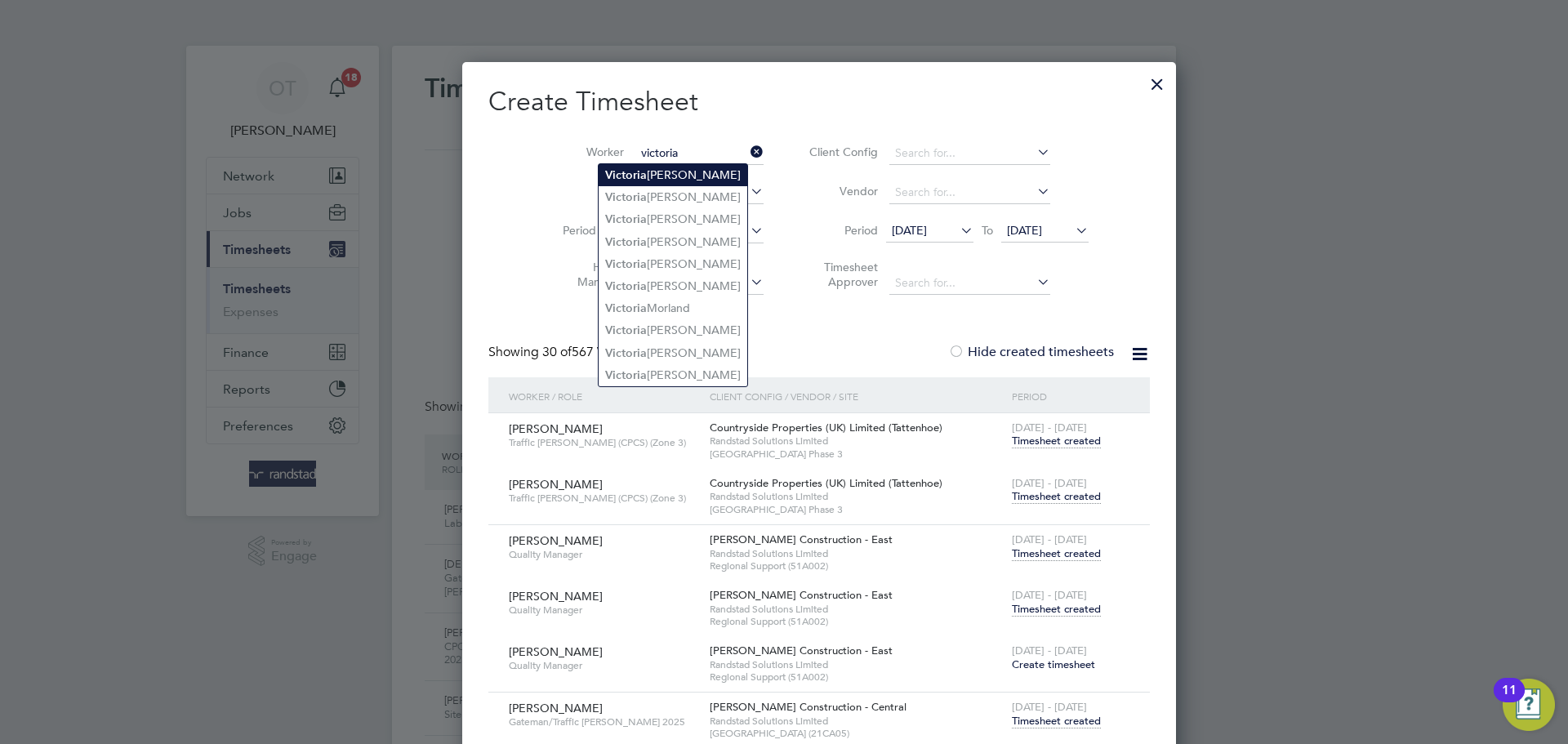
click at [689, 177] on li "[PERSON_NAME]" at bounding box center [673, 175] width 149 height 22
type input "[PERSON_NAME]"
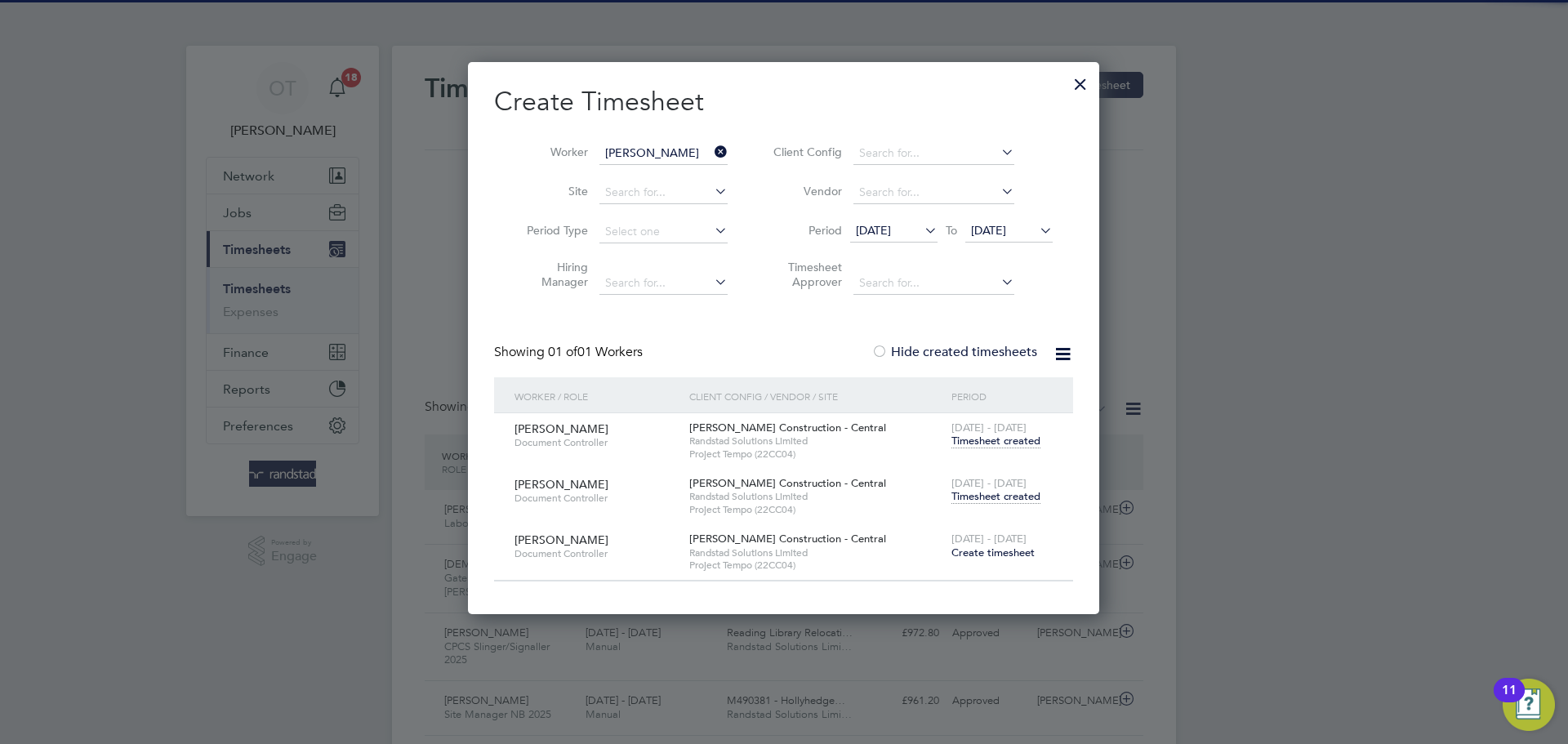
click at [1004, 503] on div "[DATE] - [DATE] Timesheet created" at bounding box center [1002, 490] width 109 height 44
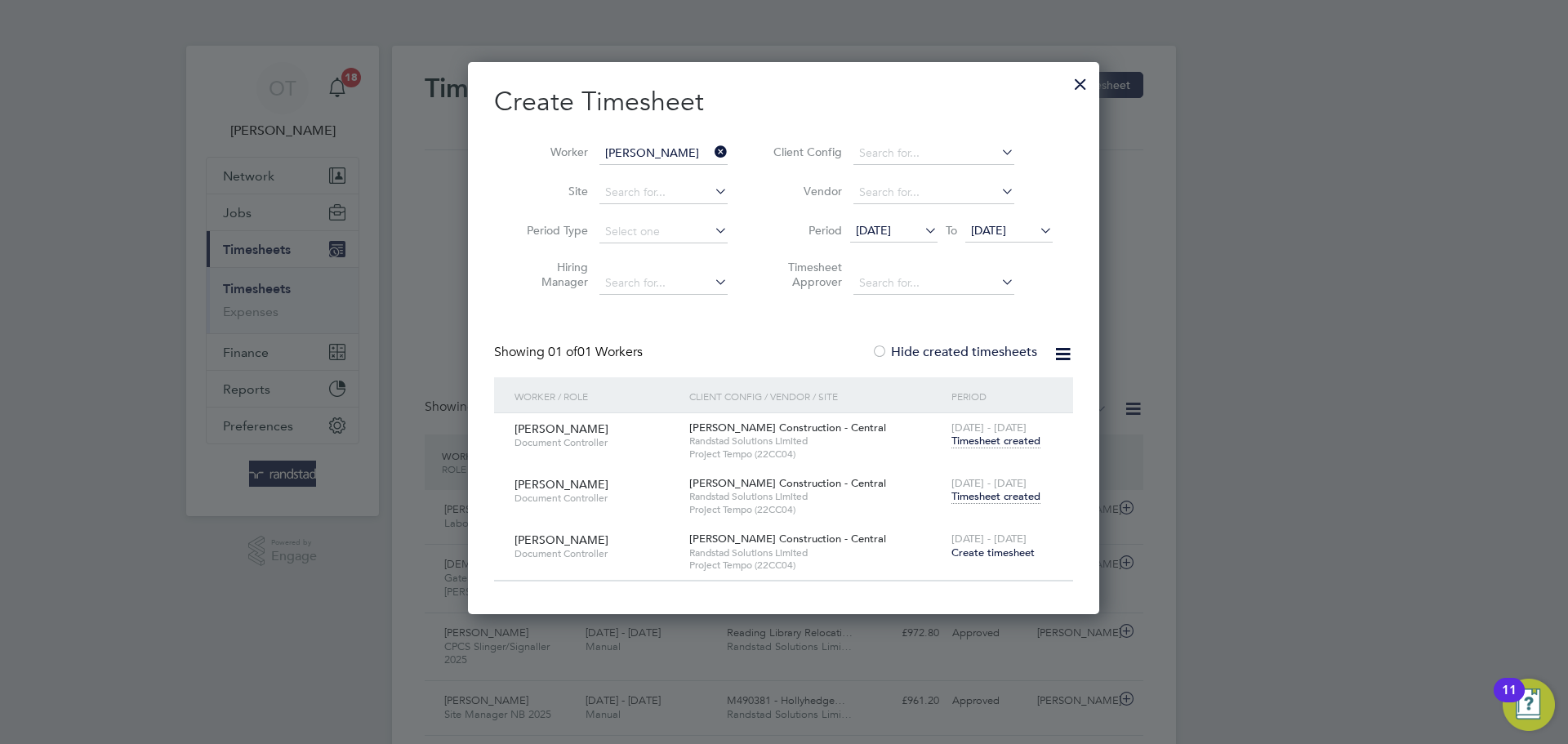
click at [1011, 499] on span "Timesheet created" at bounding box center [995, 497] width 89 height 15
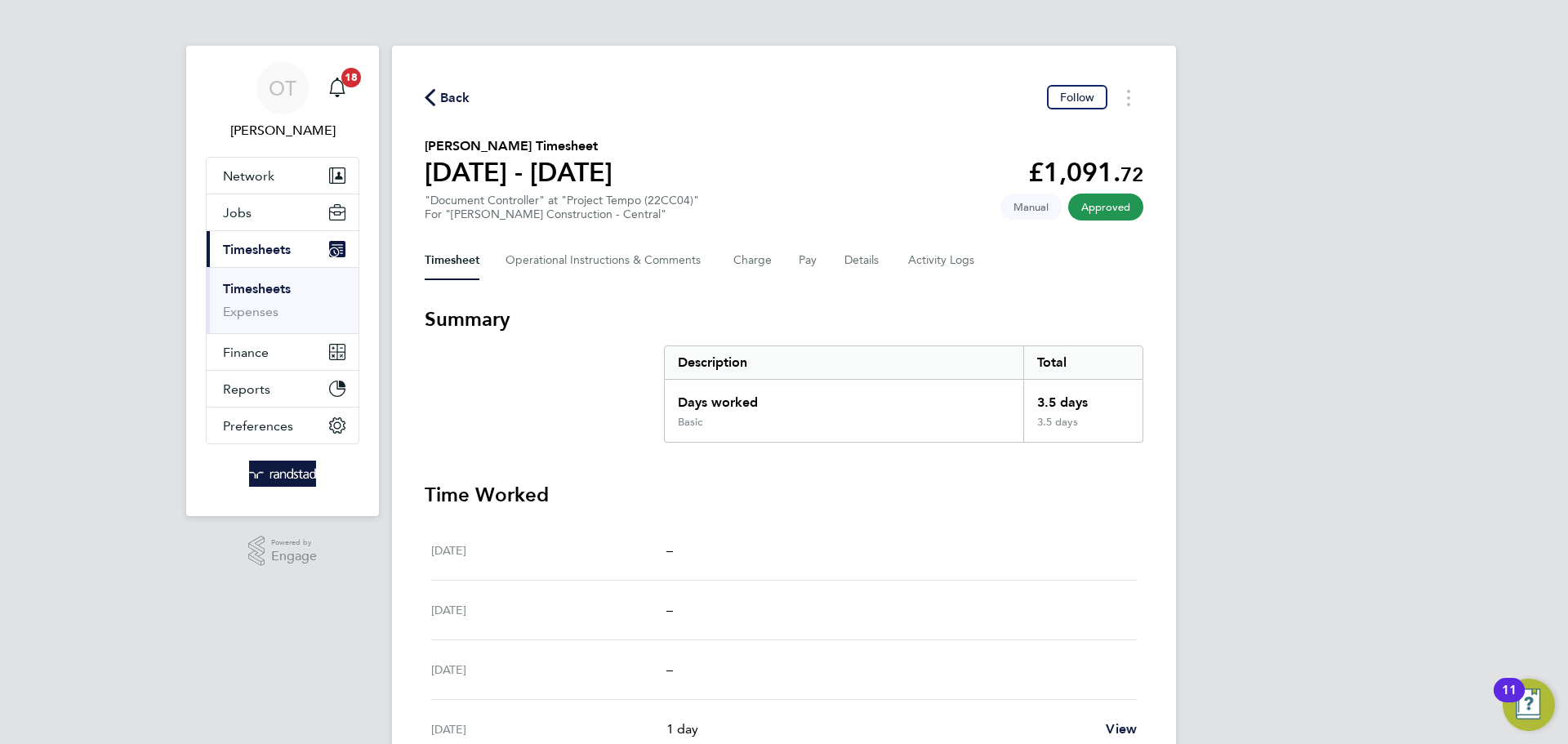
click at [461, 100] on span "Back" at bounding box center [456, 97] width 30 height 20
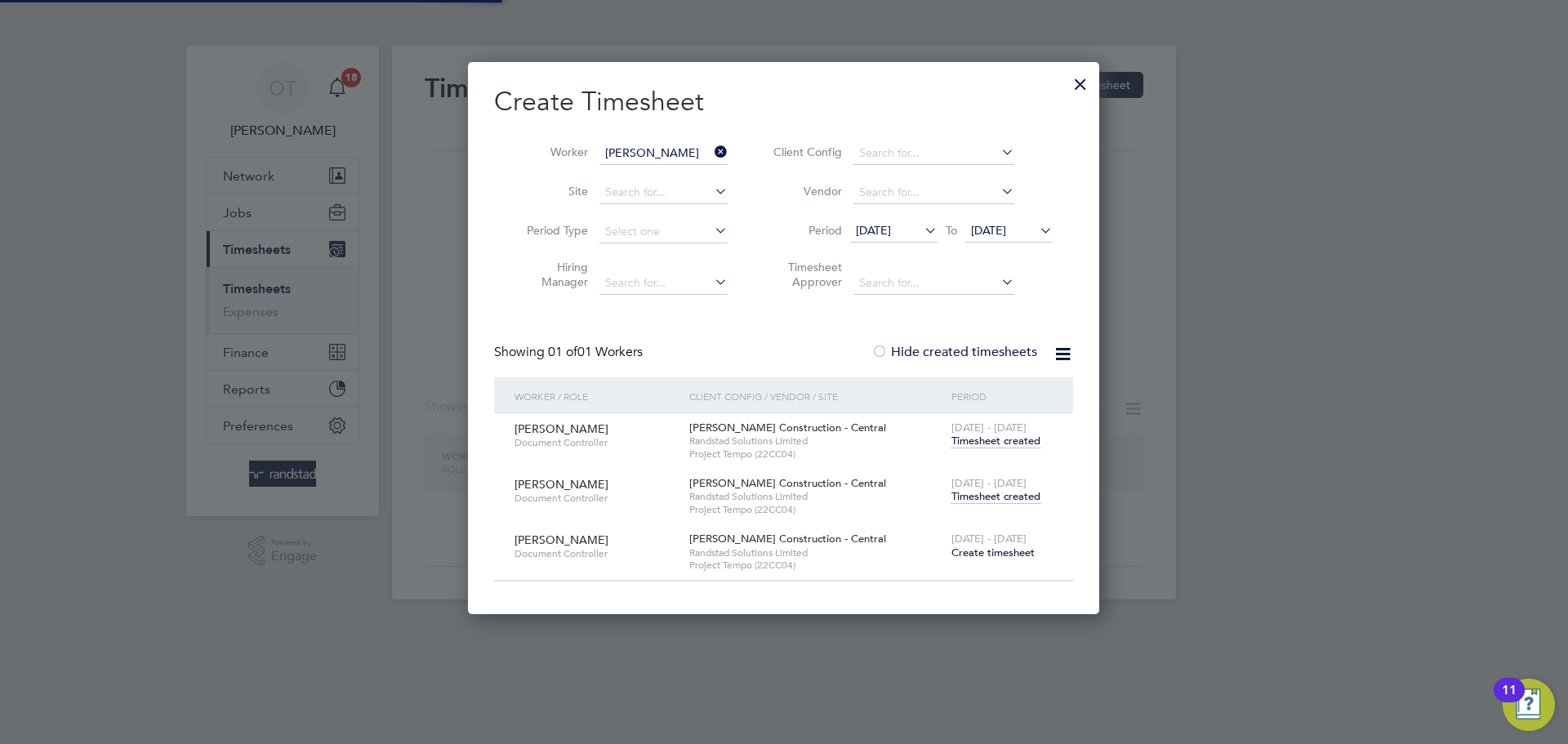
drag, startPoint x: 724, startPoint y: 153, endPoint x: 671, endPoint y: 147, distance: 53.3
click at [711, 153] on icon at bounding box center [711, 152] width 0 height 22
click at [671, 147] on input "[PERSON_NAME]" at bounding box center [663, 153] width 128 height 22
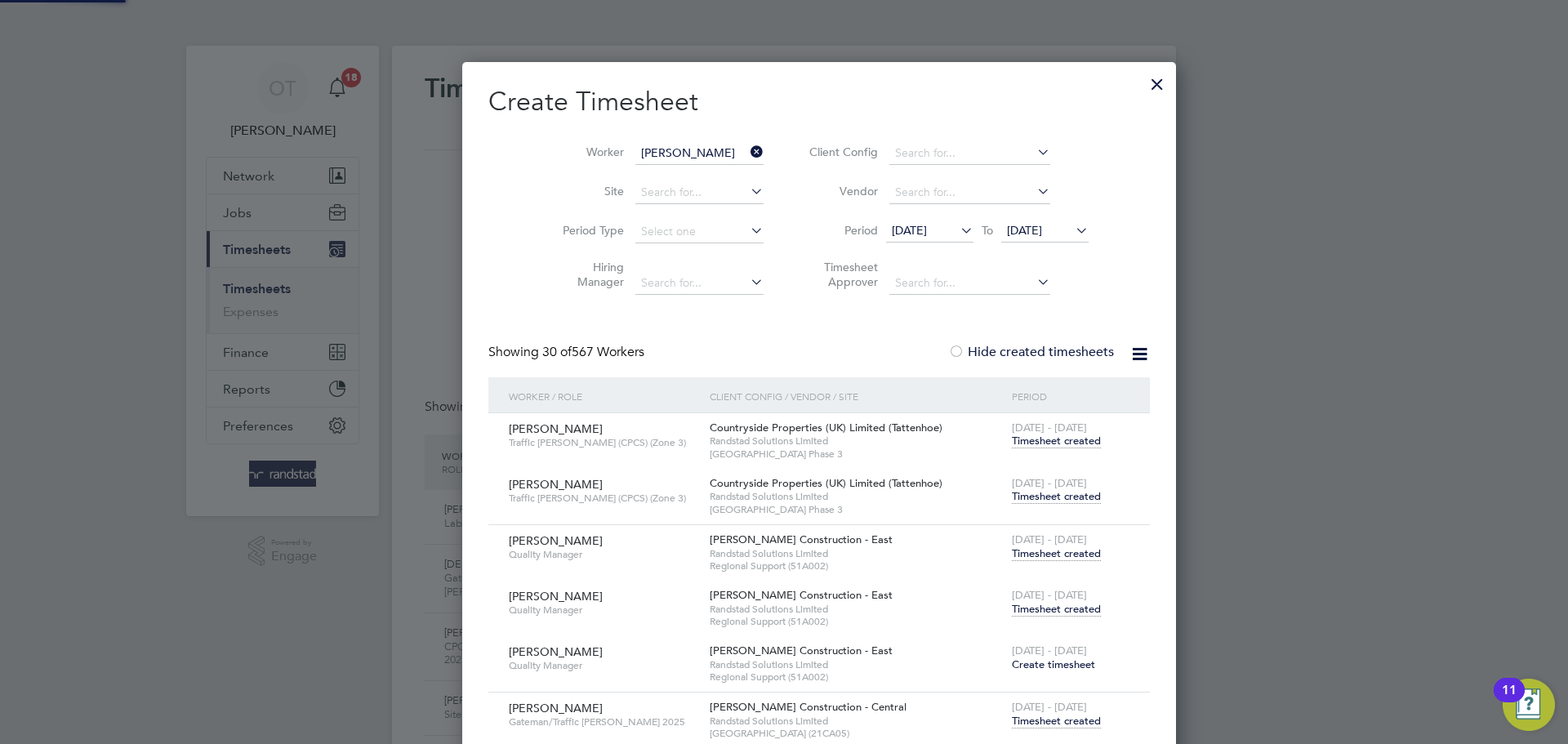
click at [676, 181] on li "[PERSON_NAME]" at bounding box center [669, 175] width 141 height 22
type input "[PERSON_NAME]"
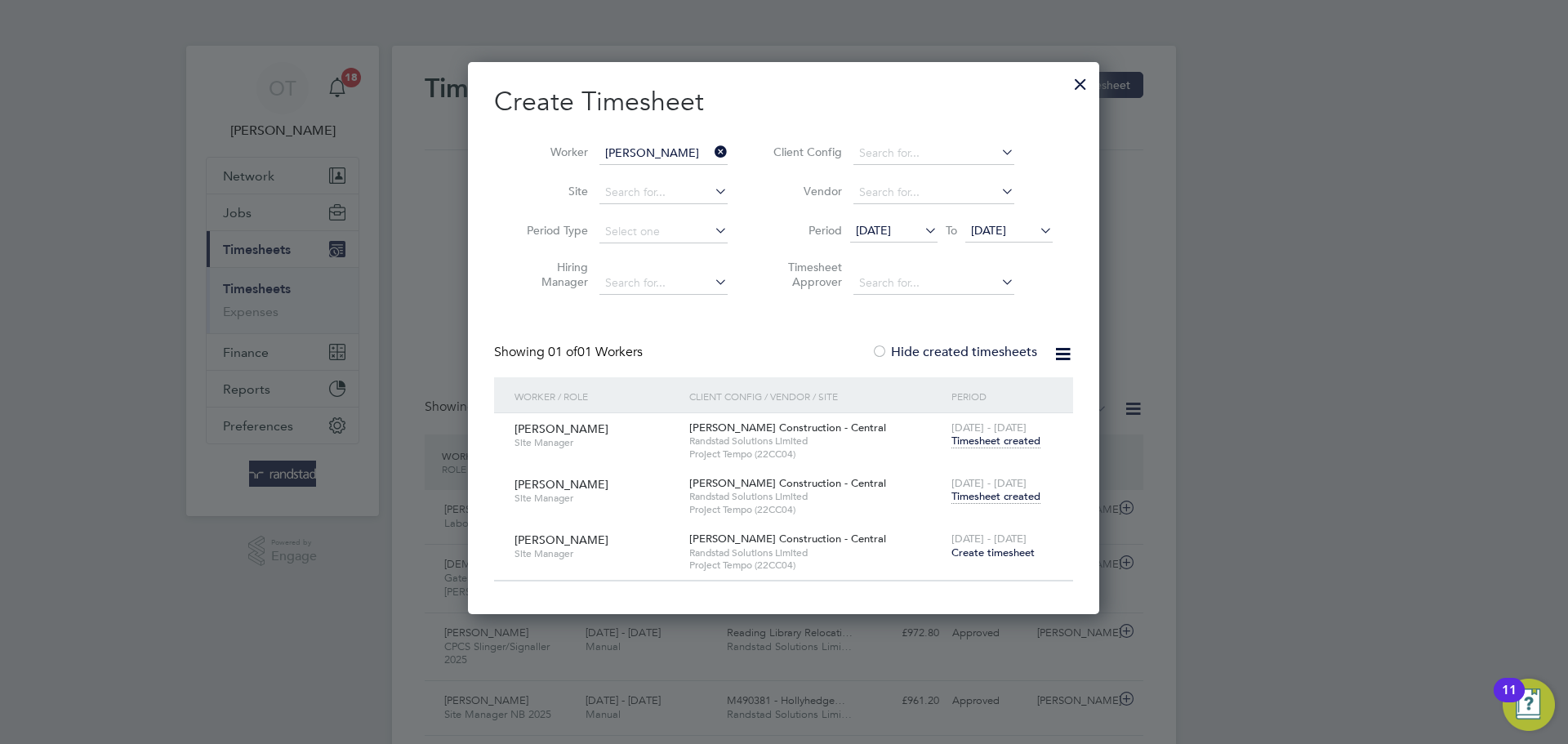
click at [996, 498] on span "Timesheet created" at bounding box center [995, 497] width 89 height 15
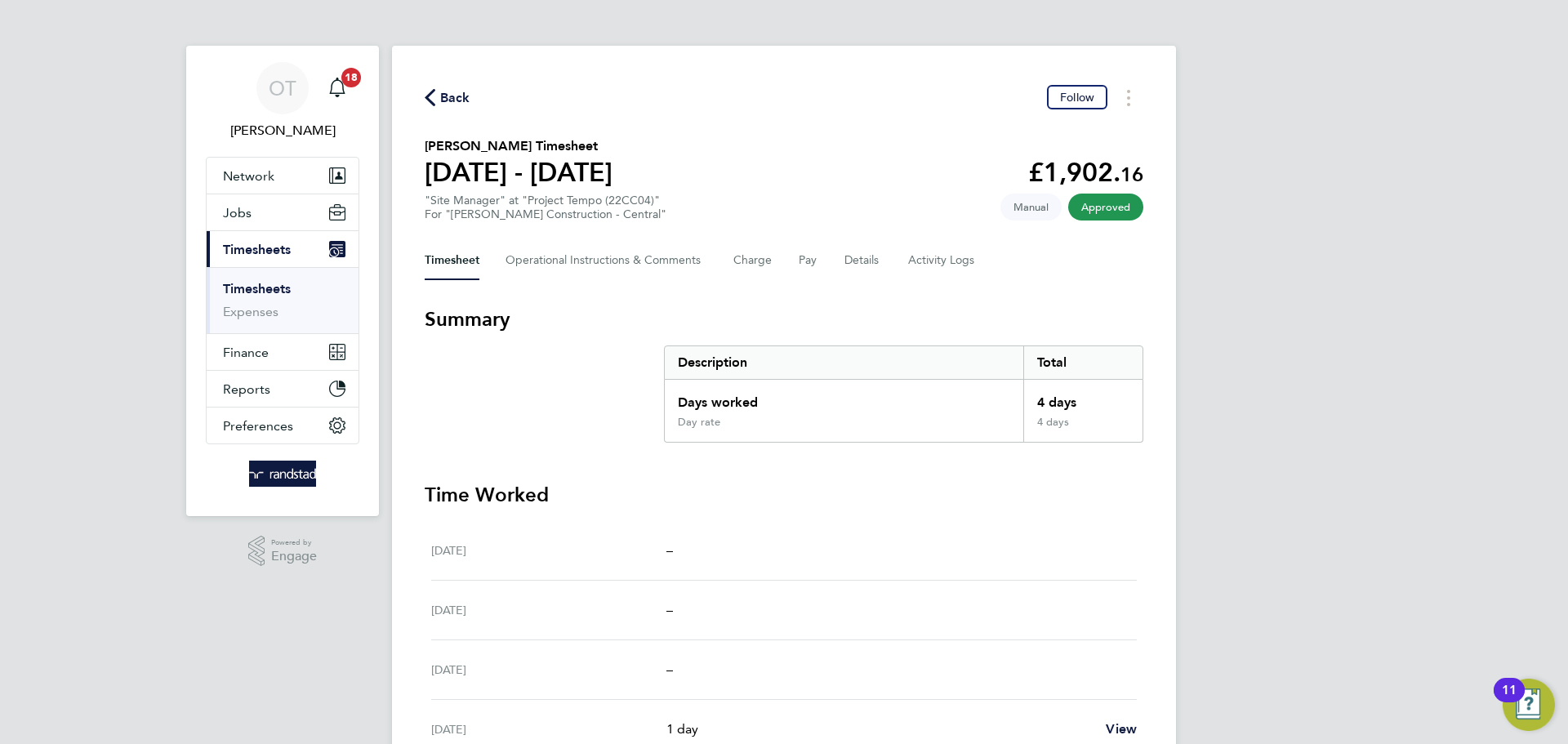
click at [466, 99] on span "Back" at bounding box center [456, 97] width 30 height 20
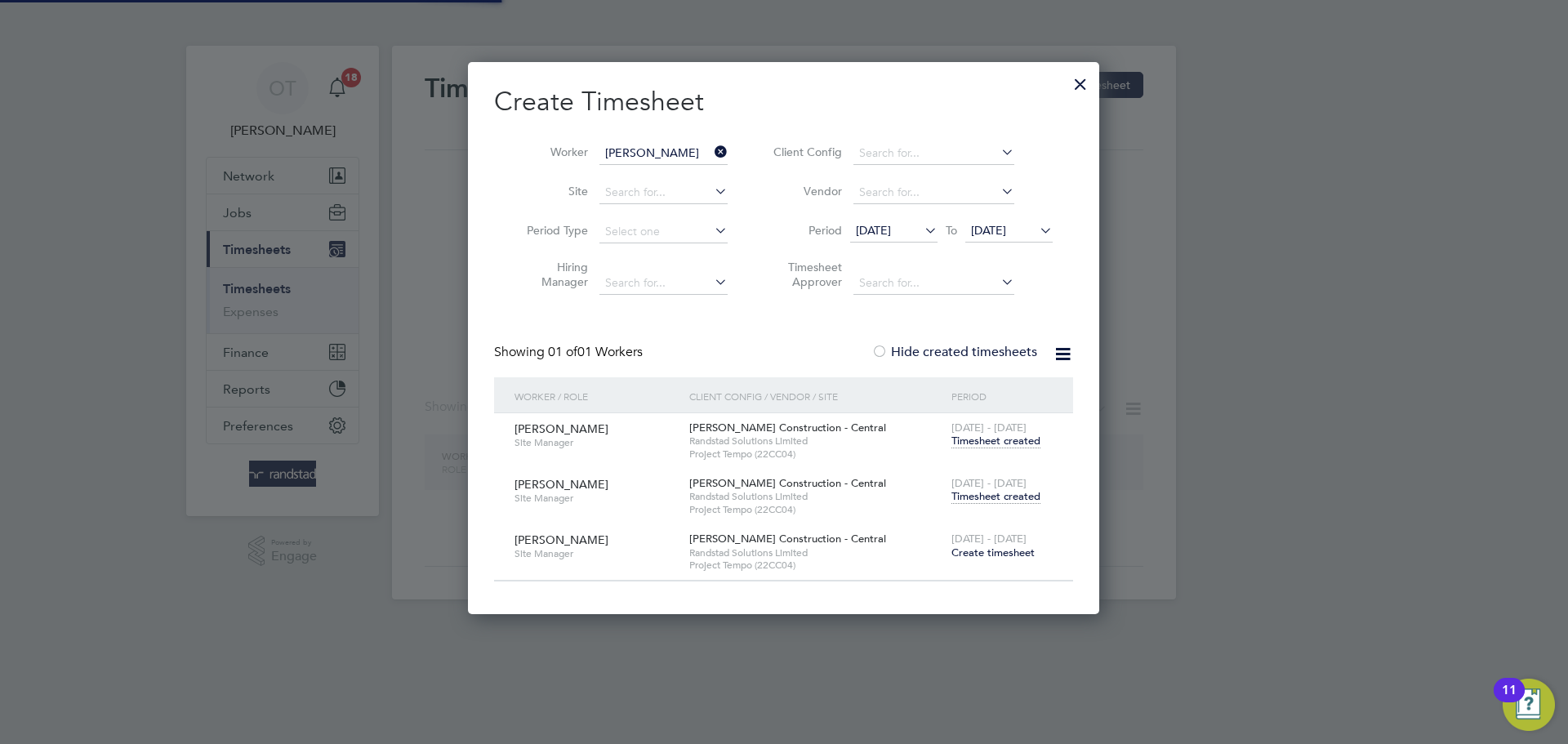
click at [711, 151] on icon at bounding box center [711, 152] width 0 height 22
click at [637, 153] on input "[PERSON_NAME]" at bounding box center [663, 153] width 128 height 22
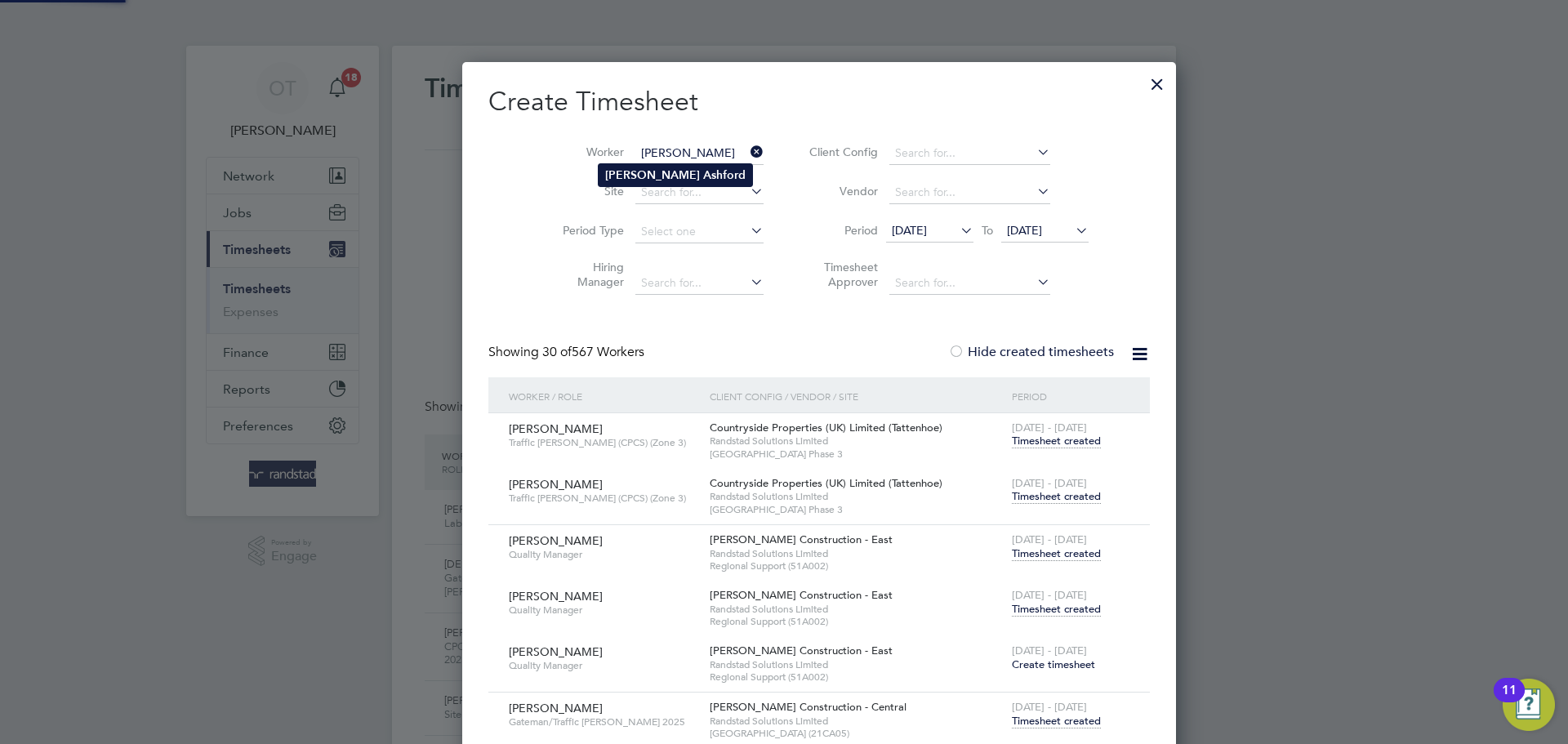
click at [704, 172] on b "Ashford" at bounding box center [724, 175] width 42 height 14
type input "[PERSON_NAME]"
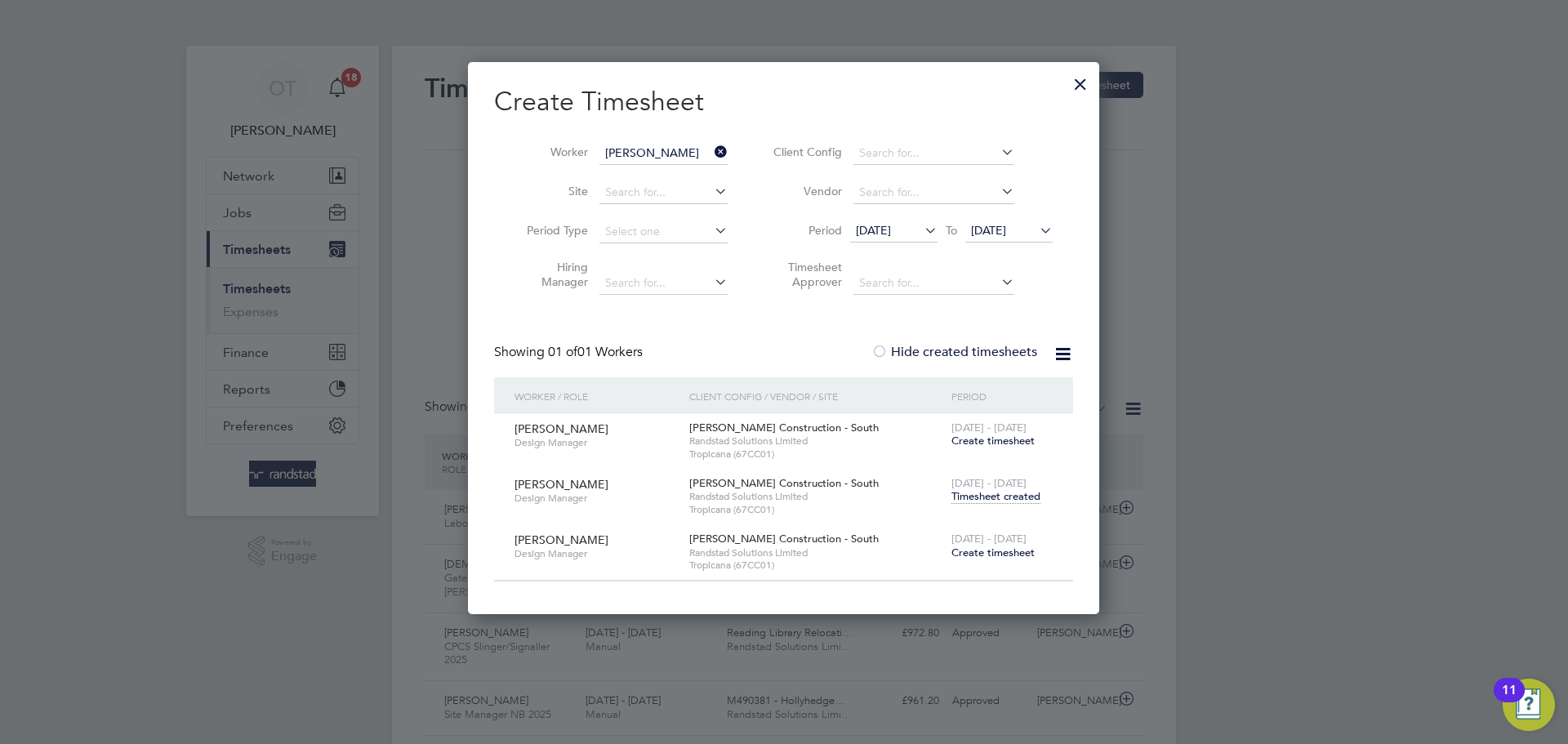
click at [1003, 498] on span "Timesheet created" at bounding box center [995, 497] width 89 height 15
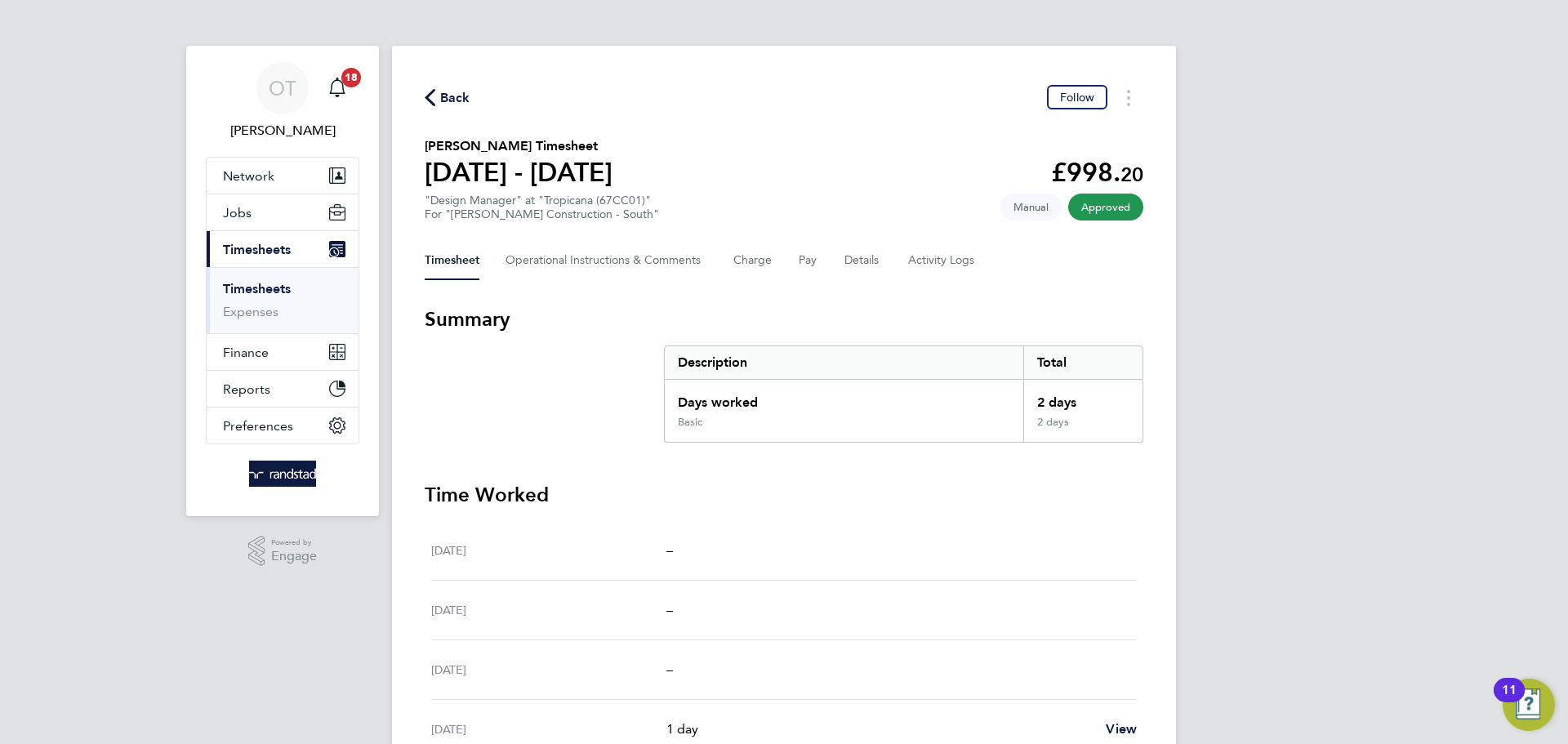
click at [435, 100] on span "Back" at bounding box center [447, 96] width 46 height 16
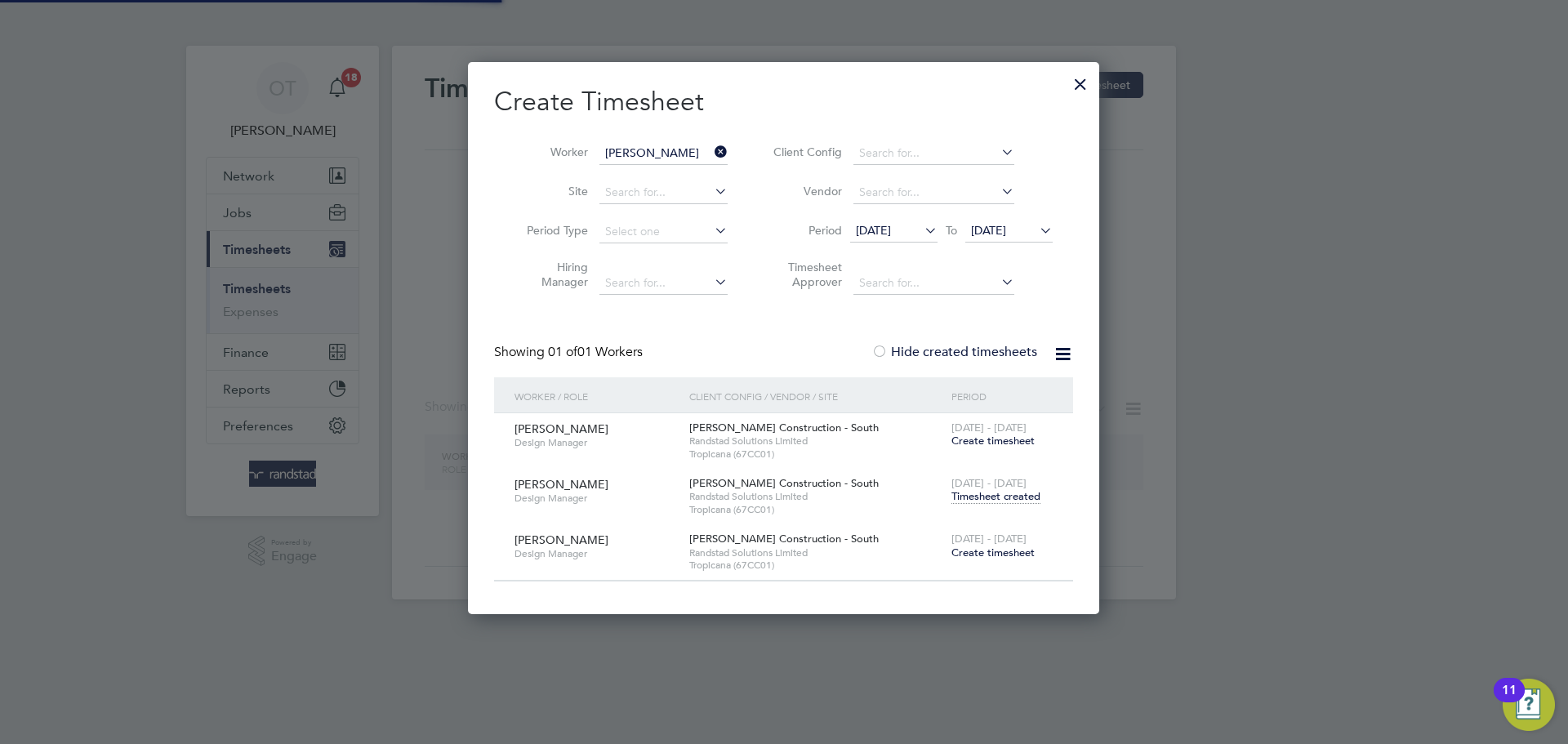
click at [711, 154] on icon at bounding box center [711, 152] width 0 height 22
click at [675, 146] on input "[PERSON_NAME]" at bounding box center [663, 153] width 128 height 22
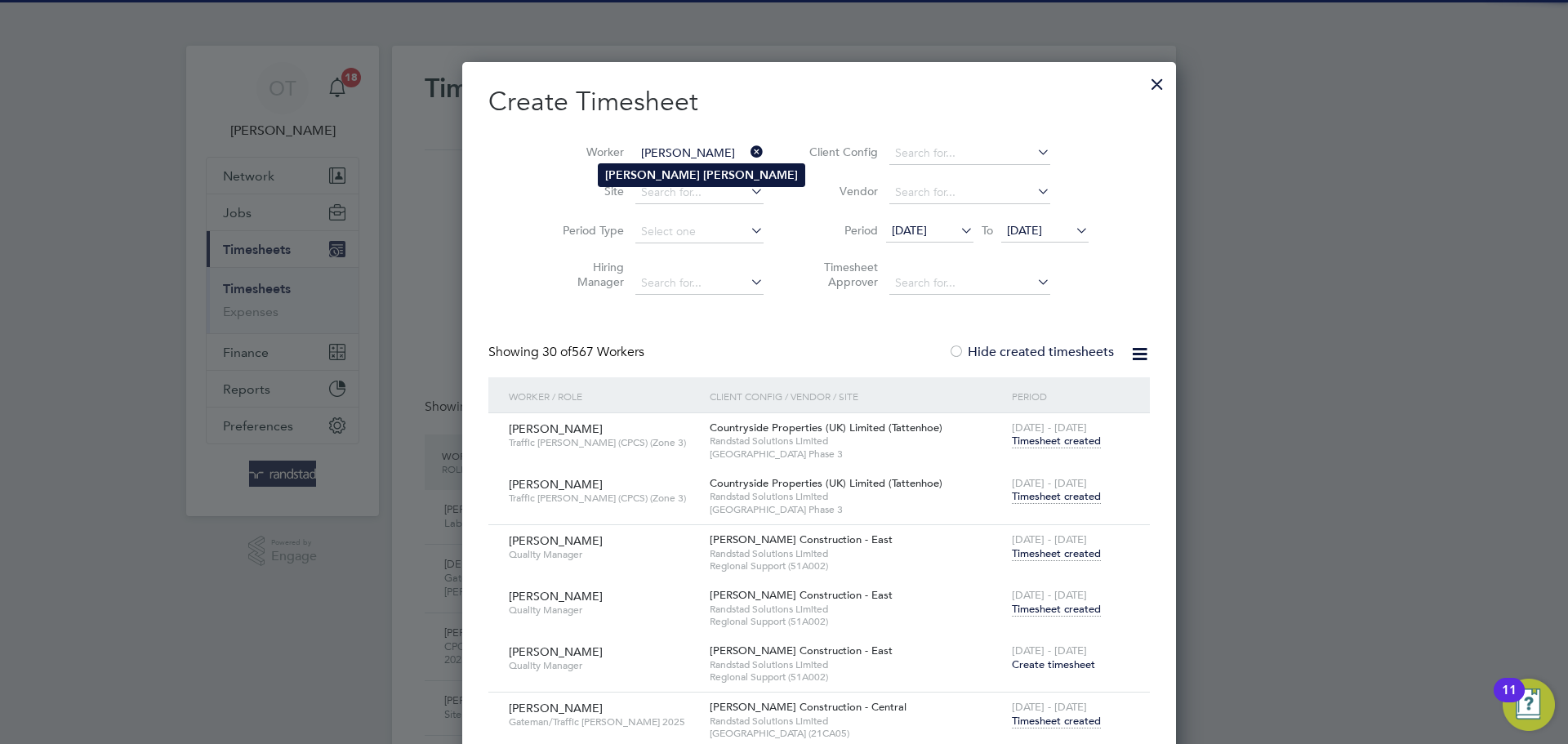
click at [690, 168] on li "[PERSON_NAME]" at bounding box center [702, 175] width 206 height 22
type input "[PERSON_NAME]"
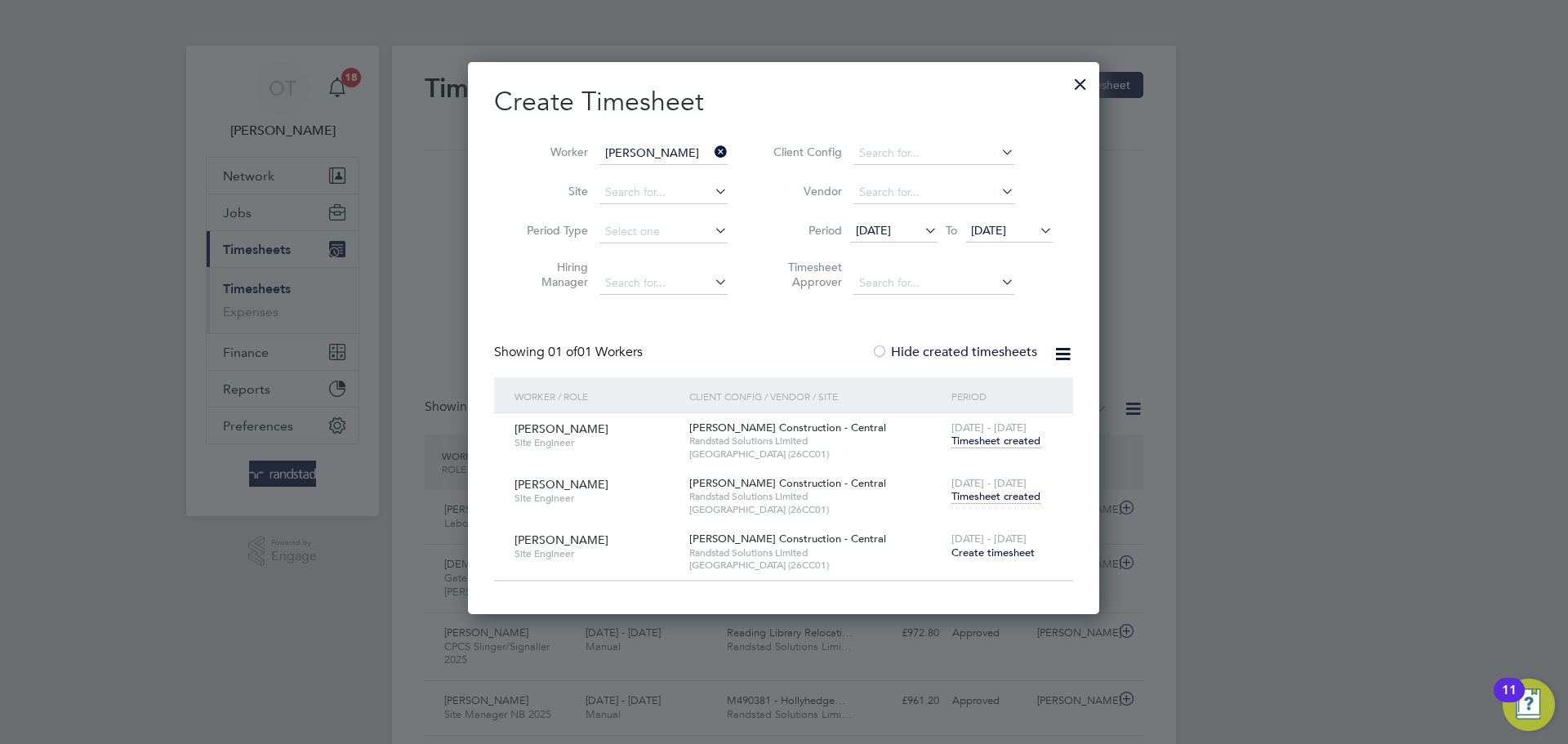
click at [992, 492] on span "Timesheet created" at bounding box center [995, 497] width 89 height 15
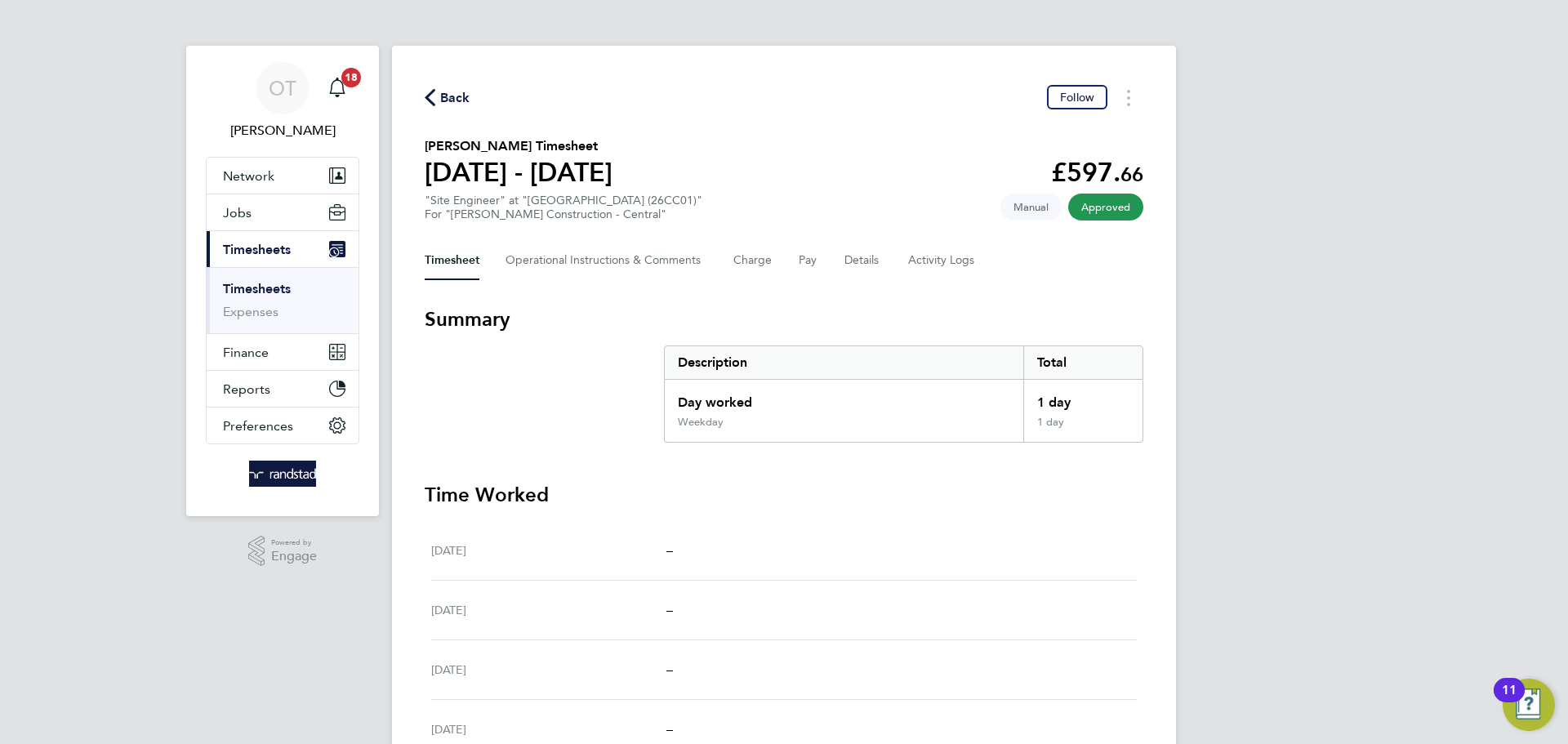
drag, startPoint x: 452, startPoint y: 99, endPoint x: 568, endPoint y: 146, distance: 125.2
click at [451, 99] on span "Back" at bounding box center [456, 97] width 30 height 20
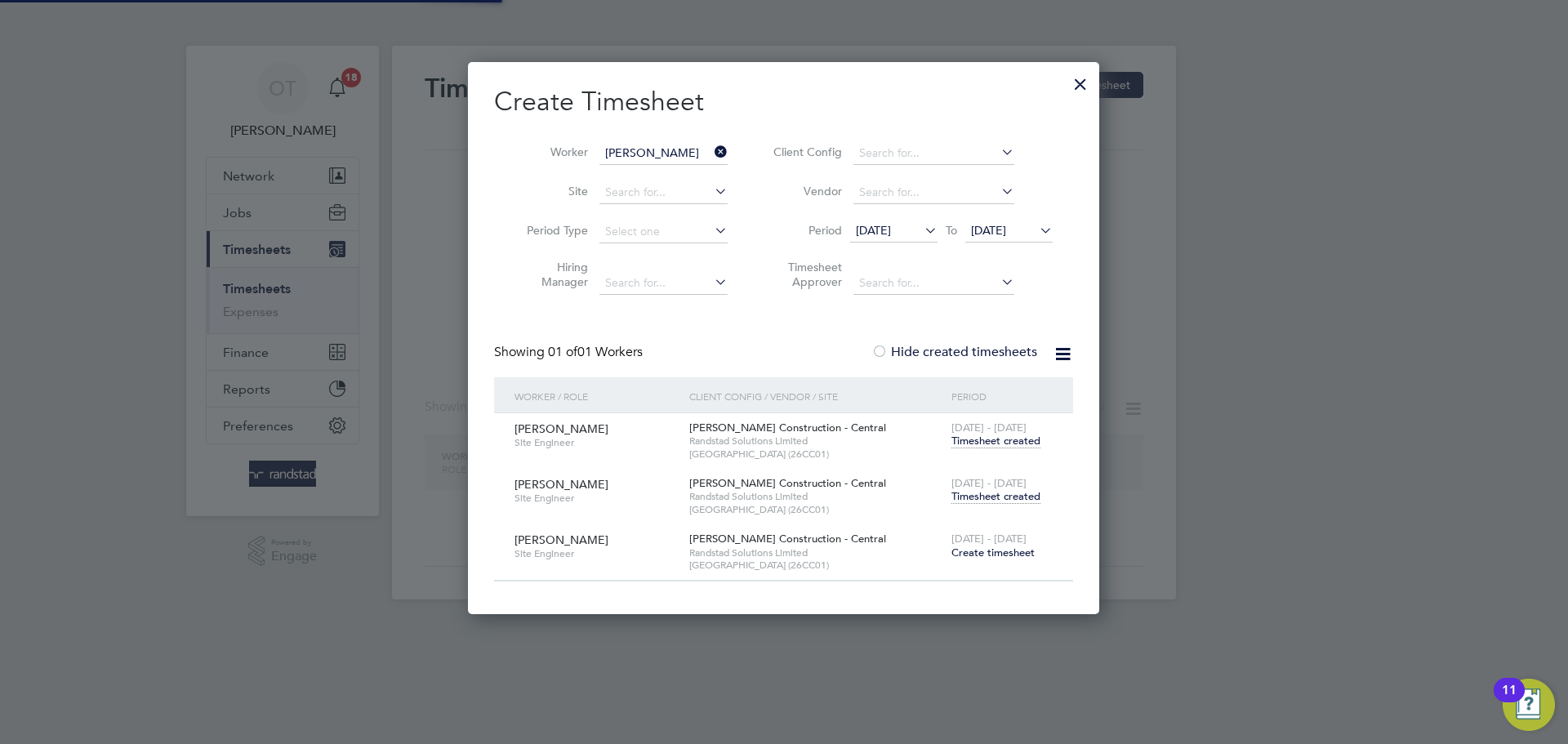
click at [711, 148] on icon at bounding box center [711, 152] width 0 height 22
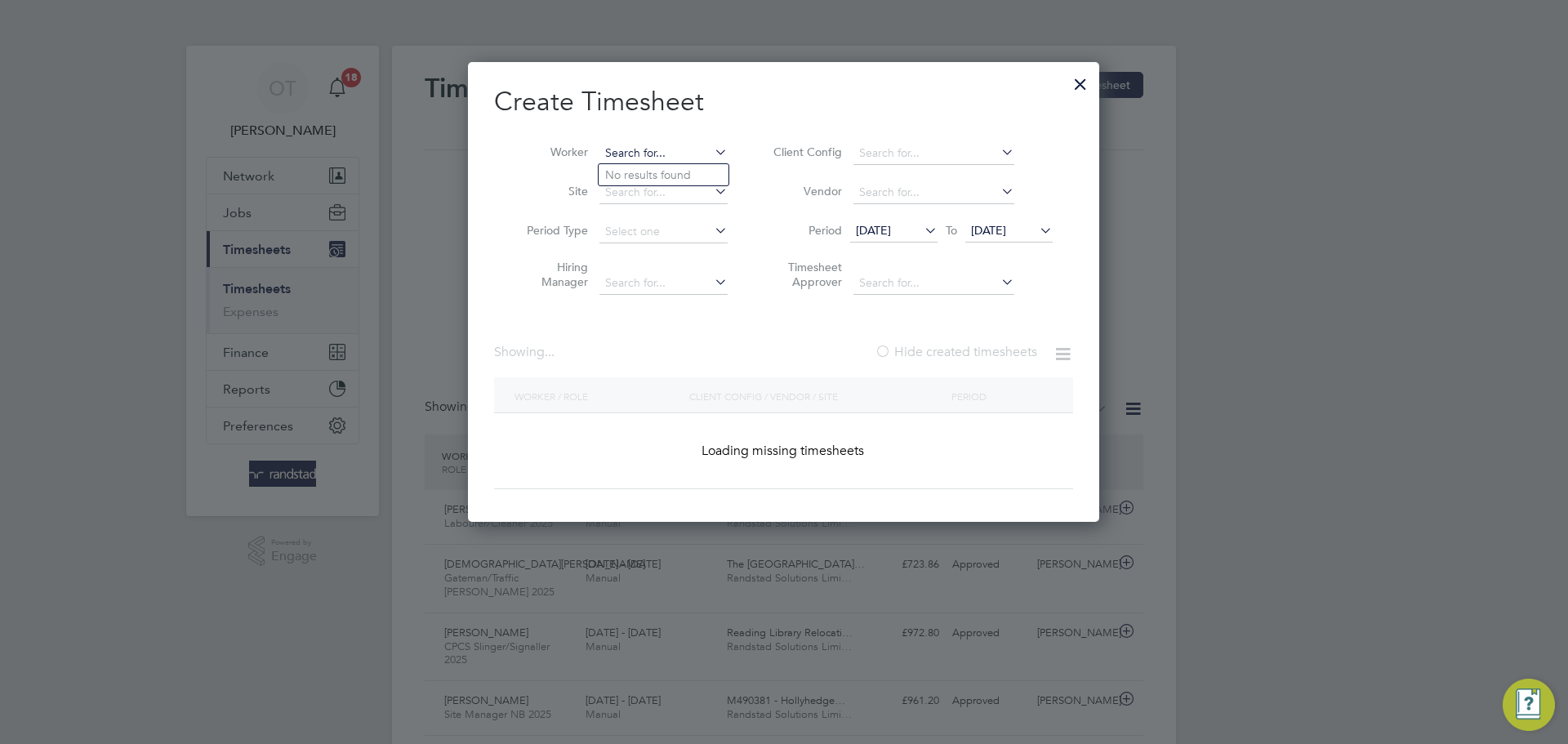
click at [652, 150] on input at bounding box center [663, 153] width 128 height 22
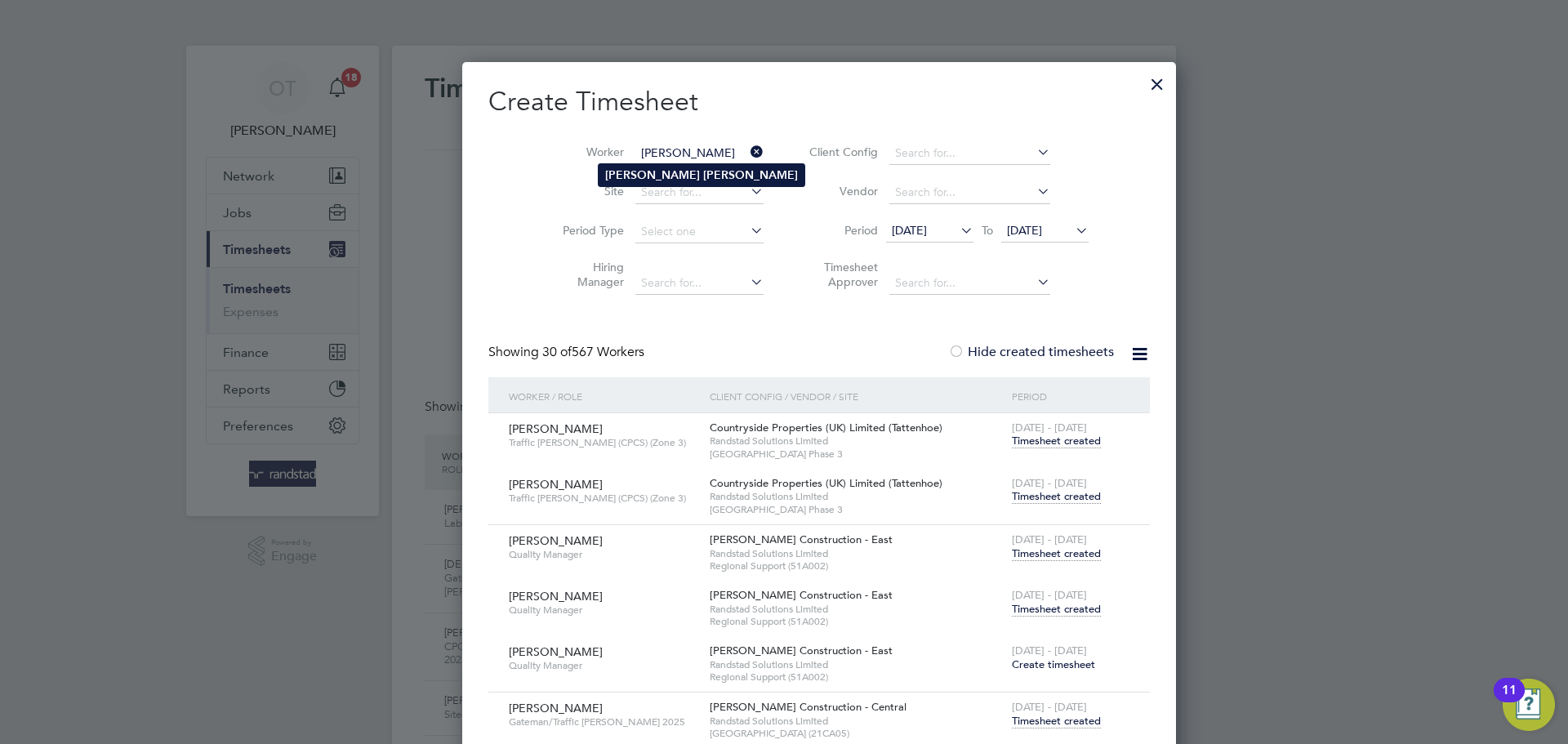
click at [704, 175] on b "[PERSON_NAME]" at bounding box center [750, 175] width 94 height 14
type input "[PERSON_NAME]"
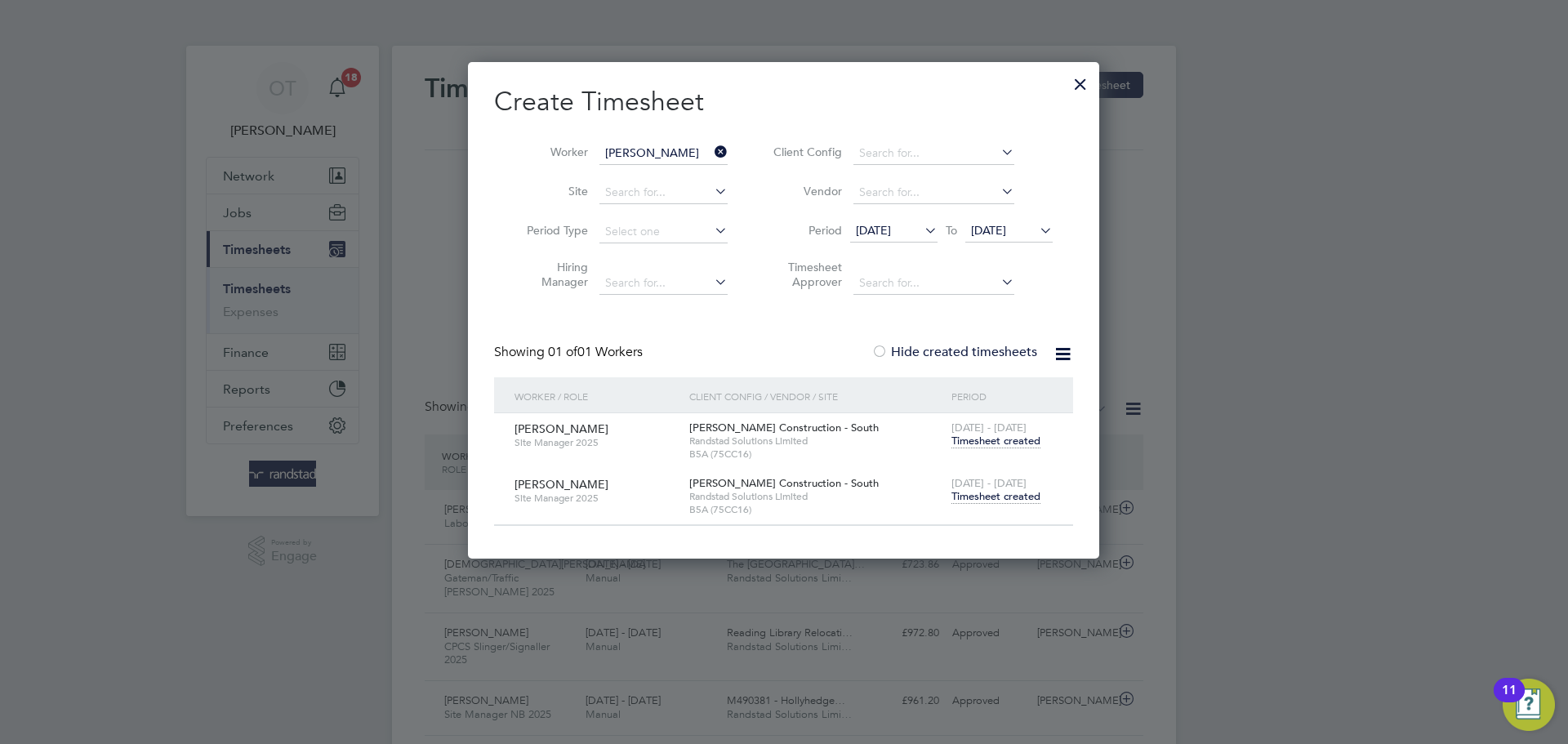
click at [1003, 503] on span "Timesheet created" at bounding box center [995, 497] width 89 height 15
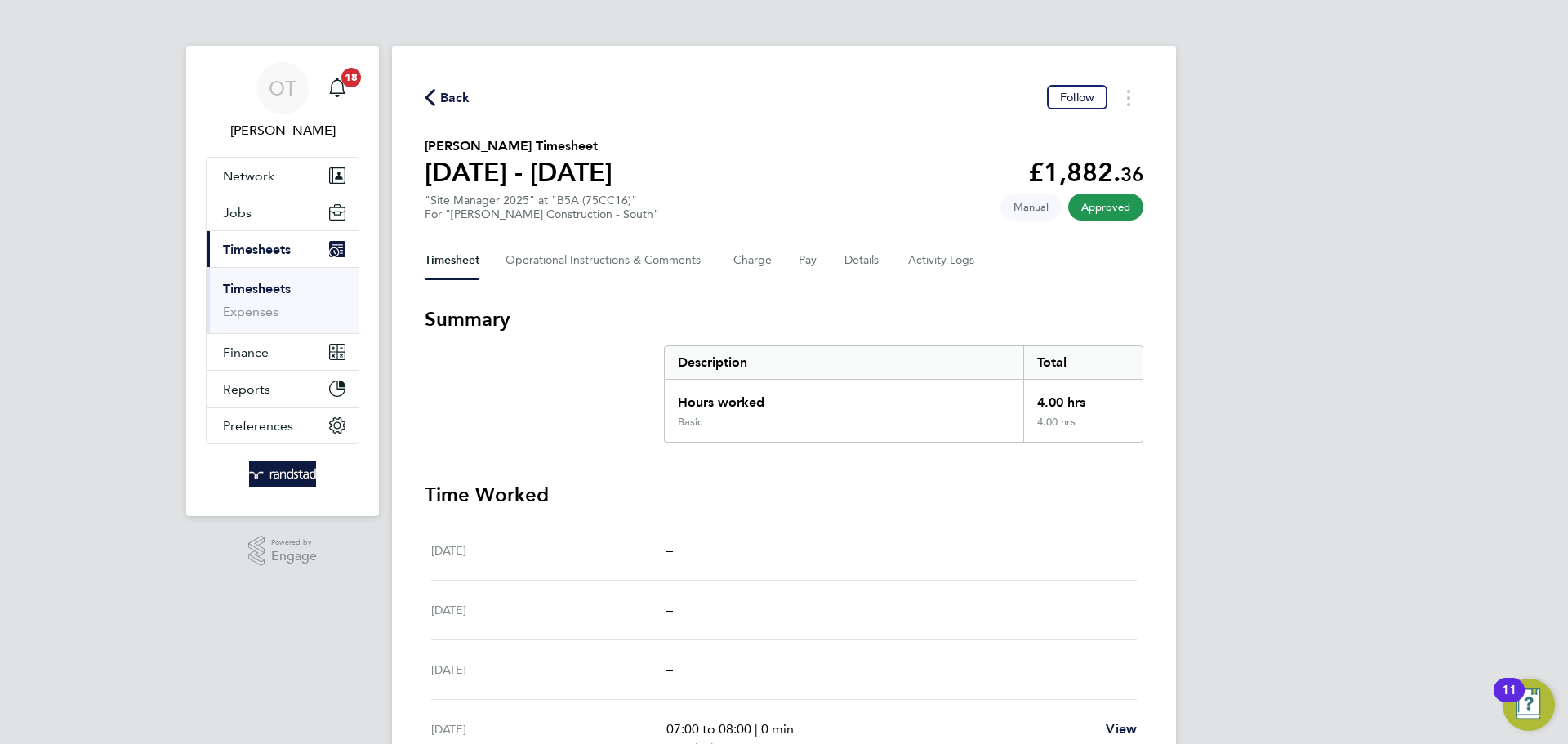
click at [454, 92] on span "Back" at bounding box center [456, 97] width 30 height 20
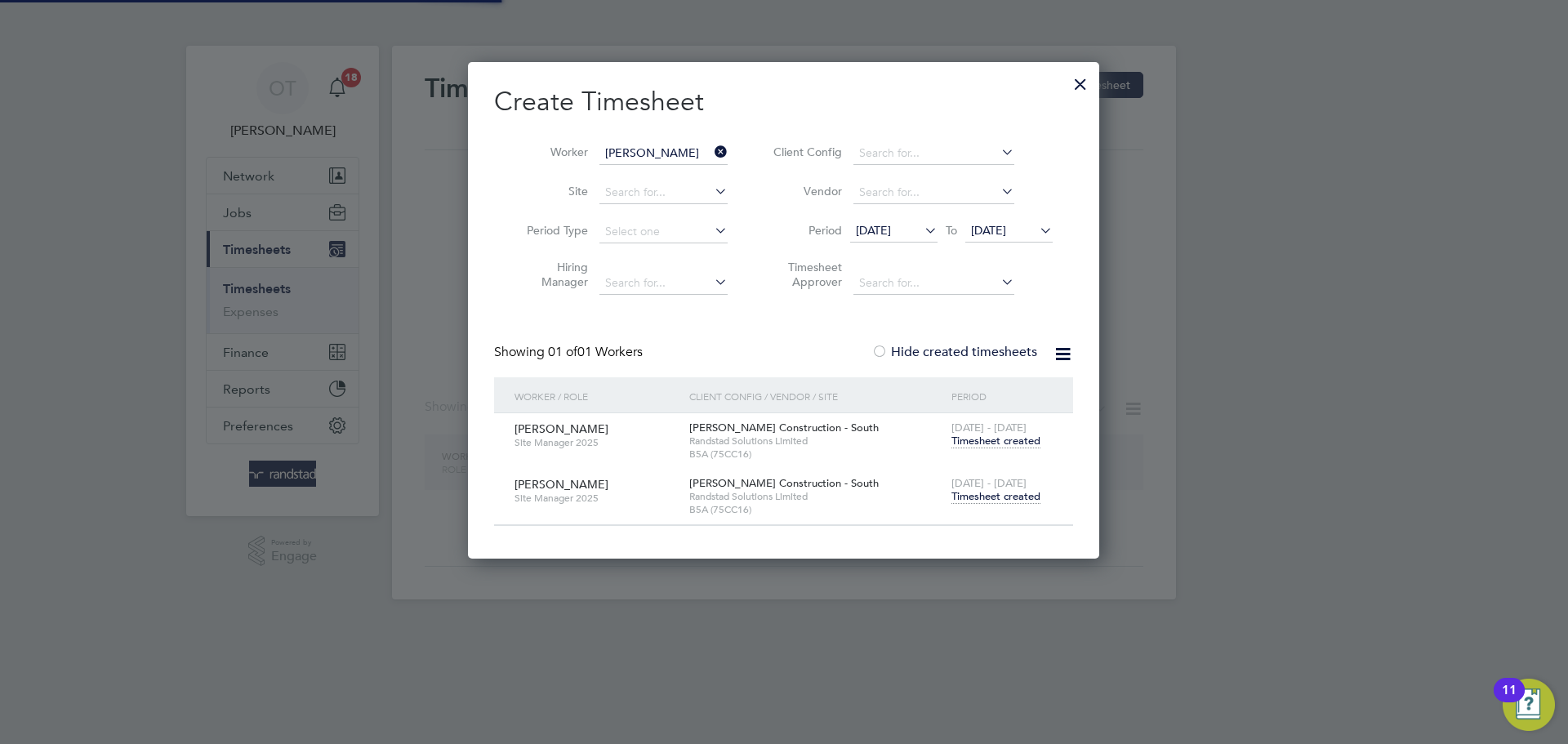
click at [711, 146] on icon at bounding box center [711, 152] width 0 height 22
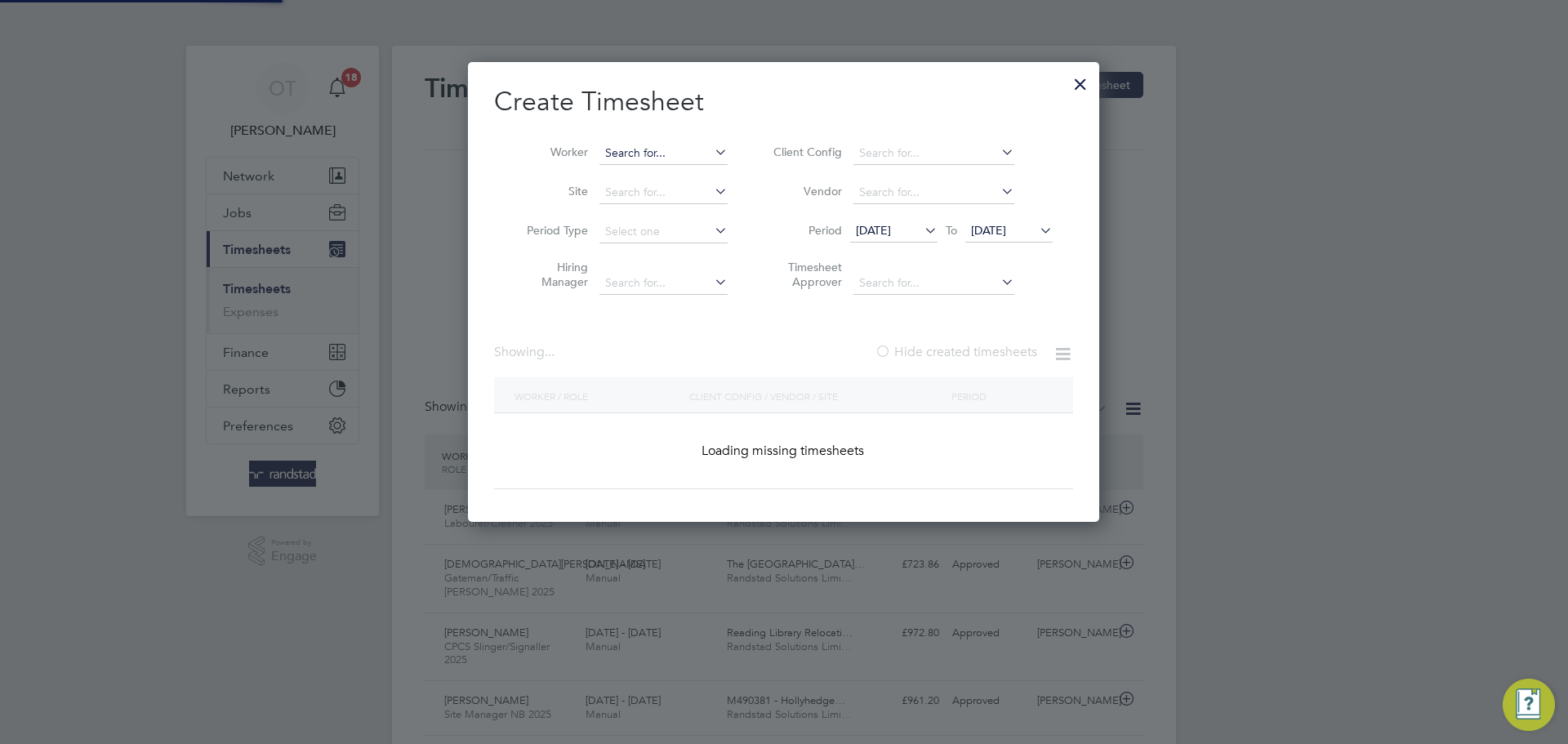
click at [668, 155] on input at bounding box center [663, 153] width 128 height 22
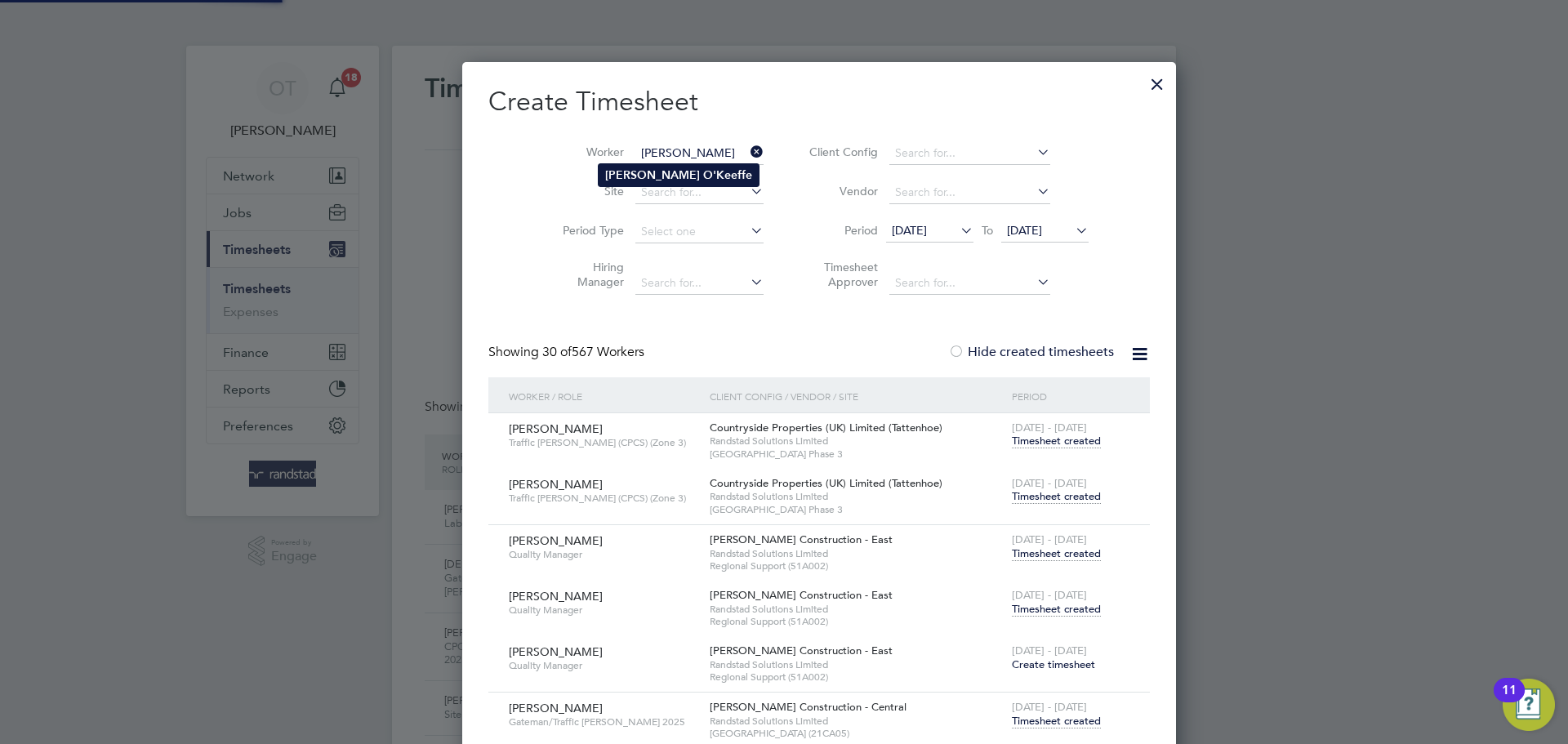
click at [704, 177] on b "O'Keeffe" at bounding box center [728, 175] width 49 height 14
type input "[PERSON_NAME]"
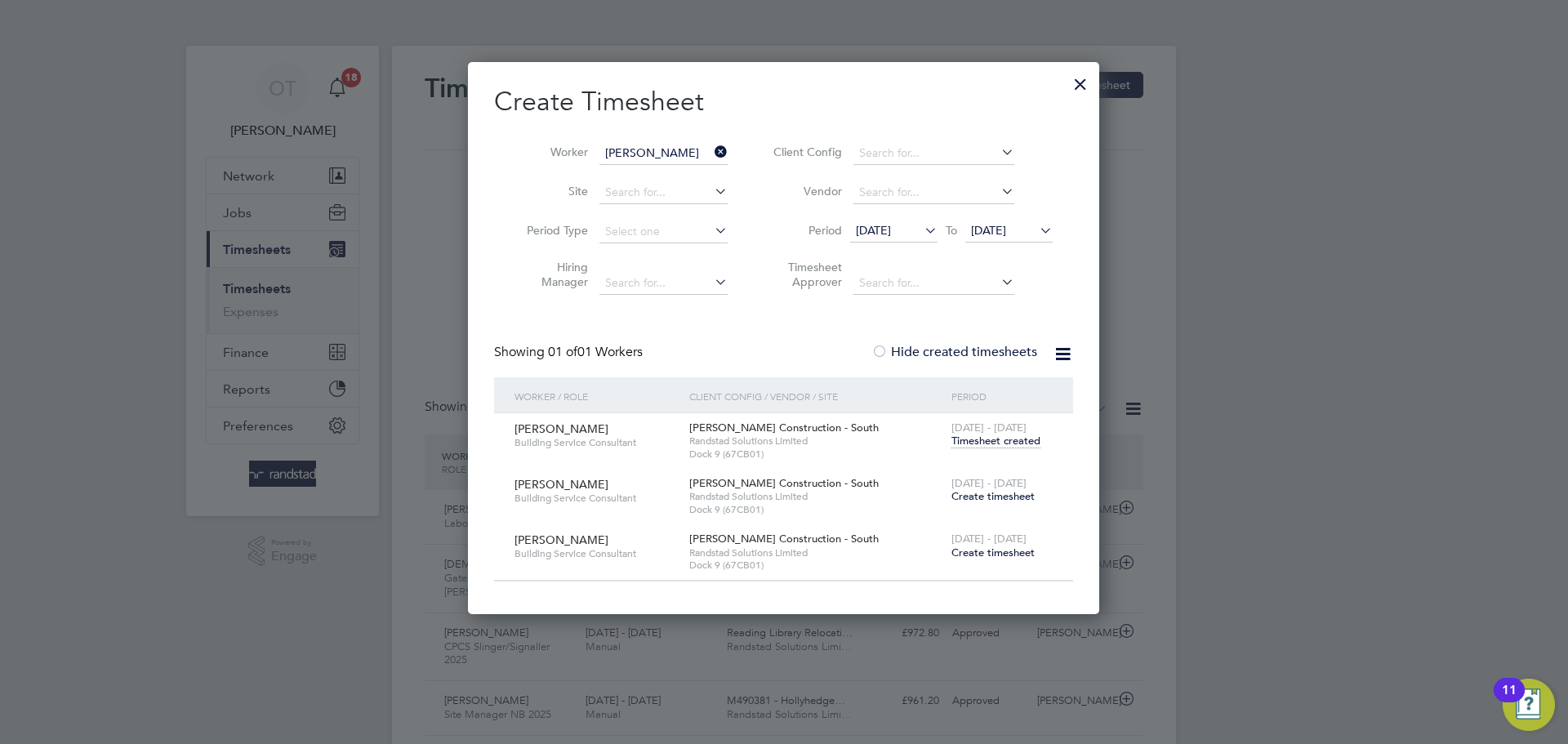
click at [1000, 498] on span "Create timesheet" at bounding box center [993, 496] width 83 height 14
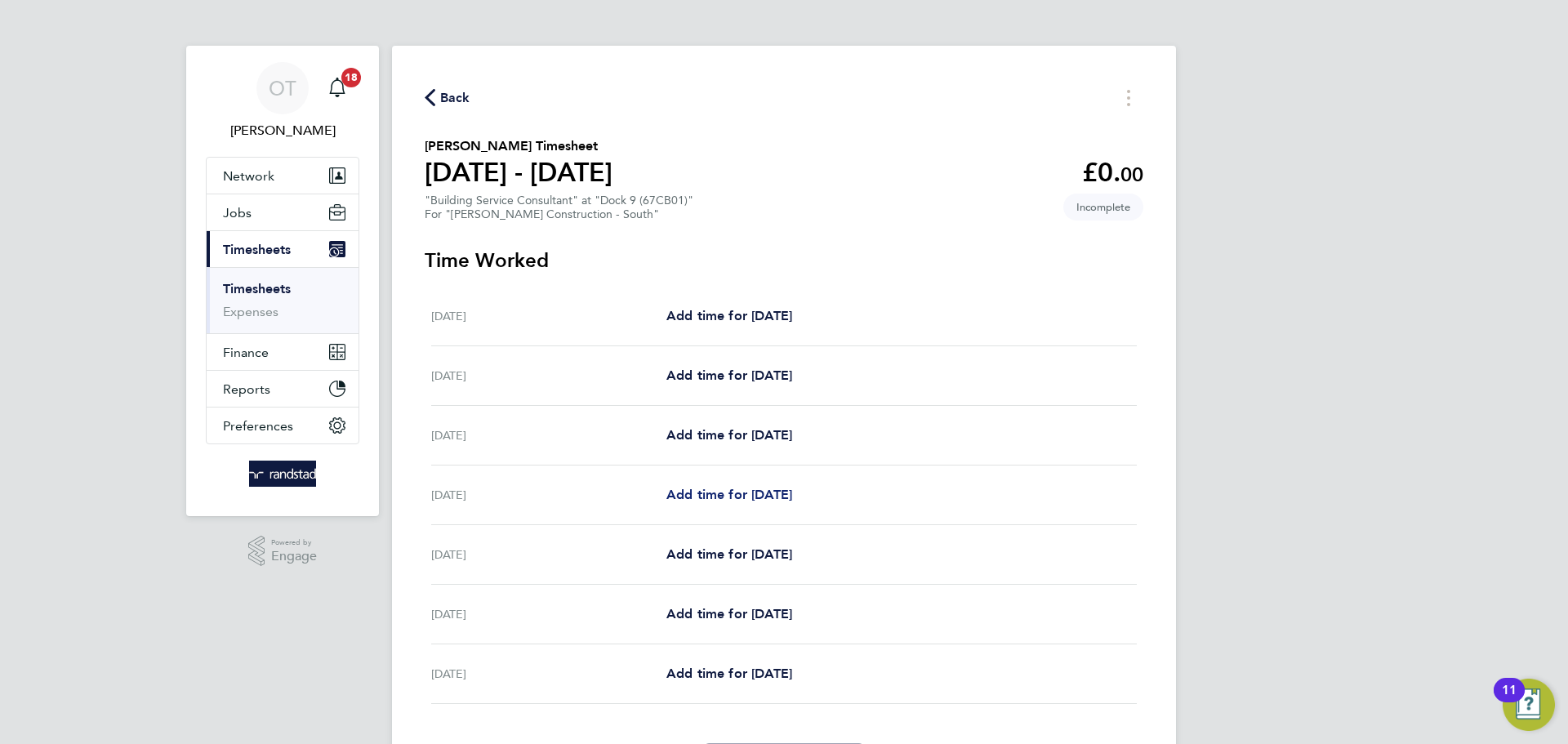
click at [767, 490] on span "Add time for [DATE]" at bounding box center [729, 494] width 125 height 16
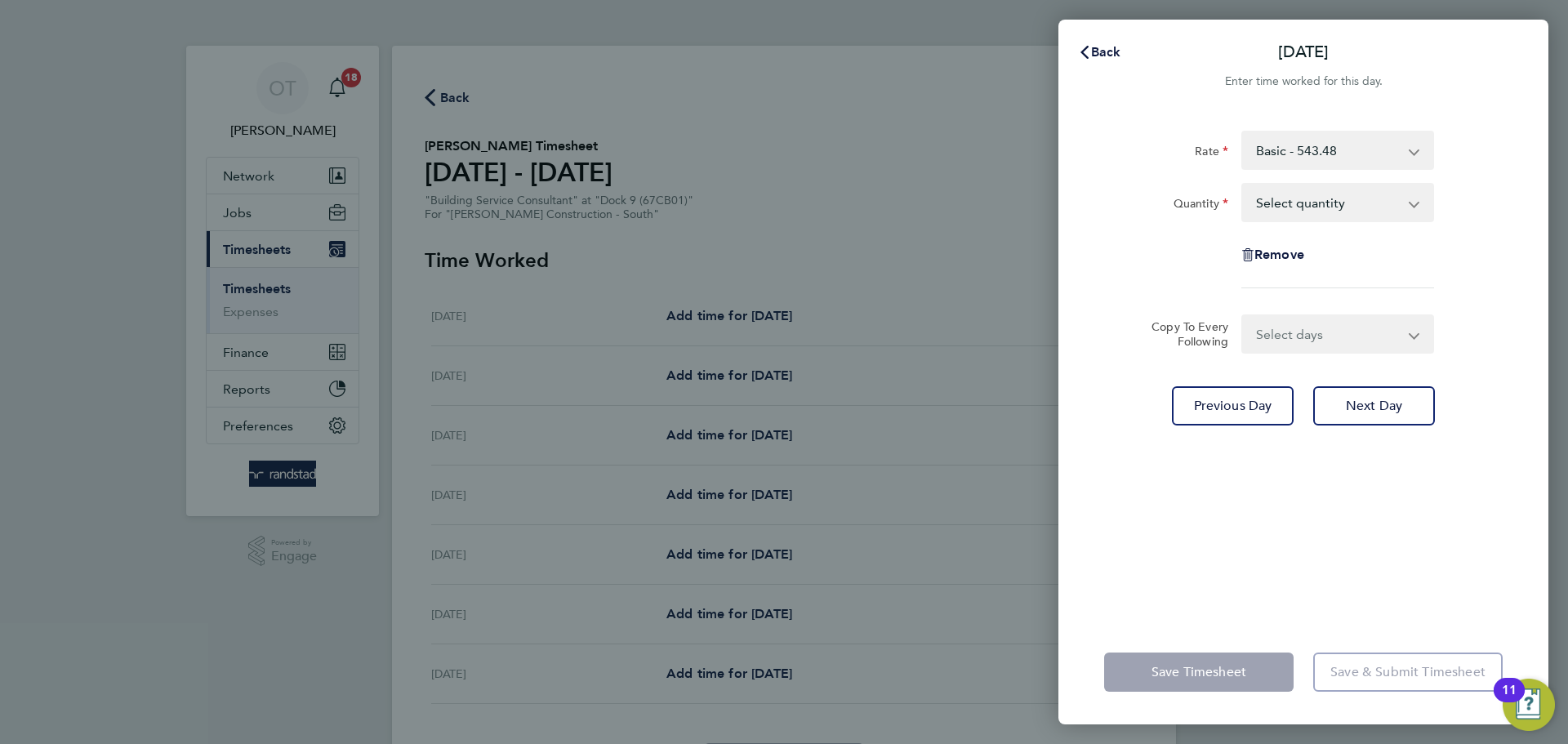
click at [1362, 197] on select "Select quantity 0.5 1" at bounding box center [1328, 202] width 170 height 36
select select "1"
click at [1243, 184] on select "Select quantity 0.5 1" at bounding box center [1328, 202] width 170 height 36
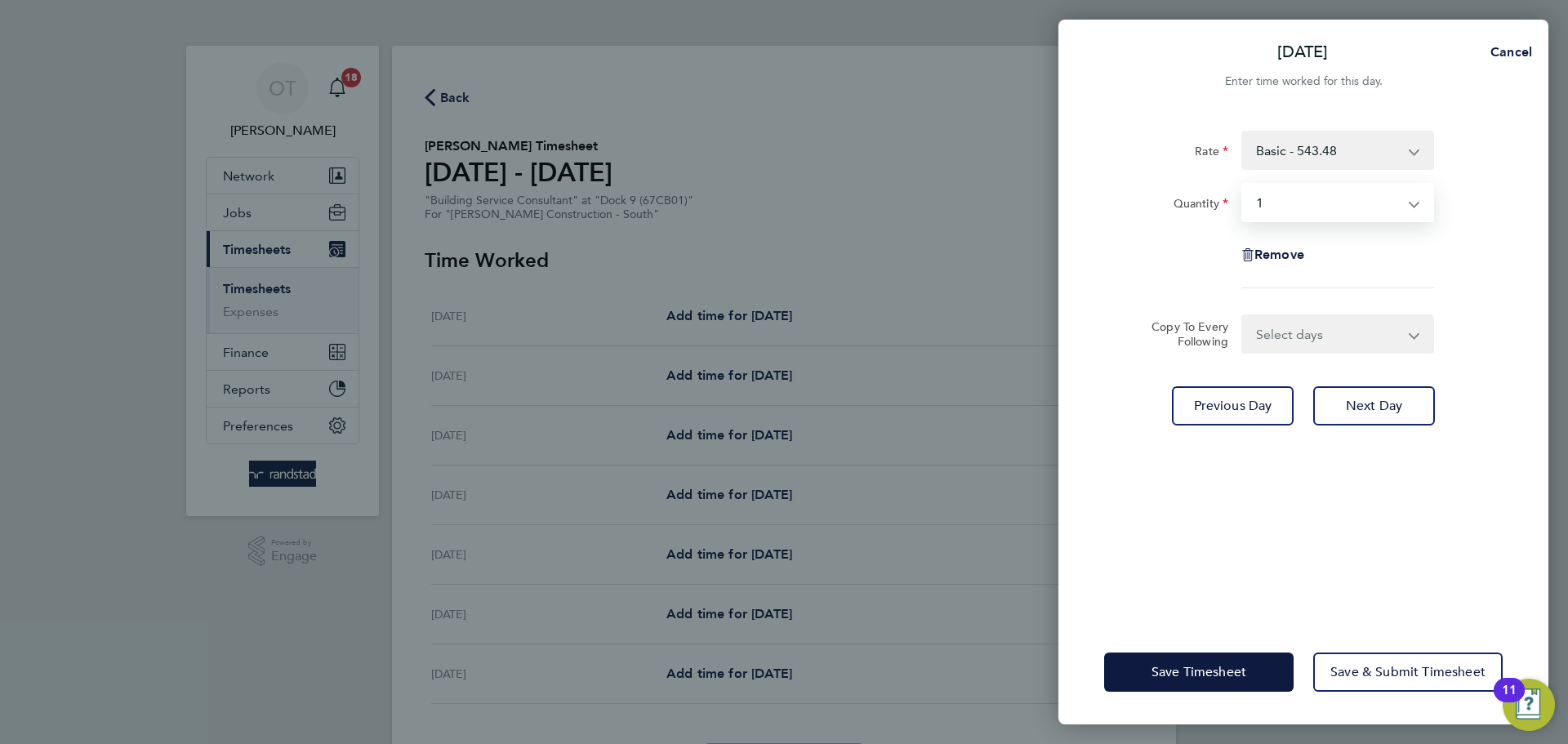
click at [1484, 279] on div "Rate Basic - 543.48 Quantity Select quantity 0.5 1 Remove" at bounding box center [1303, 210] width 399 height 157
click at [1389, 329] on select "Select days Day [DATE] [DATE] [DATE]" at bounding box center [1328, 334] width 171 height 36
select select "DAY"
click at [1243, 316] on select "Select days Day [DATE] [DATE] [DATE]" at bounding box center [1328, 334] width 171 height 36
select select "[DATE]"
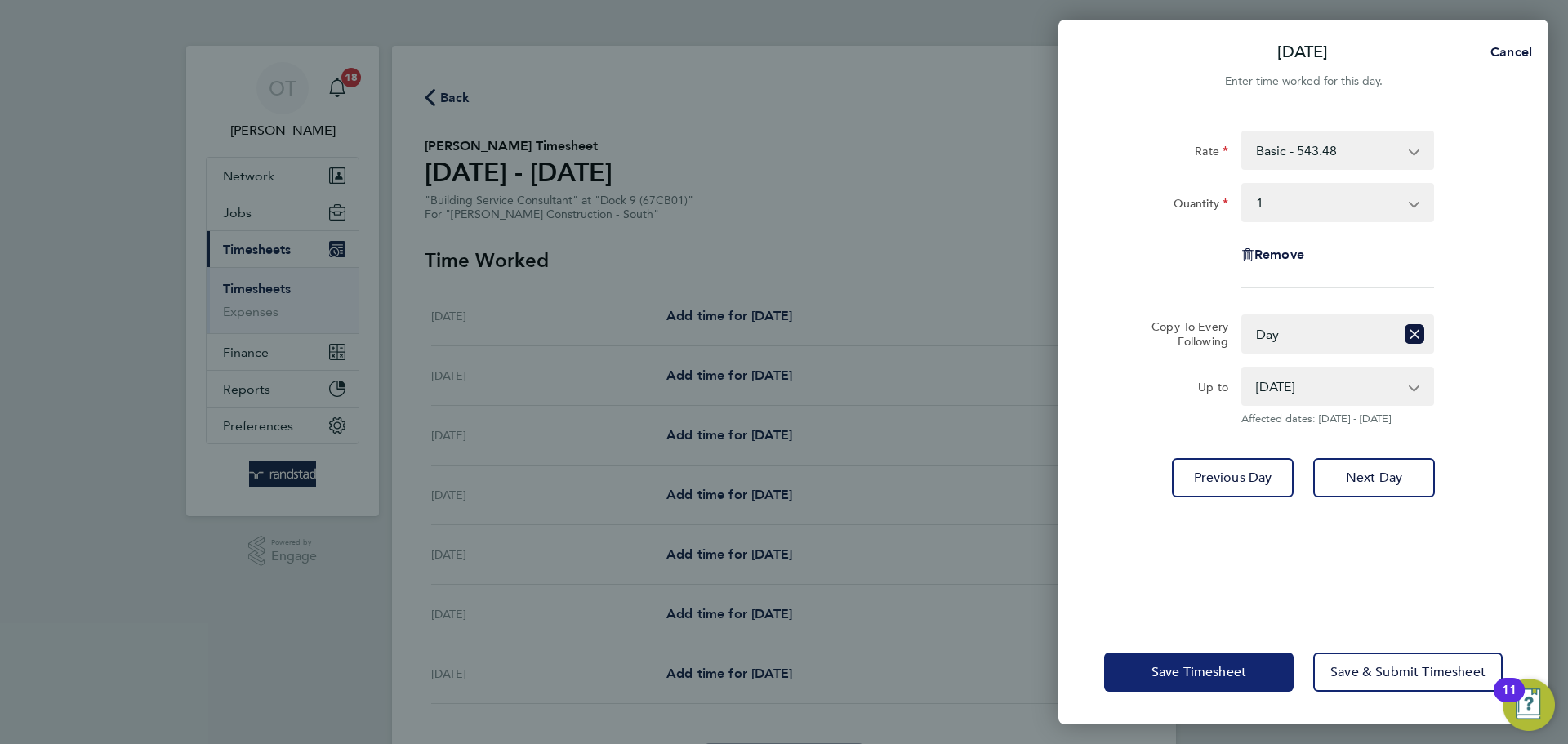
click at [1212, 674] on span "Save Timesheet" at bounding box center [1198, 672] width 94 height 16
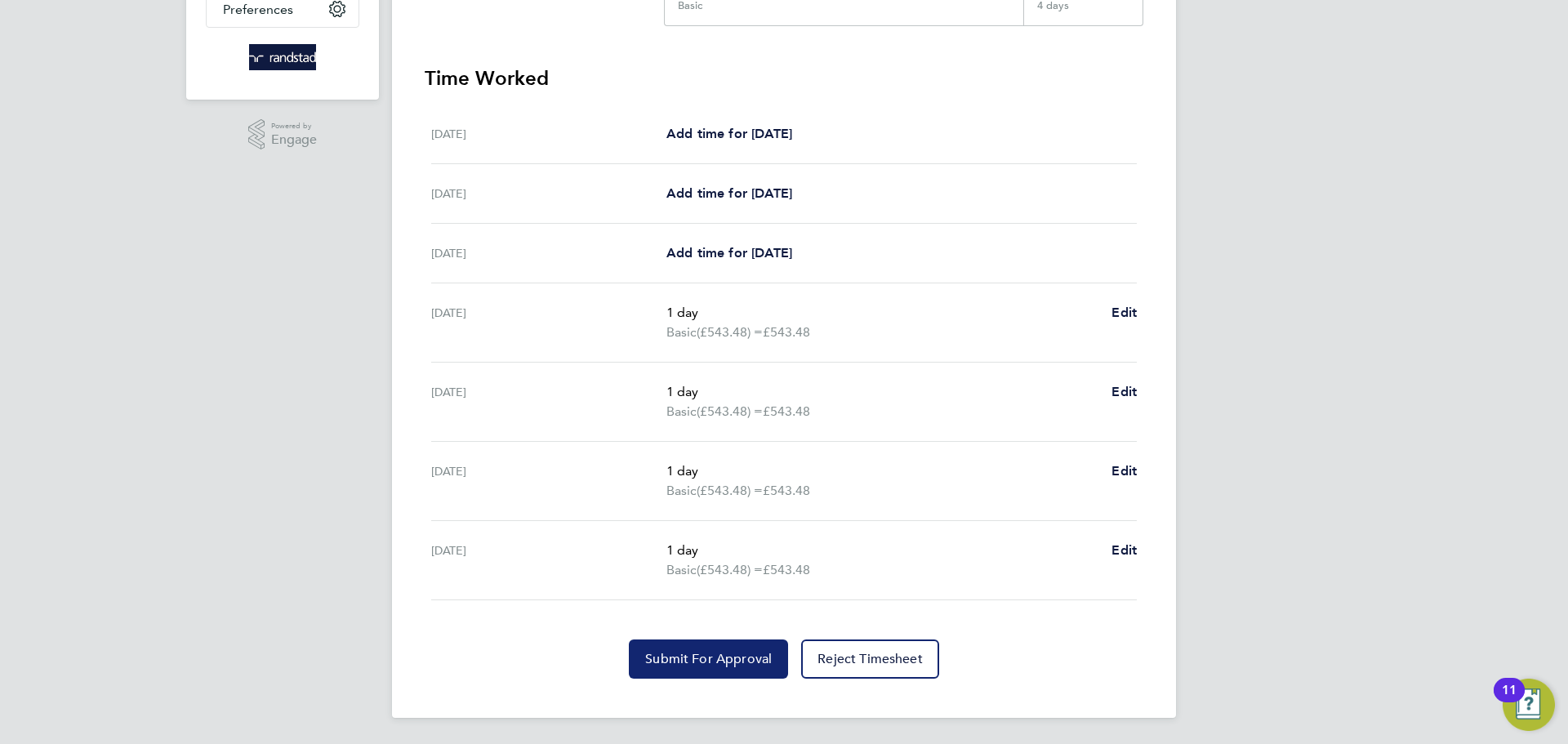
click at [699, 663] on span "Submit For Approval" at bounding box center [708, 659] width 126 height 16
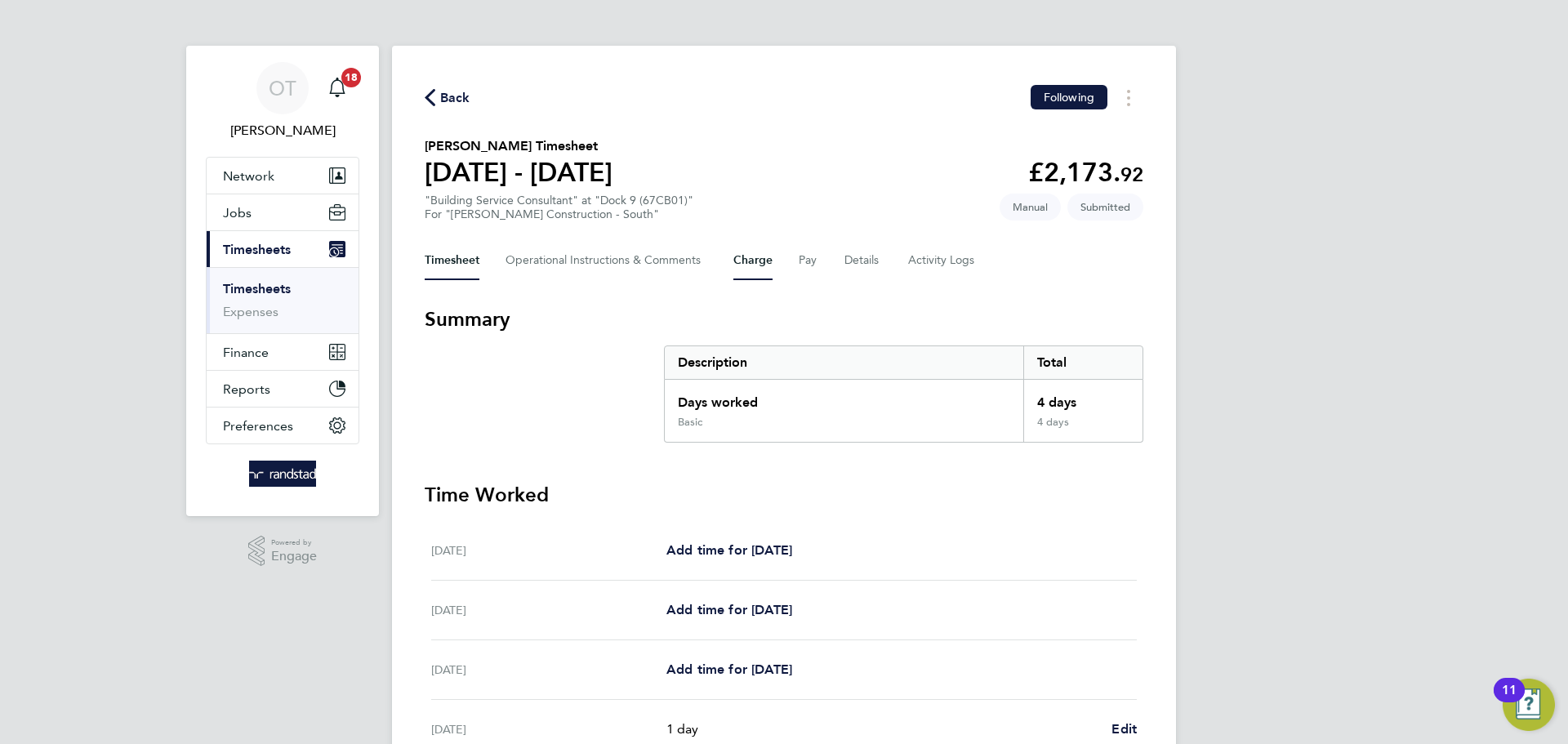
click at [748, 257] on button "Charge" at bounding box center [753, 261] width 39 height 39
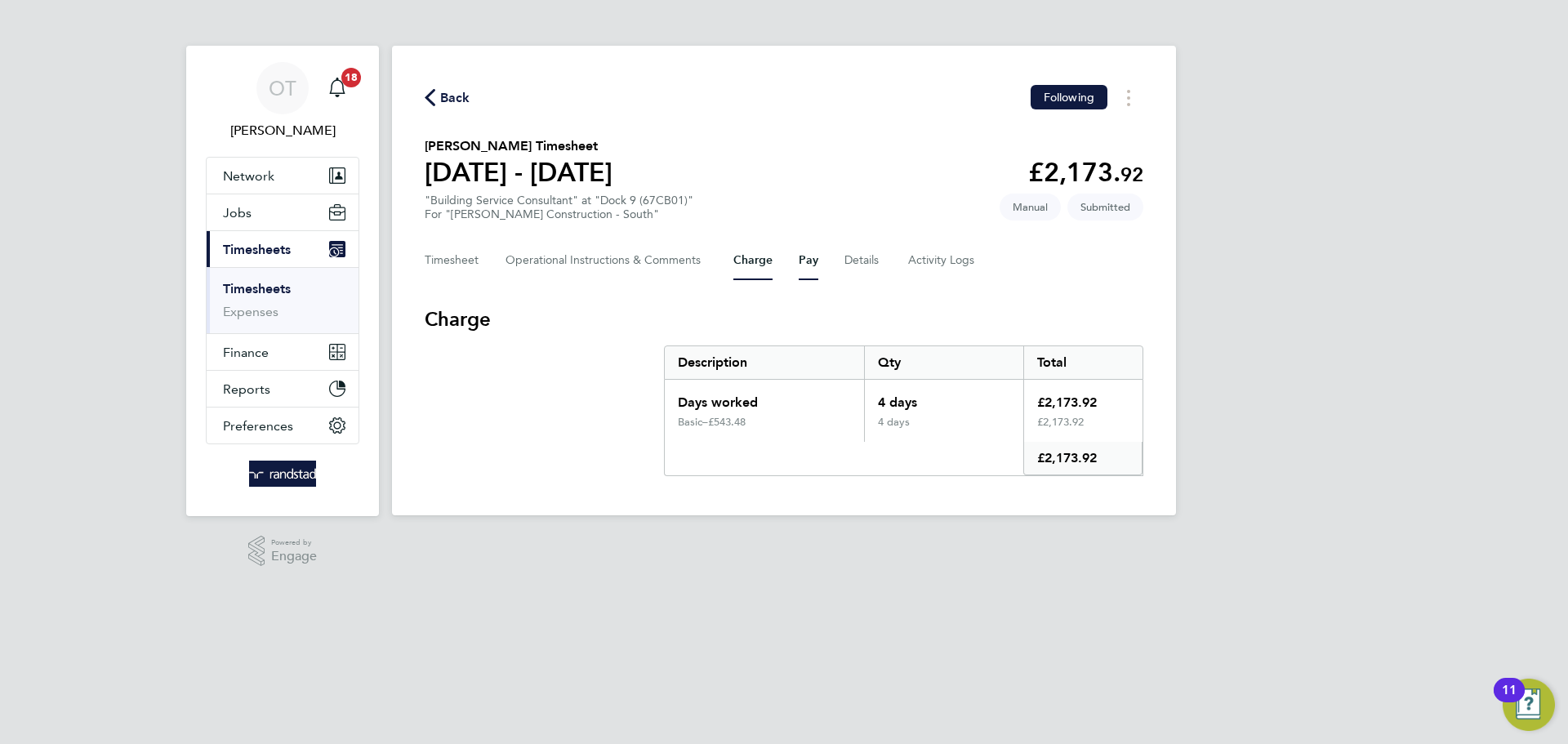
click at [806, 260] on button "Pay" at bounding box center [808, 261] width 20 height 39
click at [859, 261] on button "Details" at bounding box center [864, 261] width 37 height 39
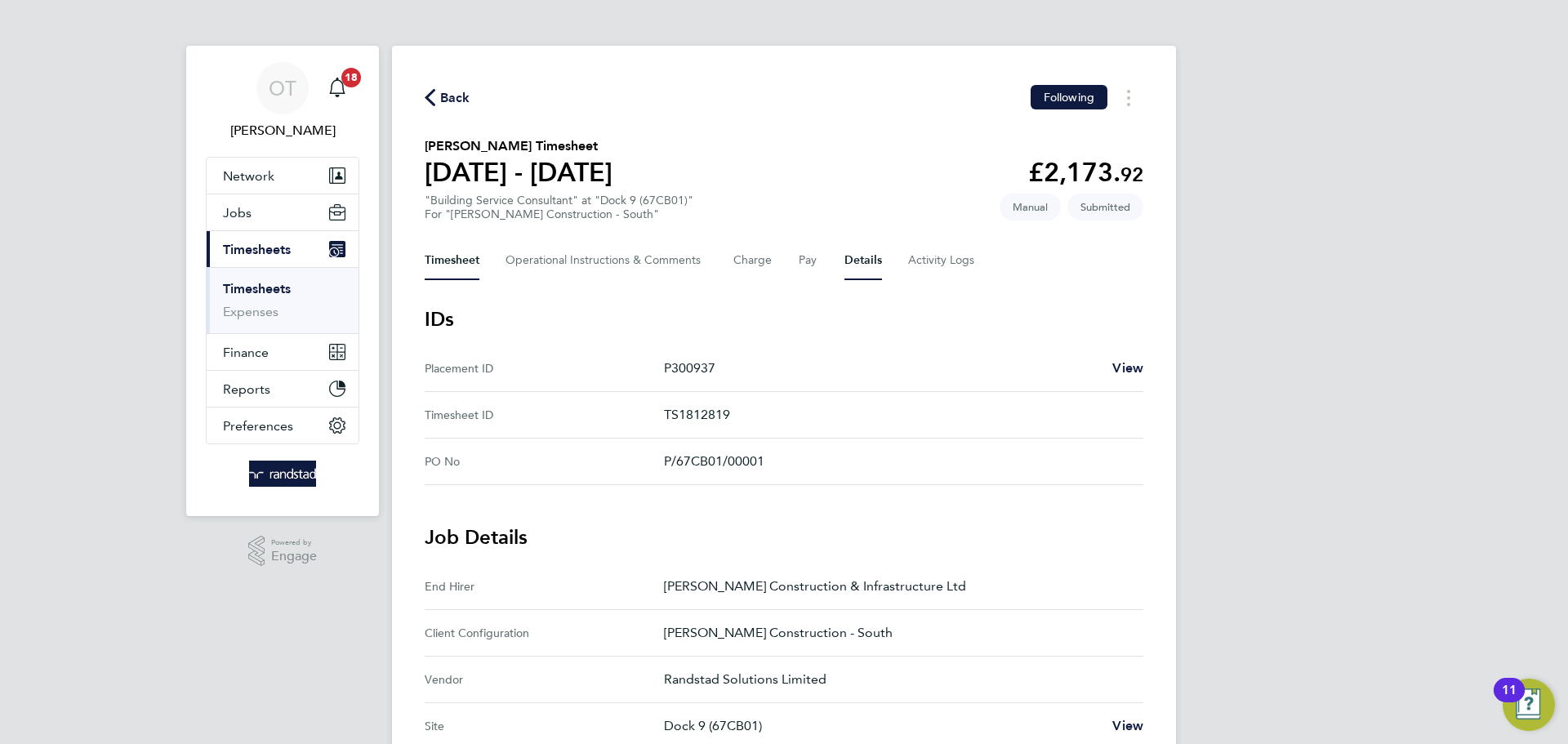
click at [459, 248] on button "Timesheet" at bounding box center [452, 261] width 54 height 39
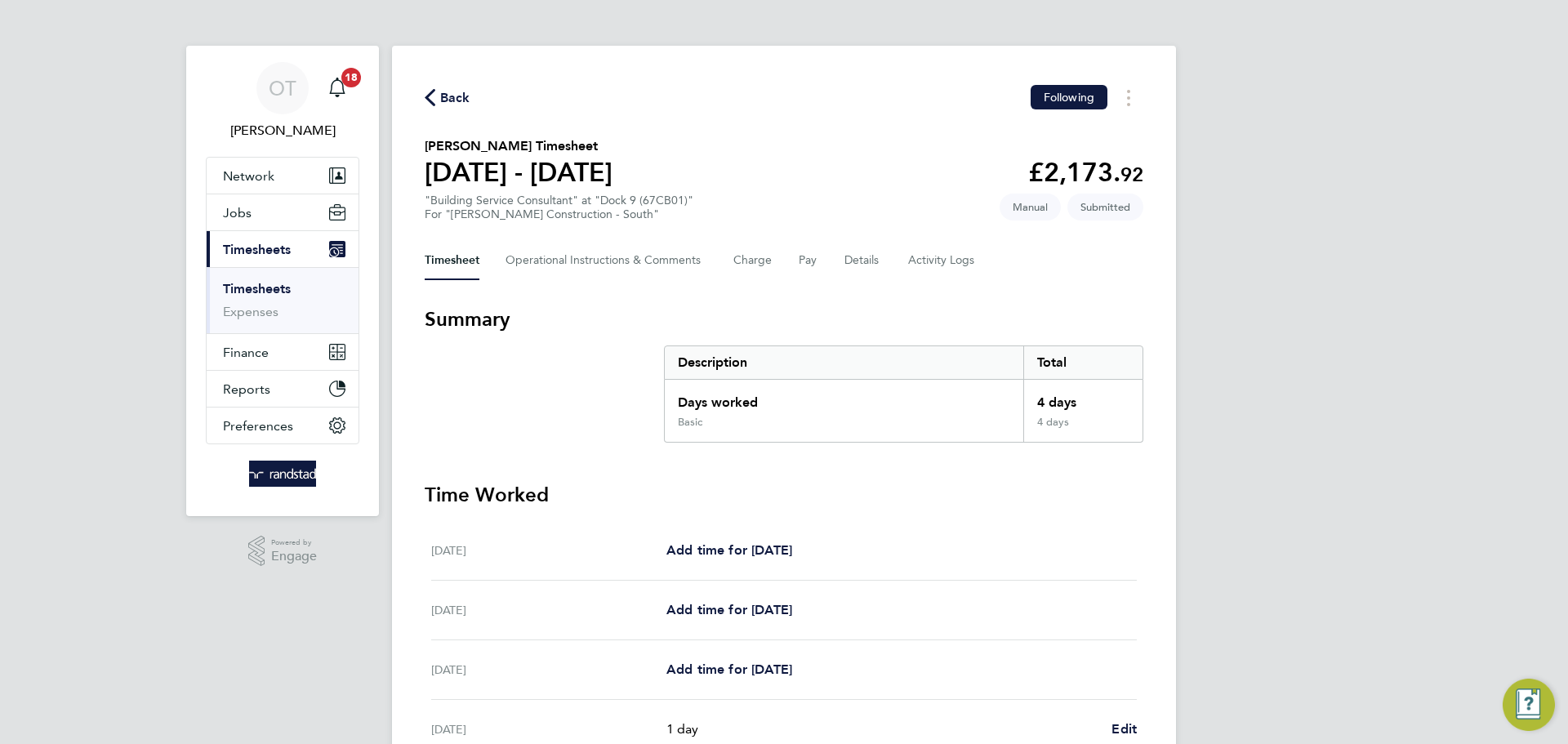
click at [449, 105] on span "Back" at bounding box center [456, 97] width 30 height 20
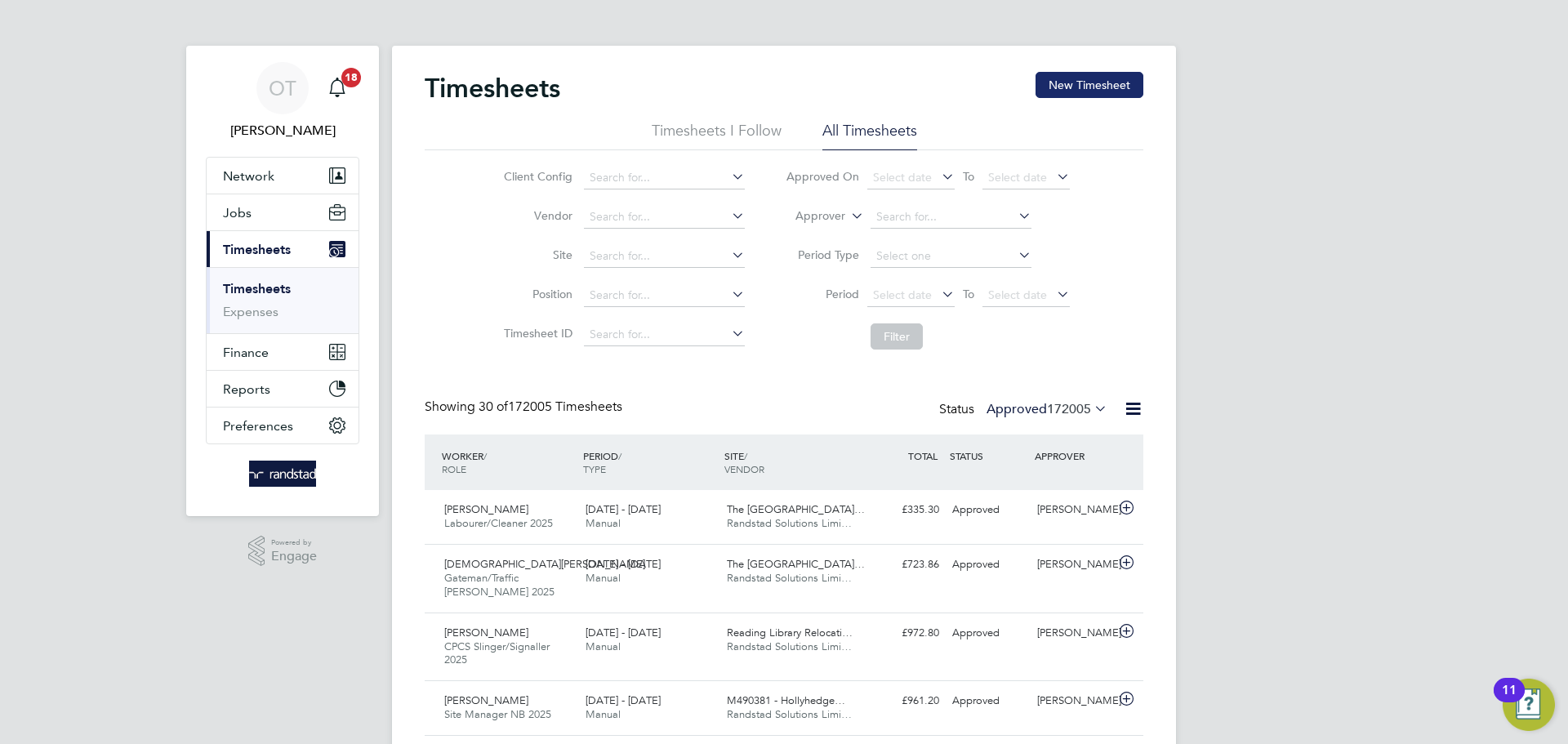
click at [1090, 72] on button "New Timesheet" at bounding box center [1089, 85] width 108 height 26
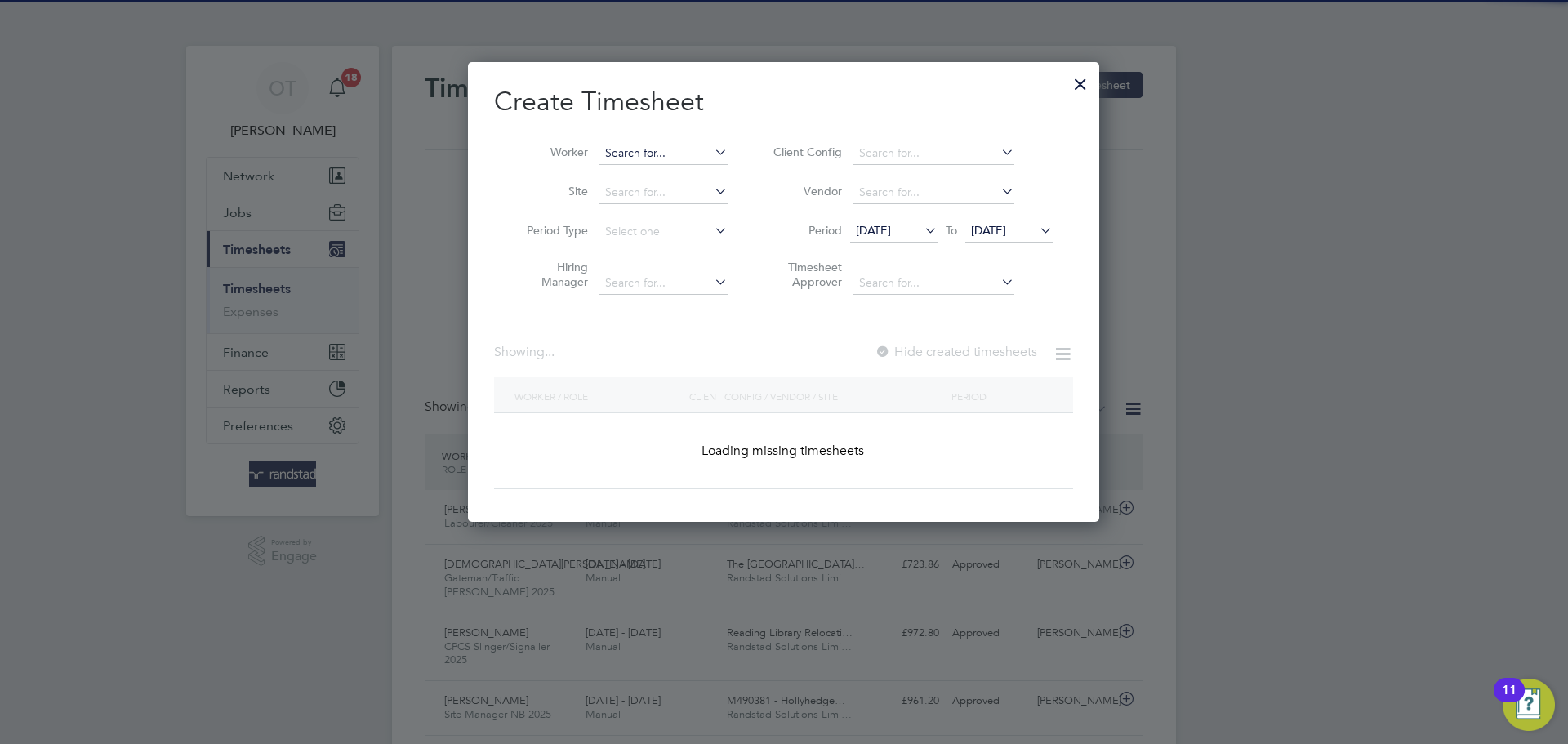
click at [637, 152] on input at bounding box center [663, 153] width 128 height 22
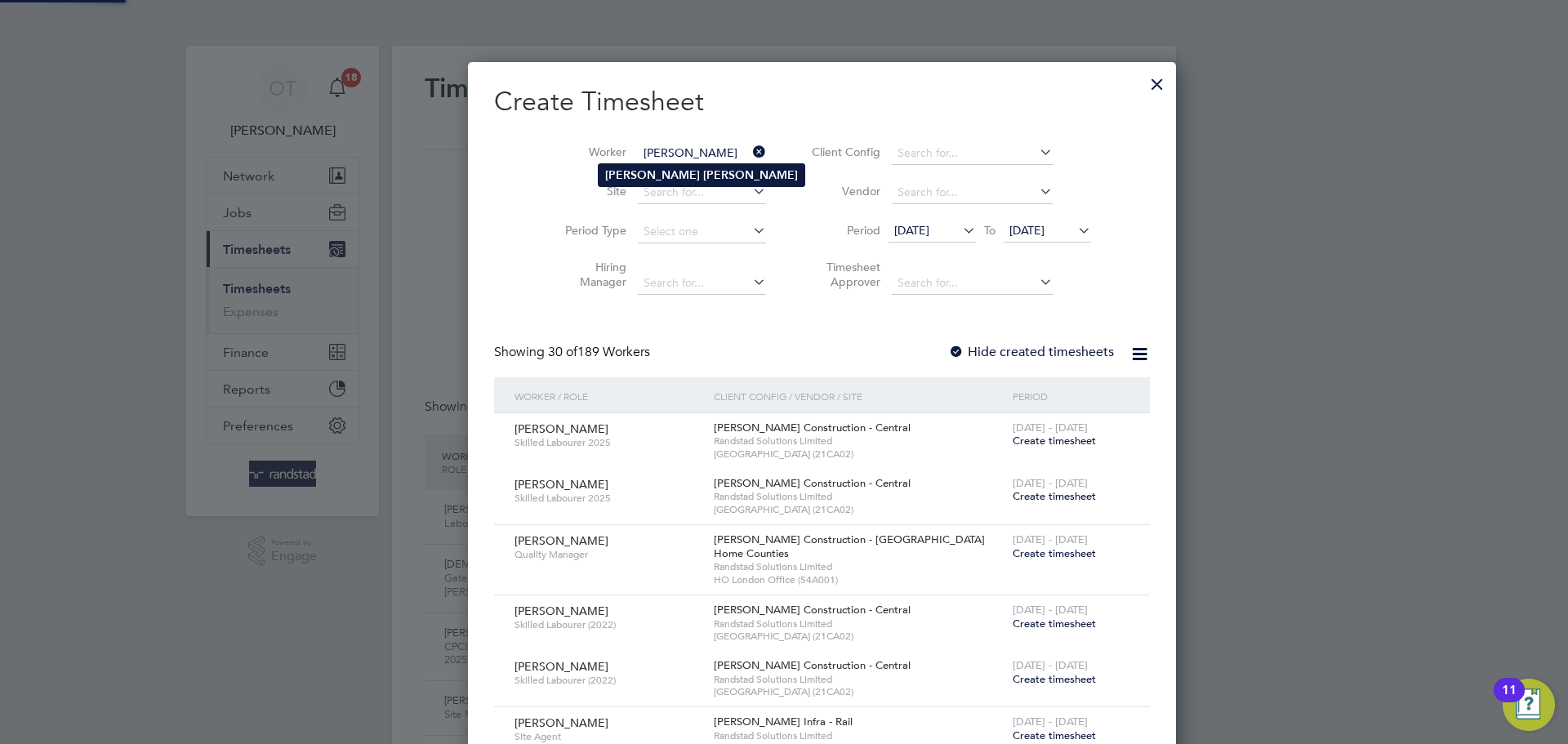
click at [704, 173] on b "[PERSON_NAME]" at bounding box center [750, 175] width 94 height 14
type input "[PERSON_NAME]"
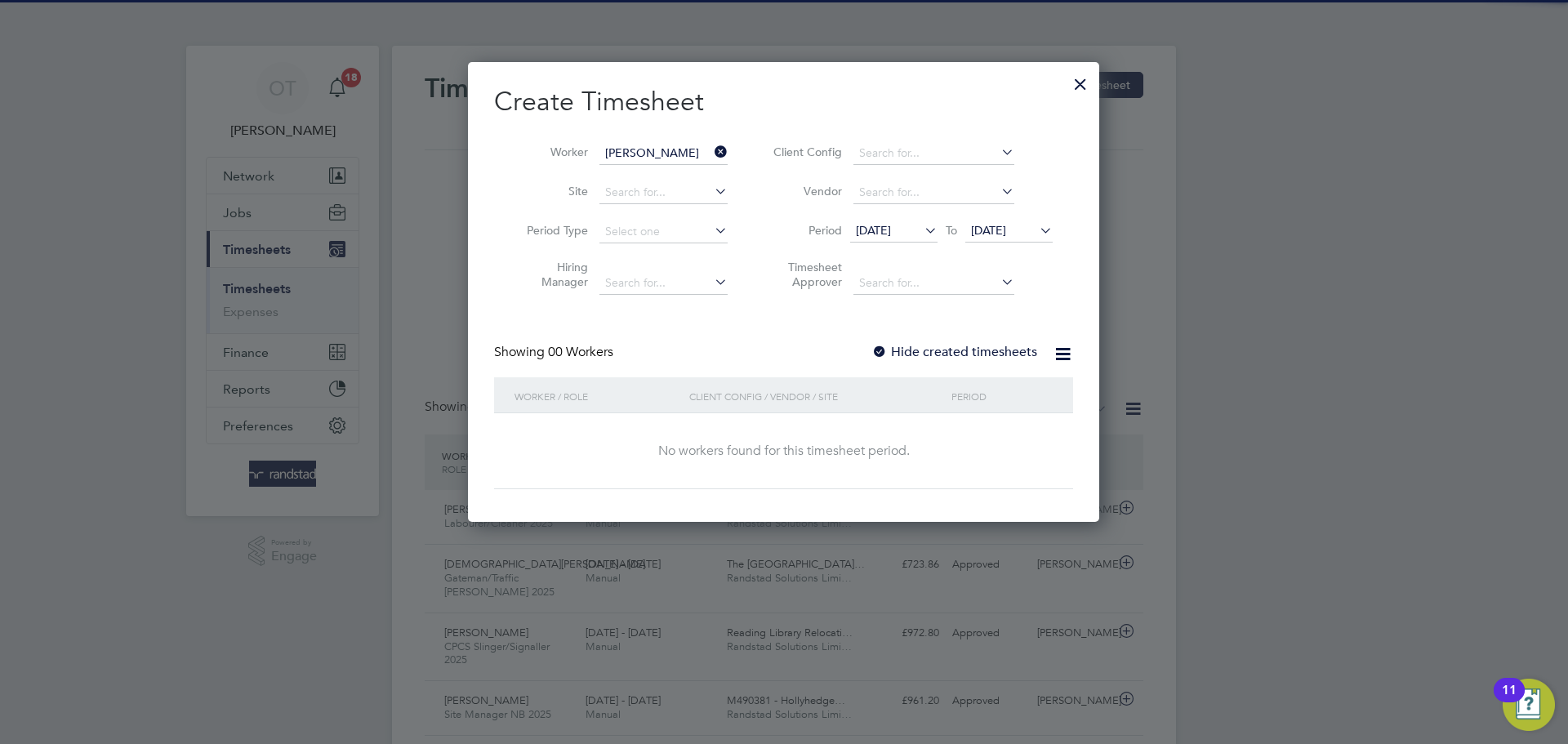
click at [923, 354] on label "Hide created timesheets" at bounding box center [953, 352] width 166 height 16
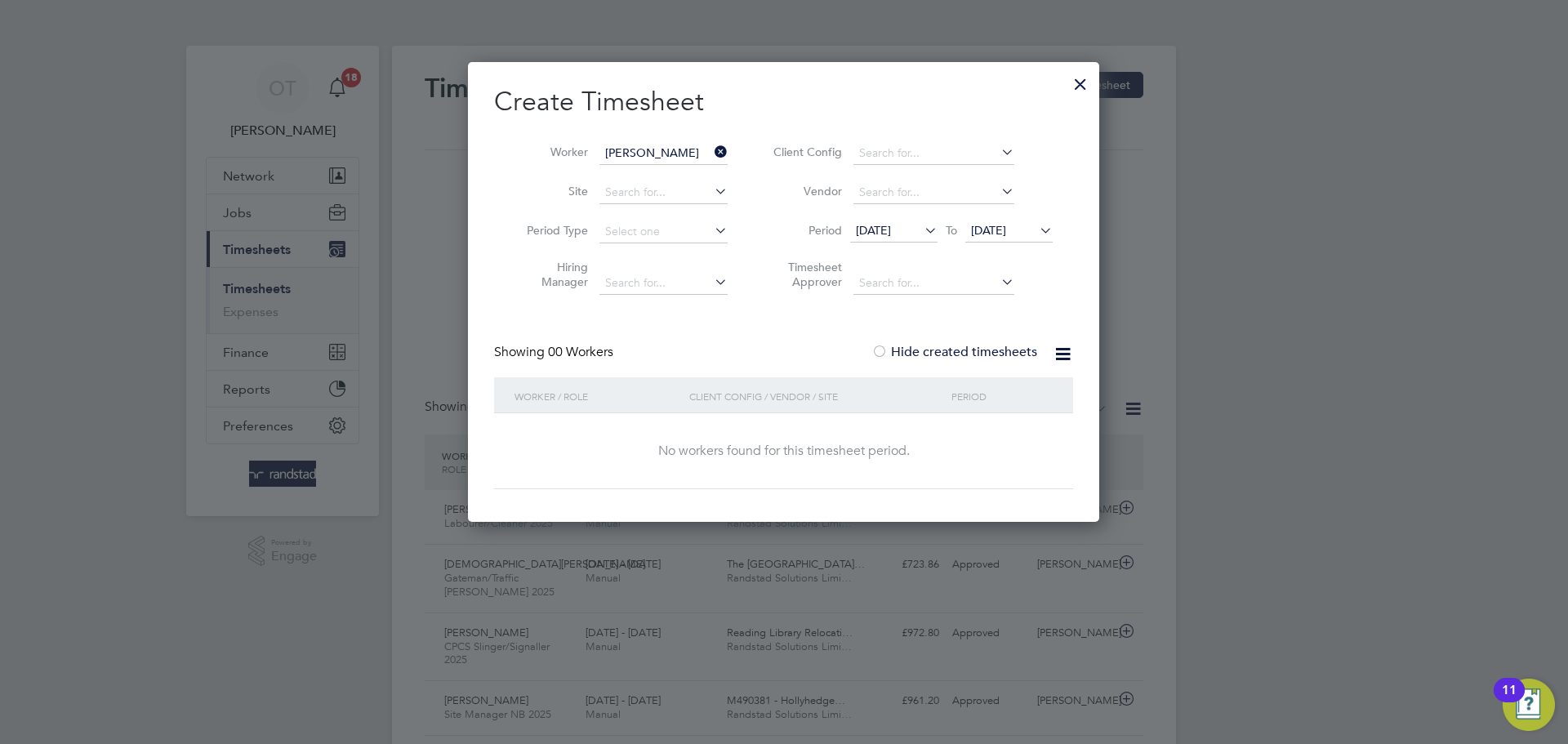
click at [1045, 217] on li "Period [DATE] To [DATE]" at bounding box center [910, 232] width 325 height 39
click at [1037, 228] on icon at bounding box center [1037, 230] width 0 height 22
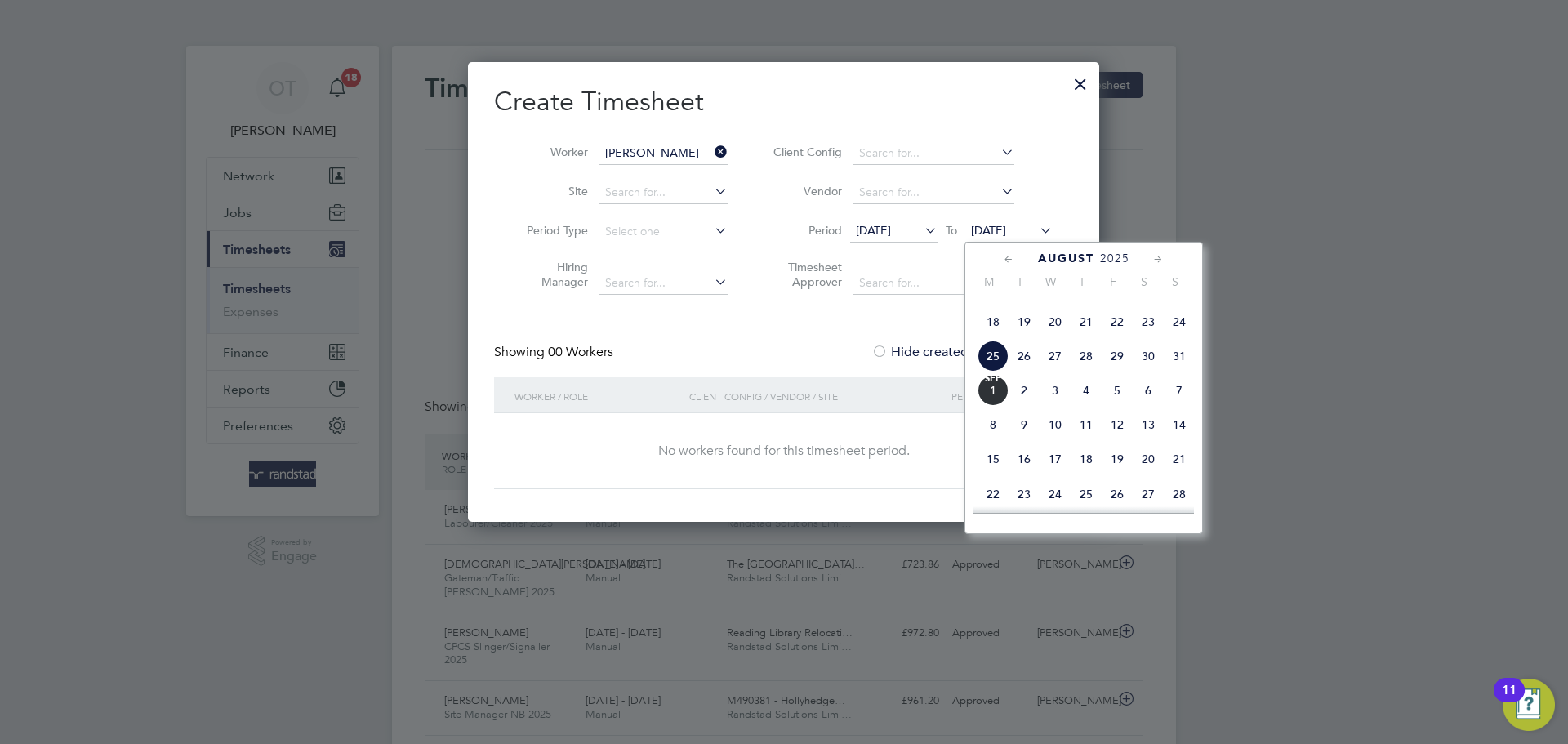
click at [1184, 441] on span "14" at bounding box center [1179, 424] width 31 height 31
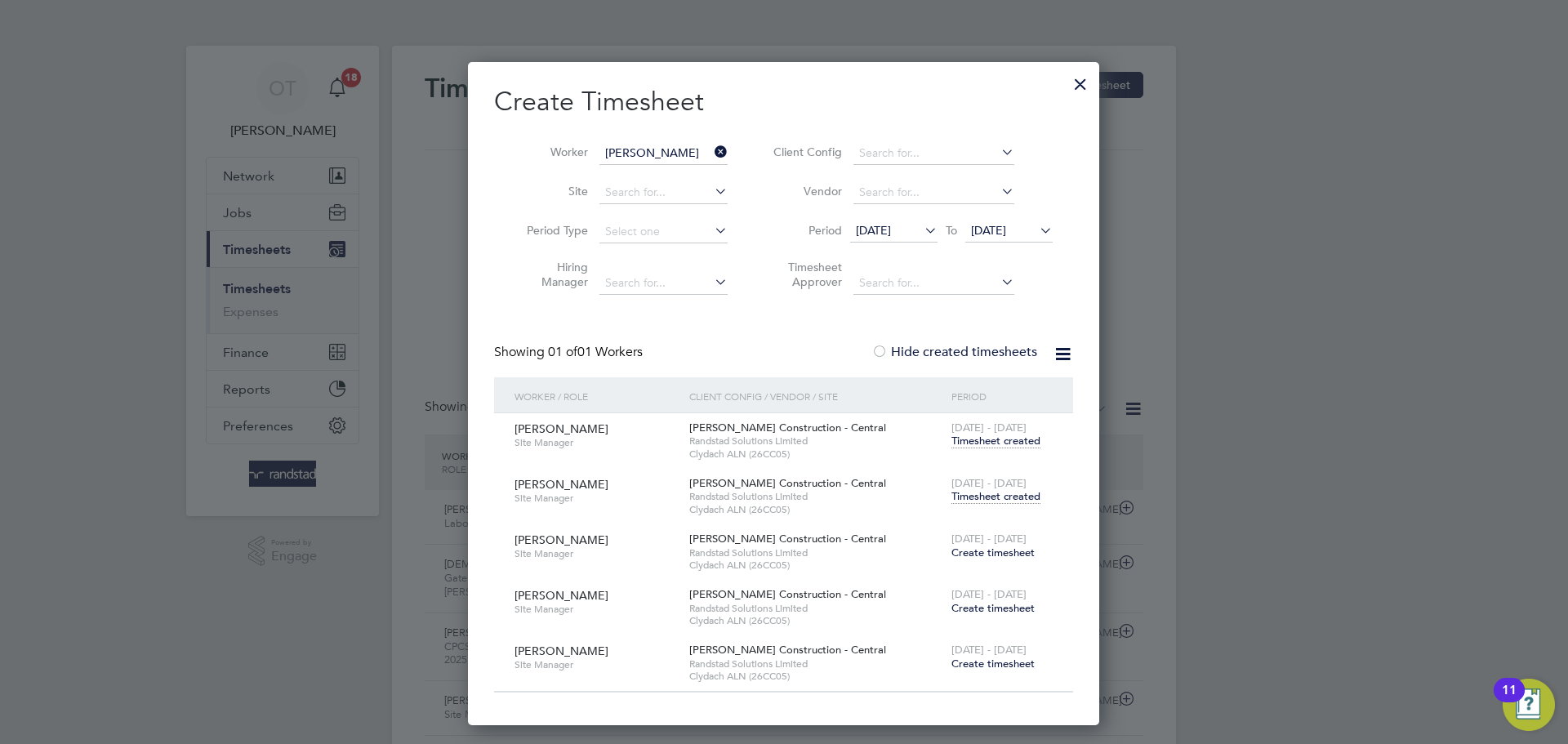
click at [992, 486] on span "[DATE] - [DATE]" at bounding box center [989, 483] width 75 height 14
click at [995, 506] on div "[DATE] - [DATE] Timesheet created" at bounding box center [1002, 490] width 109 height 44
click at [982, 494] on span "Timesheet created" at bounding box center [995, 497] width 89 height 15
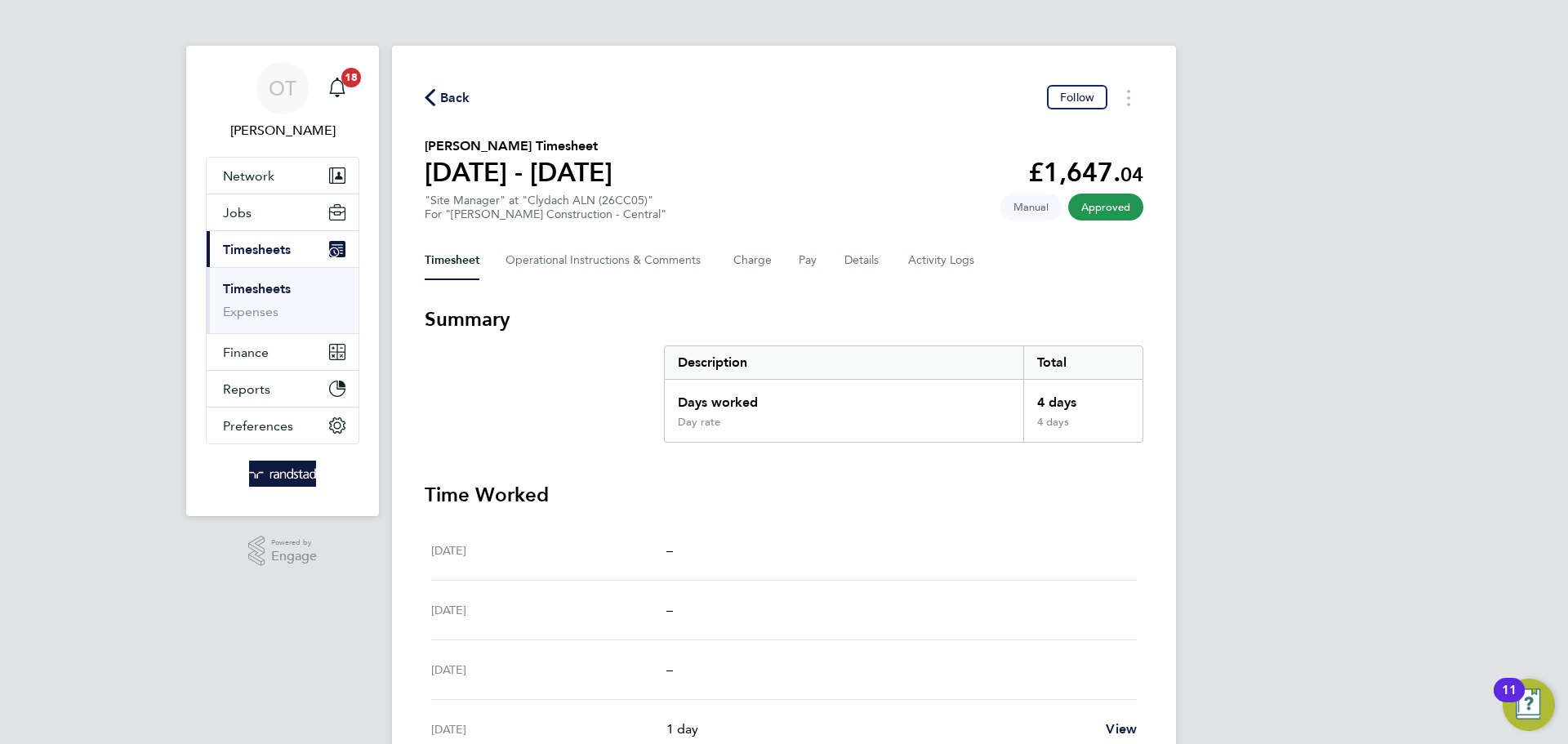
click at [459, 99] on span "Back" at bounding box center [456, 97] width 30 height 20
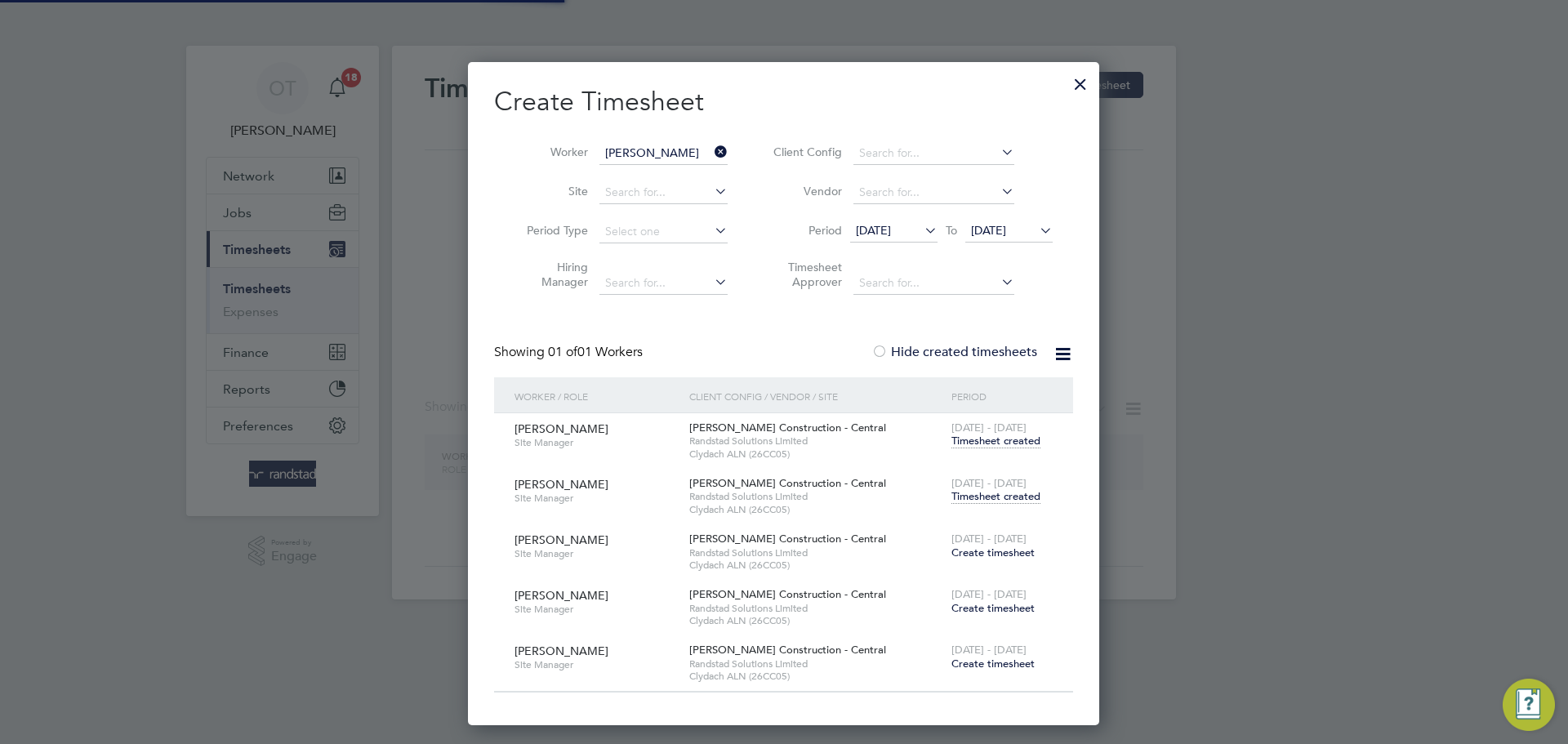
click at [711, 150] on icon at bounding box center [711, 152] width 0 height 22
click at [652, 149] on input at bounding box center [663, 153] width 128 height 22
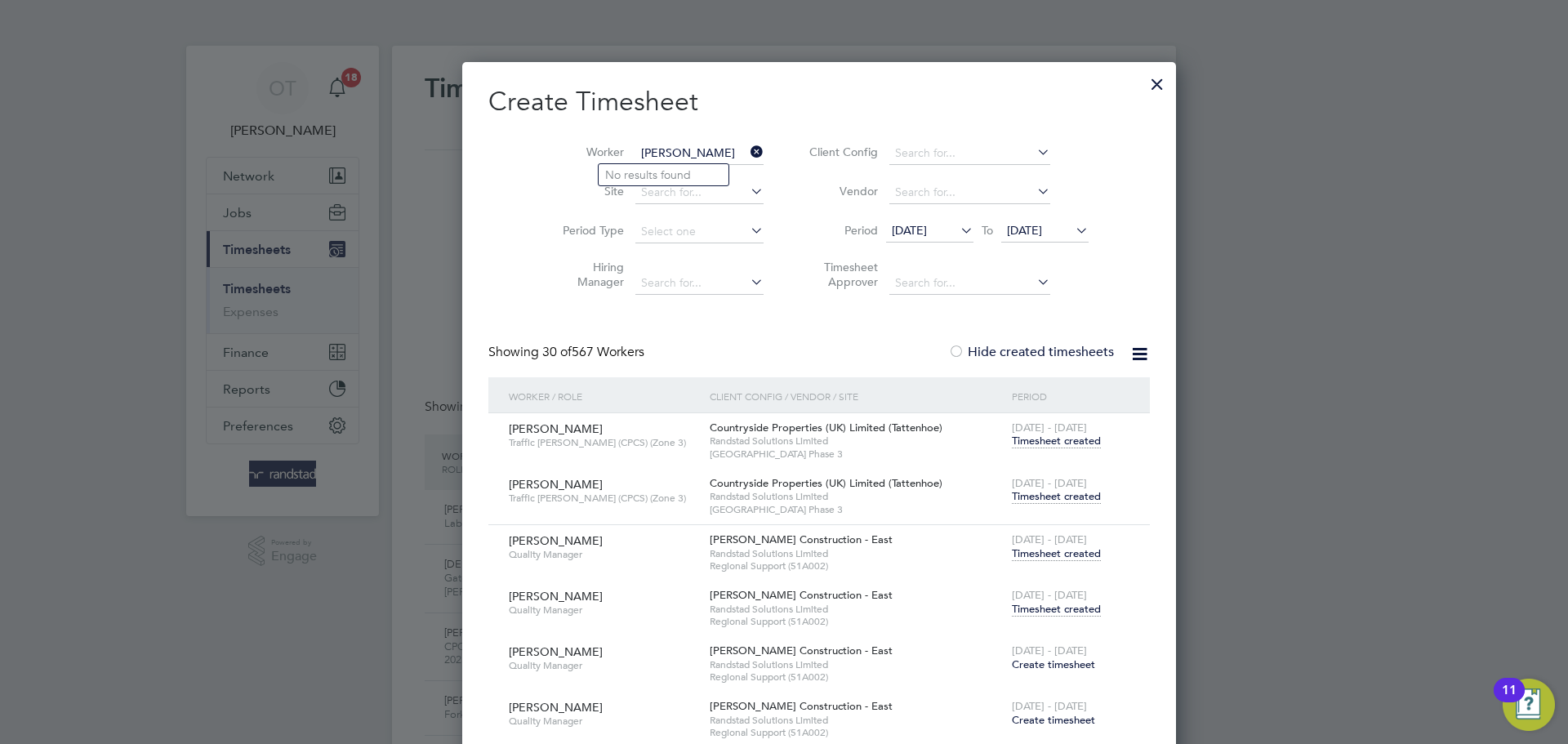
type input "[PERSON_NAME]"
click at [1347, 199] on div at bounding box center [784, 372] width 1568 height 744
click at [1142, 79] on div at bounding box center [1156, 80] width 29 height 29
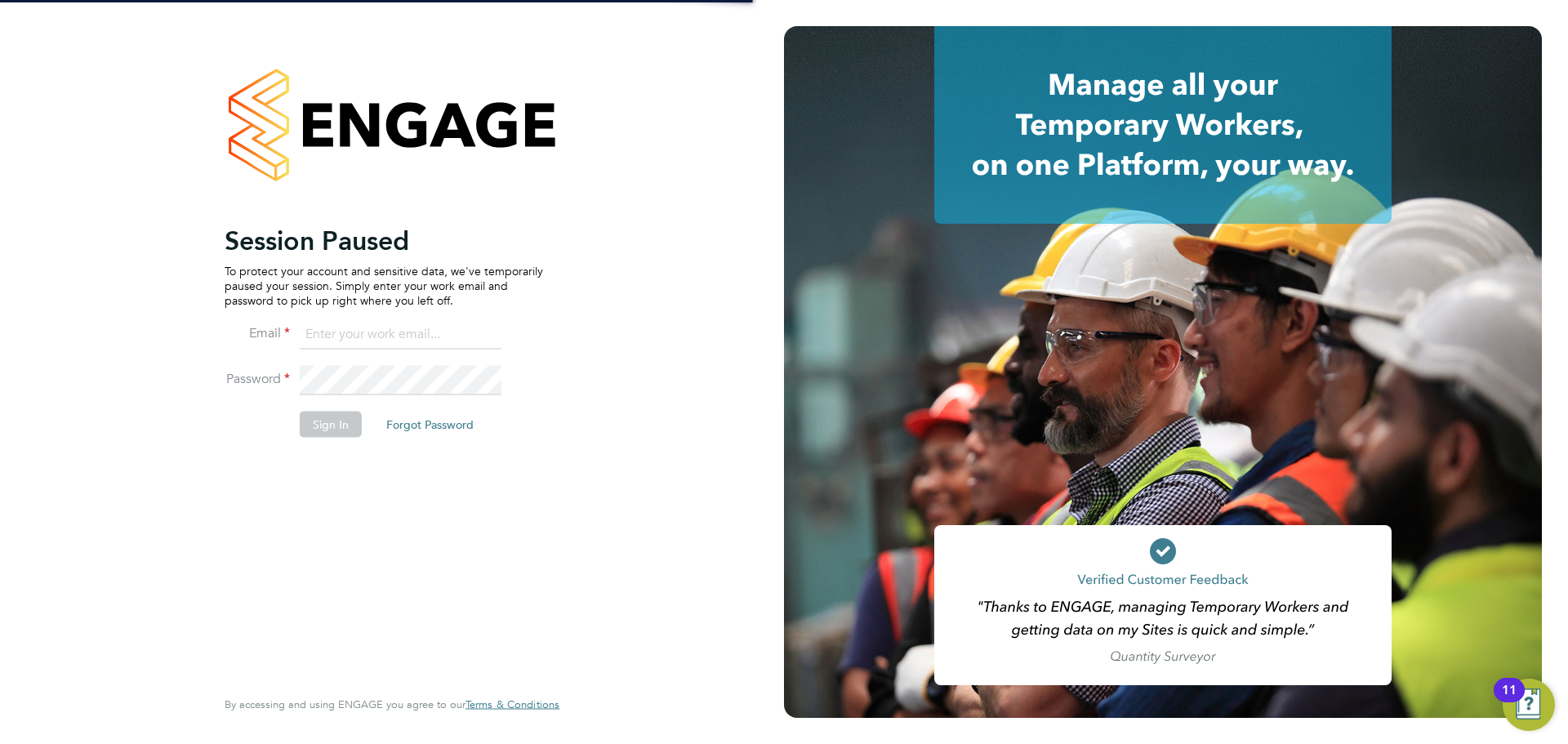
type input "[EMAIL_ADDRESS][PERSON_NAME][DOMAIN_NAME]"
